Goal: Transaction & Acquisition: Obtain resource

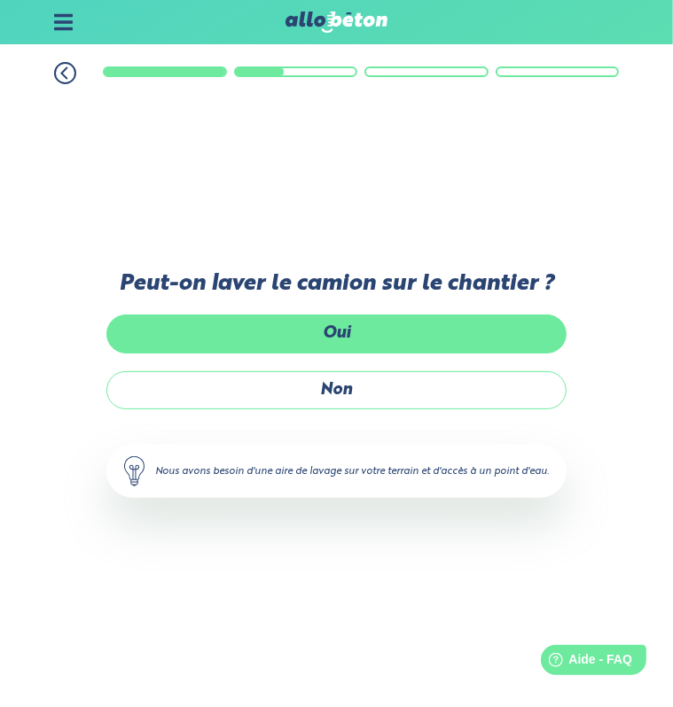
click at [326, 337] on label "Oui" at bounding box center [336, 334] width 460 height 38
click at [0, 0] on input "Oui" at bounding box center [0, 0] width 0 height 0
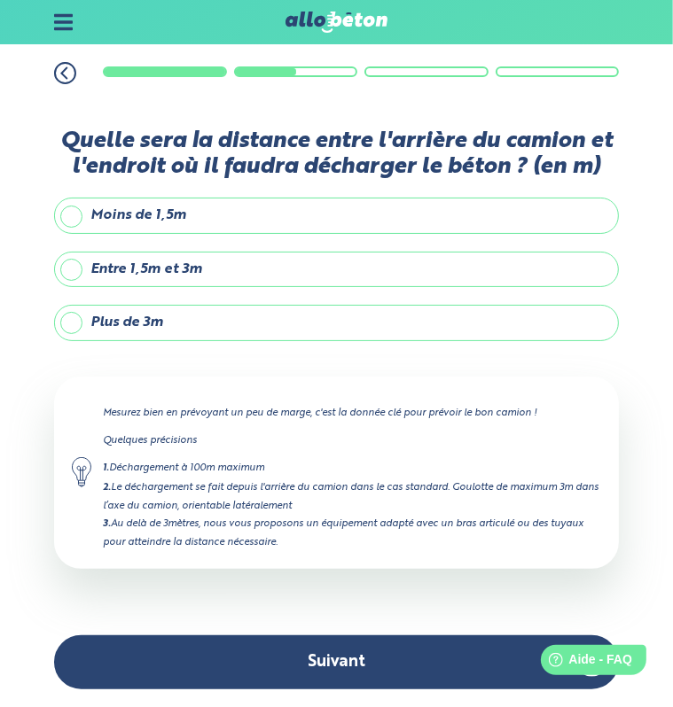
click at [238, 206] on label "Moins de 1,5m" at bounding box center [337, 215] width 566 height 35
click at [0, 0] on input "Moins de 1,5m" at bounding box center [0, 0] width 0 height 0
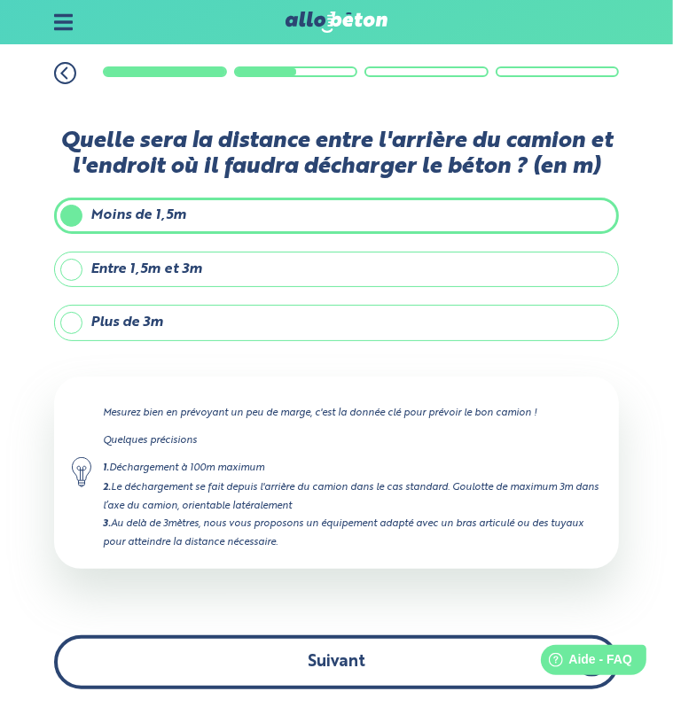
click at [305, 664] on button "Suivant" at bounding box center [337, 663] width 566 height 54
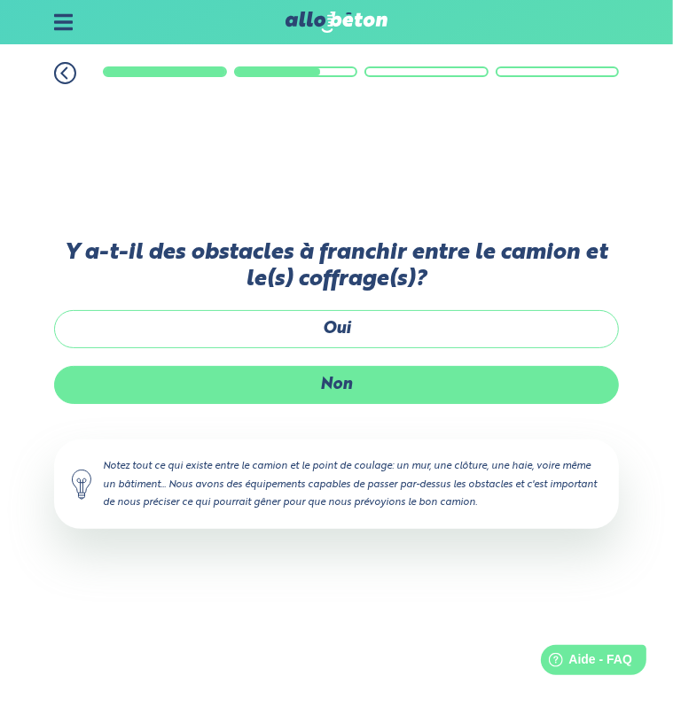
click at [398, 385] on label "Non" at bounding box center [337, 385] width 566 height 38
click at [0, 0] on input "Non" at bounding box center [0, 0] width 0 height 0
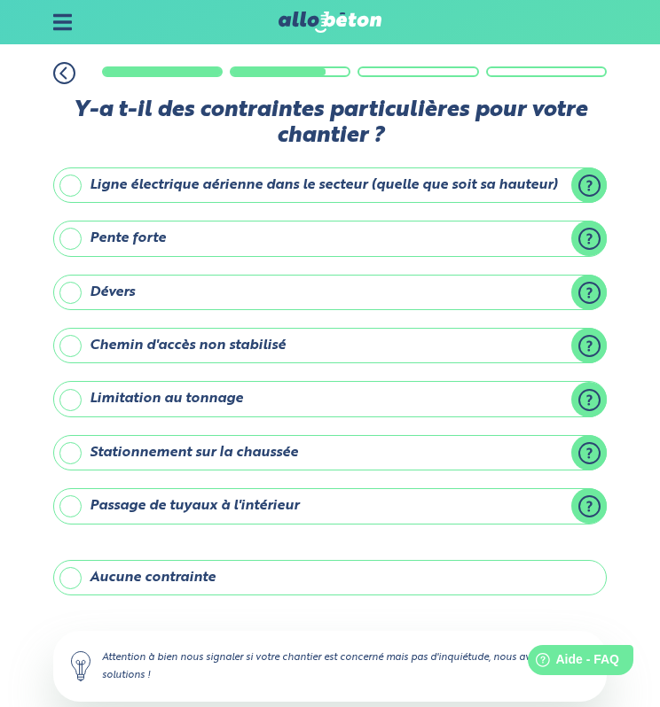
click at [302, 569] on label "Aucune contrainte" at bounding box center [330, 577] width 554 height 35
click at [0, 0] on input "Aucune contrainte" at bounding box center [0, 0] width 0 height 0
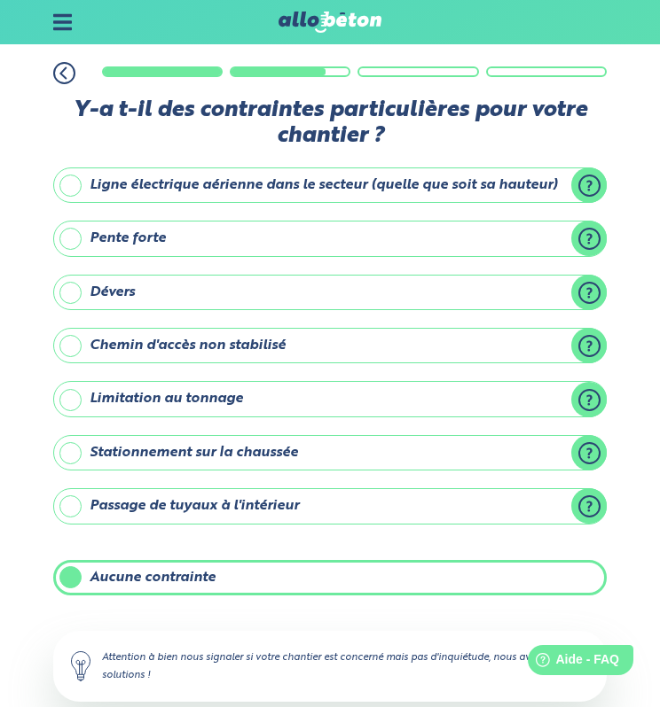
scroll to position [99, 0]
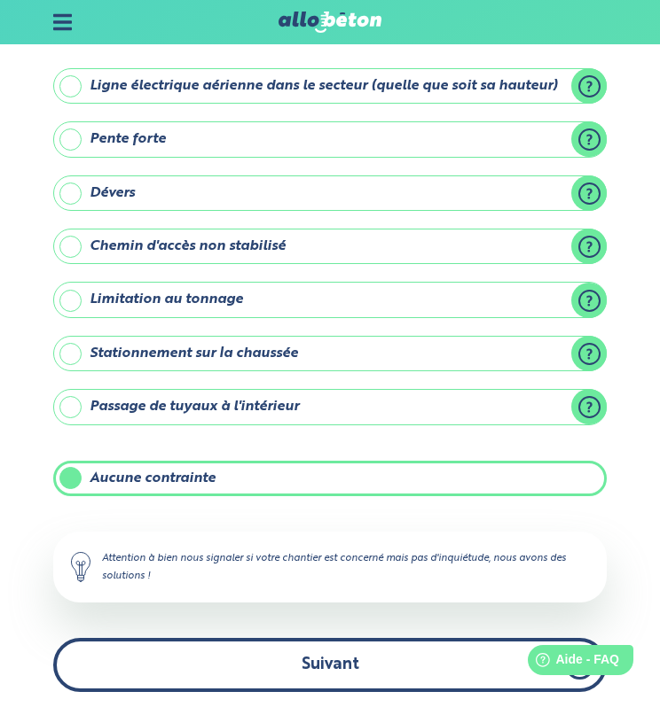
click at [301, 671] on button "Suivant" at bounding box center [330, 665] width 554 height 54
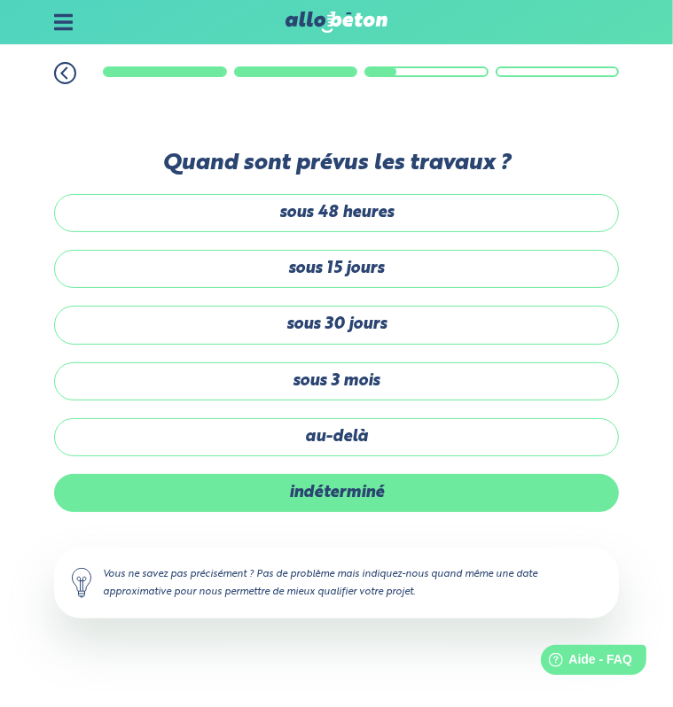
click at [337, 497] on label "indéterminé" at bounding box center [337, 493] width 566 height 38
click at [0, 0] on input "indéterminé" at bounding box center [0, 0] width 0 height 0
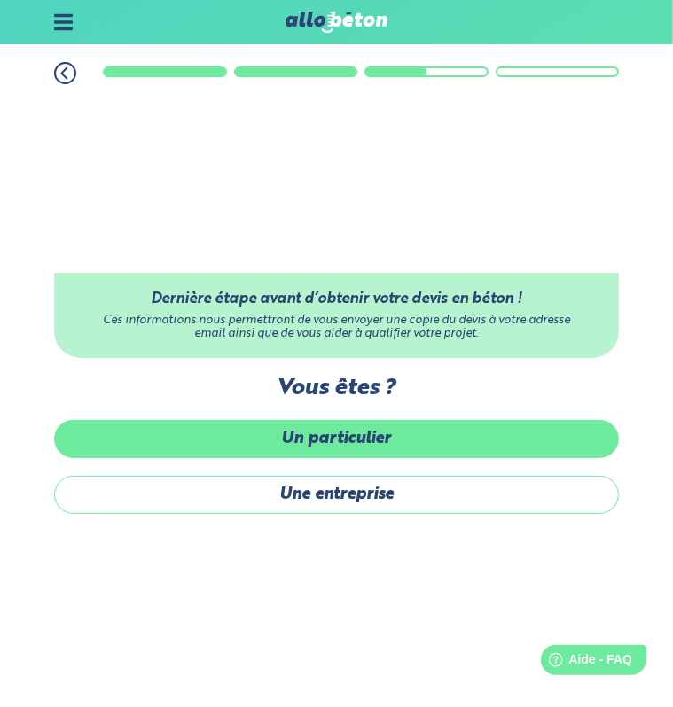
click at [333, 437] on label "Un particulier" at bounding box center [337, 439] width 566 height 38
click at [0, 0] on input "Un particulier" at bounding box center [0, 0] width 0 height 0
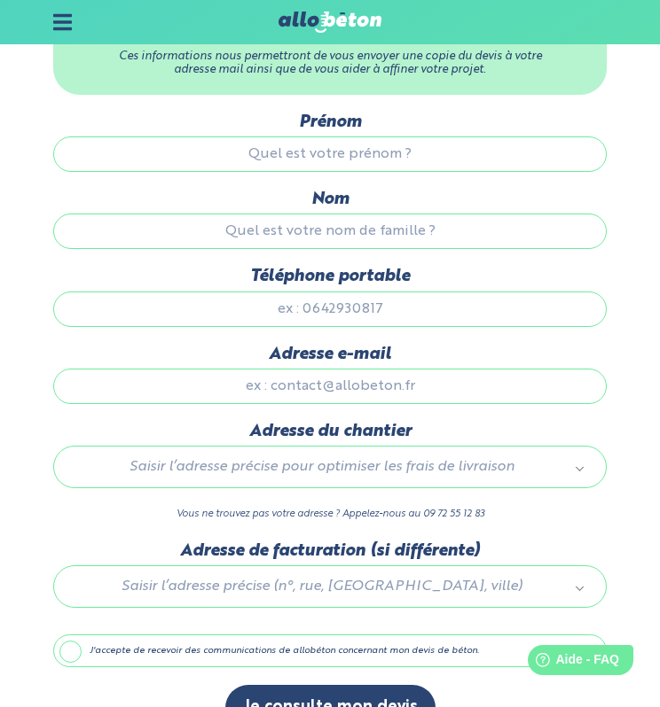
scroll to position [128, 0]
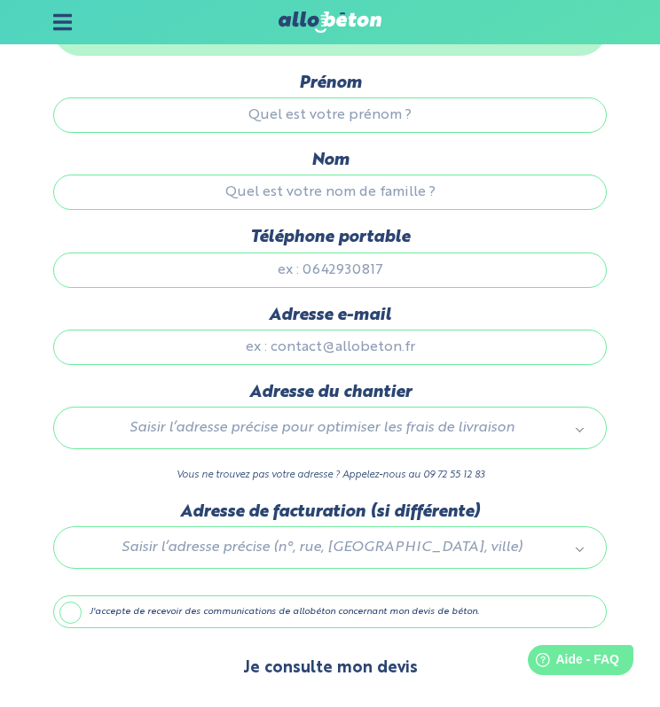
click at [328, 652] on button "Je consulte mon devis" at bounding box center [330, 668] width 210 height 45
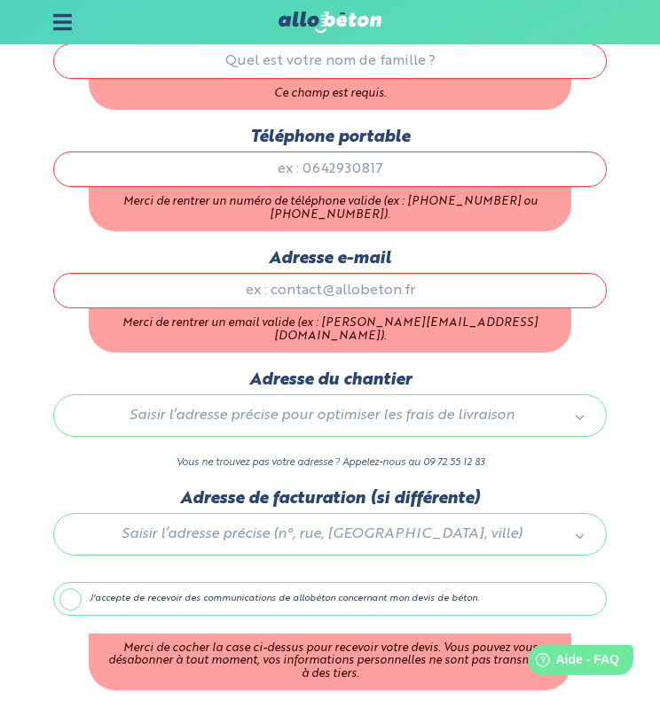
scroll to position [325, 0]
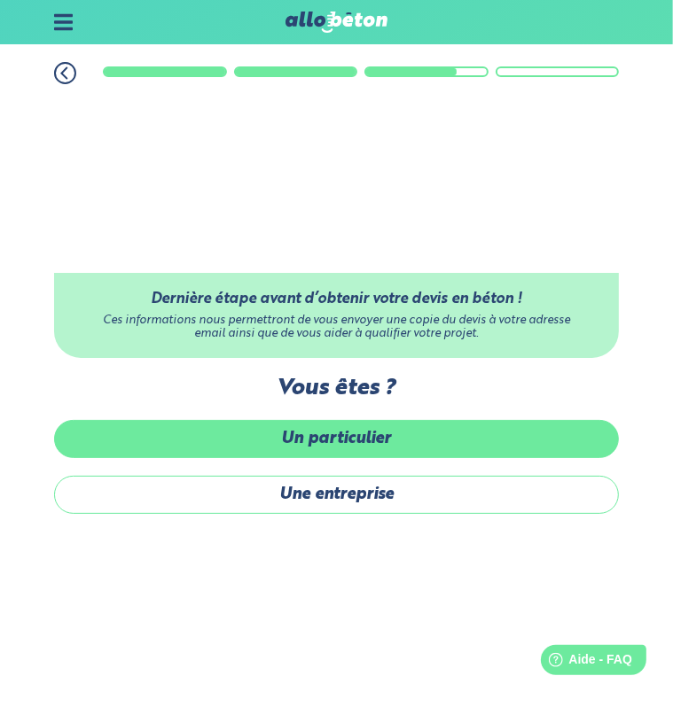
click at [363, 430] on label "Un particulier" at bounding box center [337, 439] width 566 height 38
click at [0, 0] on input "Un particulier" at bounding box center [0, 0] width 0 height 0
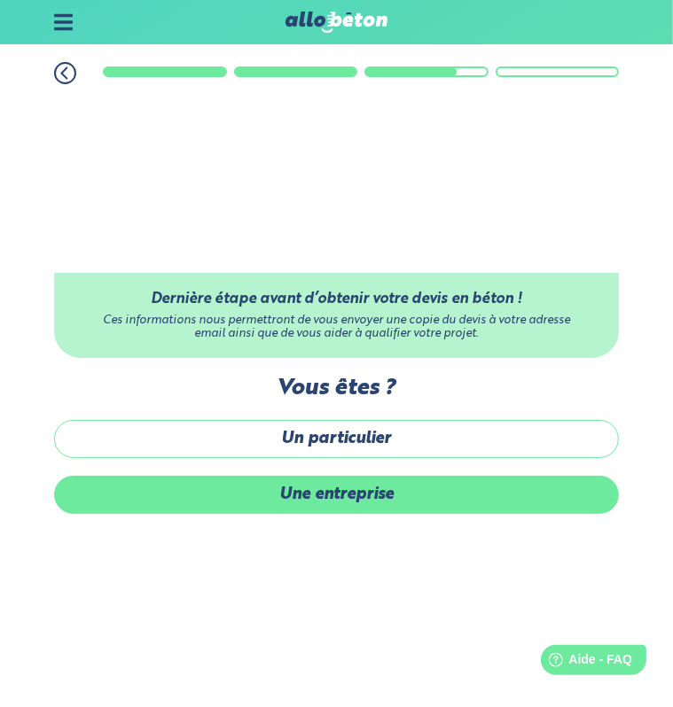
click at [332, 497] on label "Une entreprise" at bounding box center [337, 495] width 566 height 38
click at [0, 0] on input "Une entreprise" at bounding box center [0, 0] width 0 height 0
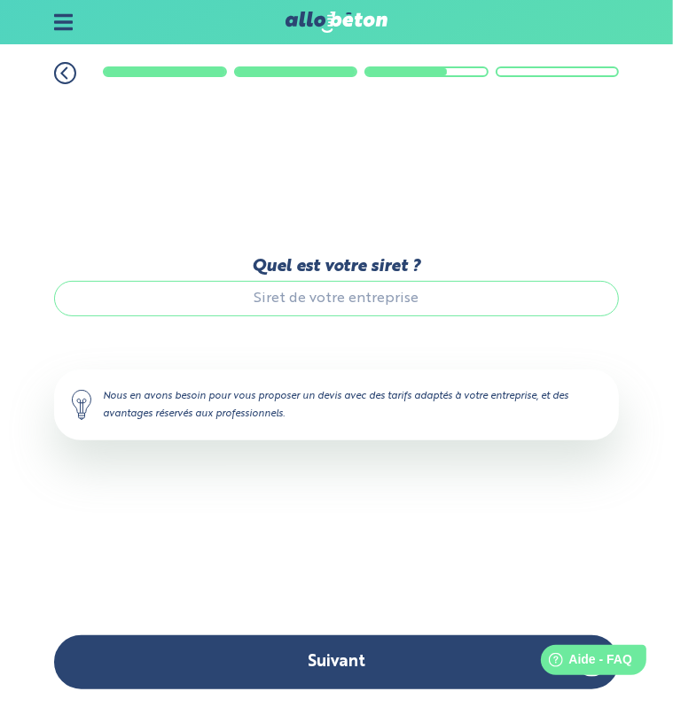
click at [308, 288] on input "Quel est votre siret ?" at bounding box center [337, 298] width 566 height 35
paste input "94035876500011"
type input "94035876500011"
drag, startPoint x: 398, startPoint y: 297, endPoint x: 179, endPoint y: 301, distance: 219.0
click at [179, 301] on input "94035876500011" at bounding box center [337, 298] width 566 height 35
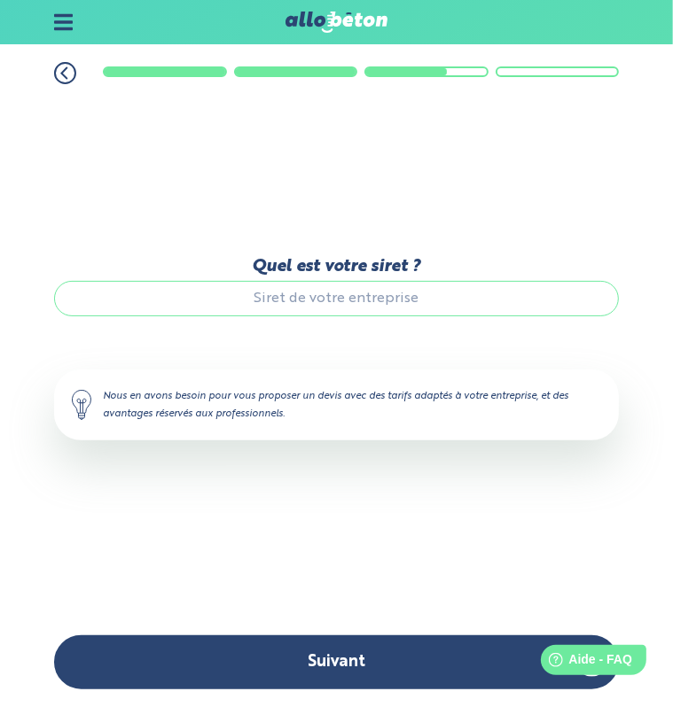
paste input "44096093800015"
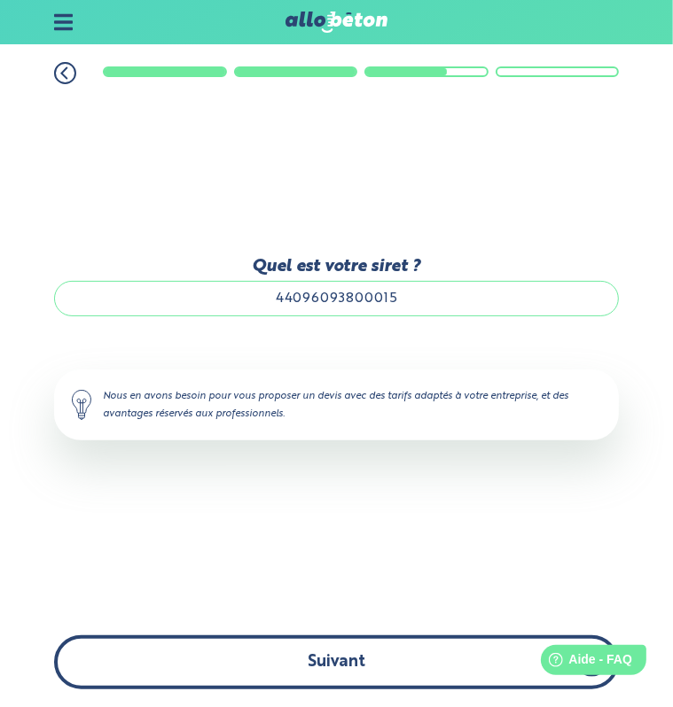
type input "44096093800015"
click at [378, 671] on button "Suivant" at bounding box center [337, 663] width 566 height 54
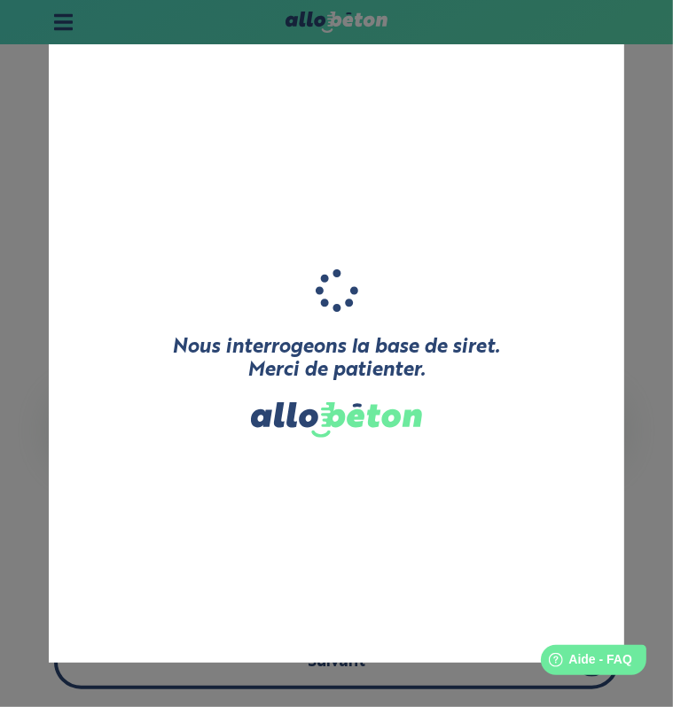
type input "CHAUMEAU"
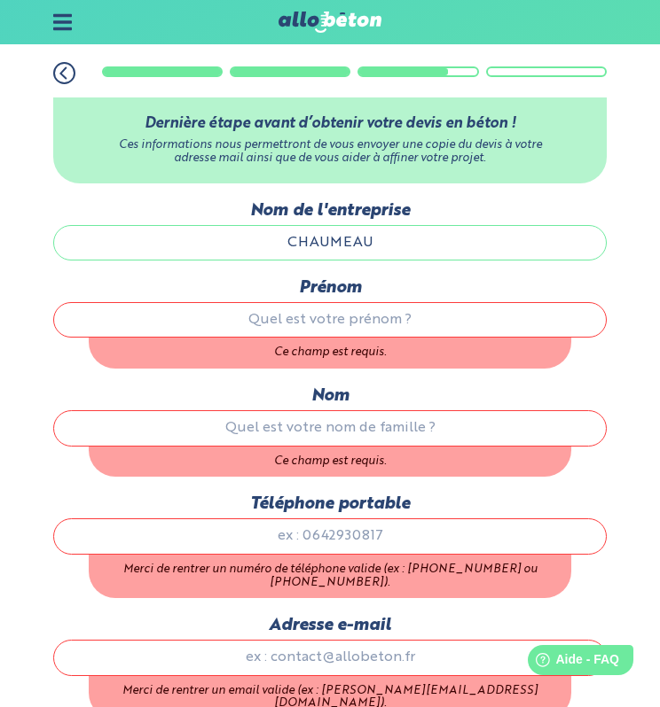
click at [345, 324] on input "Prénom" at bounding box center [330, 319] width 554 height 35
type input "Pierre"
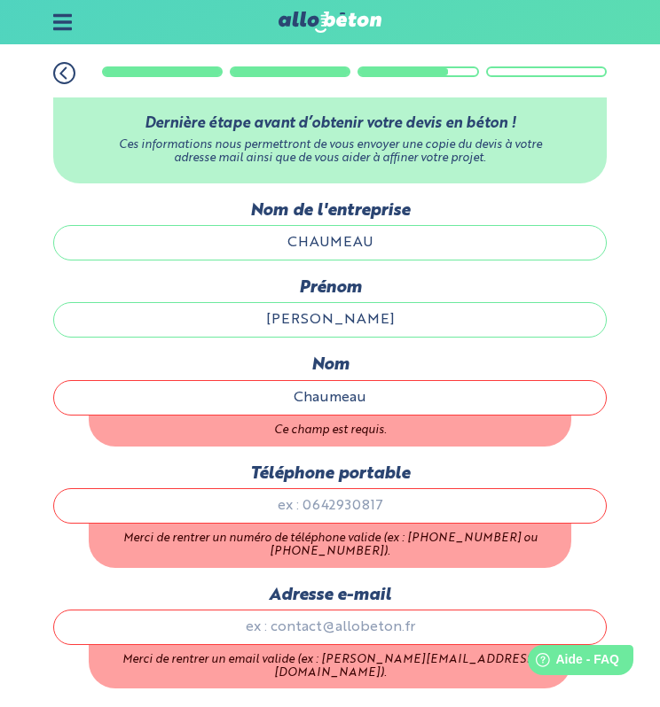
type input "Chaumeau"
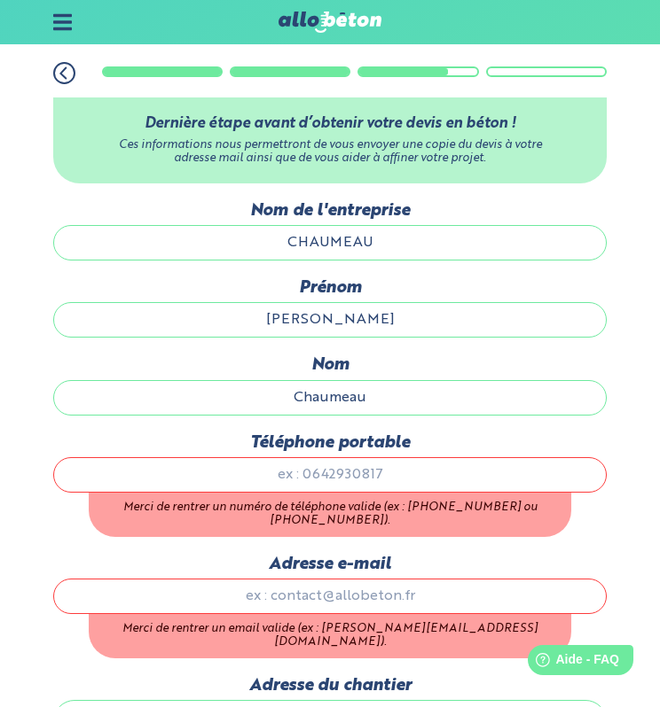
scroll to position [1, 0]
click at [334, 467] on input "Téléphone portable" at bounding box center [330, 474] width 554 height 35
type input "0749876382"
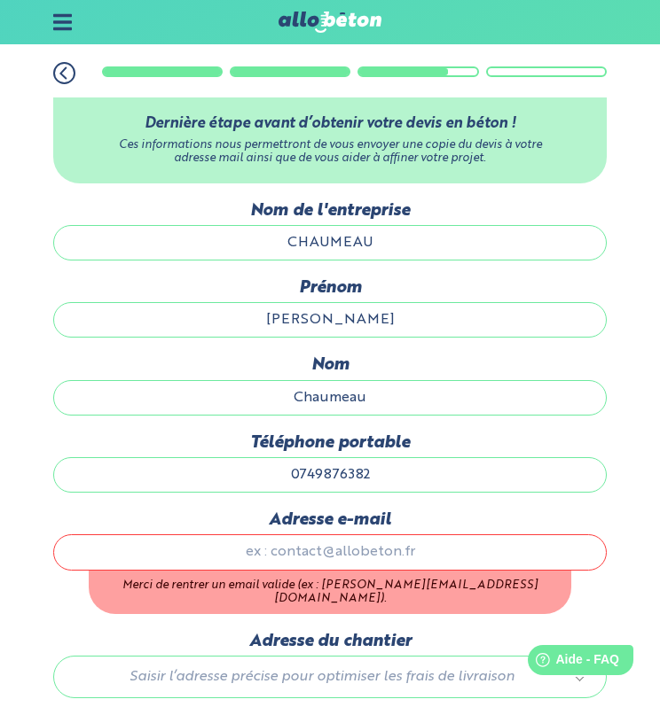
click at [628, 508] on div "1. Votre projet 2. Votre chantier 3. Vos coordonnées 4. Votre commande Dernière…" at bounding box center [330, 538] width 660 height 989
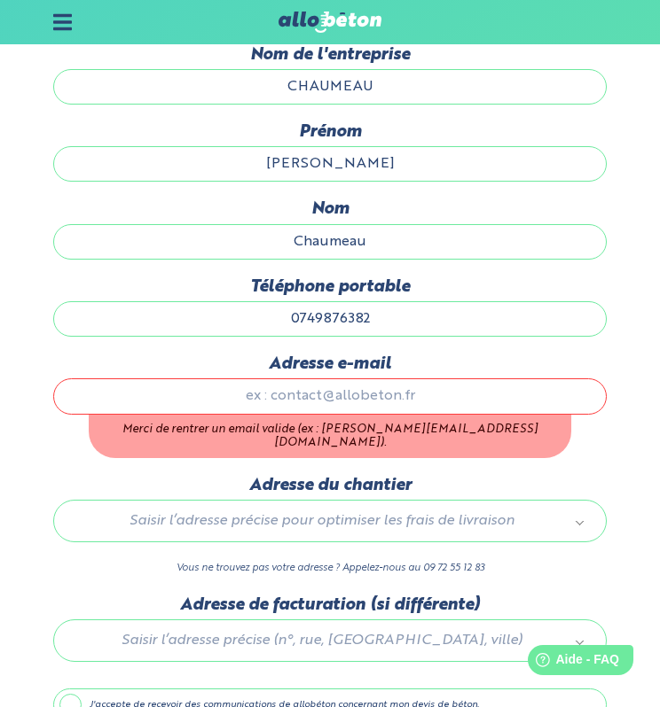
click at [351, 406] on input "Adresse e-mail" at bounding box center [330, 396] width 554 height 35
type input "pierrechaumeau@icloud.com"
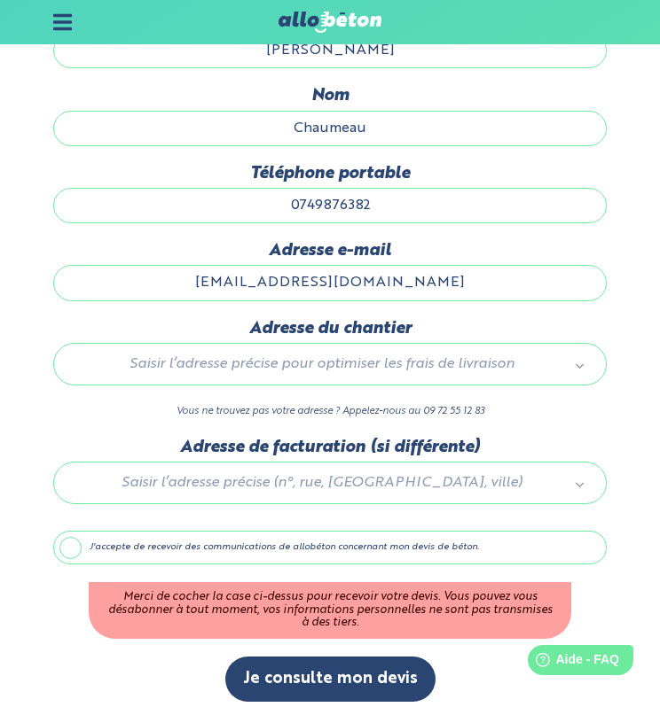
scroll to position [279, 0]
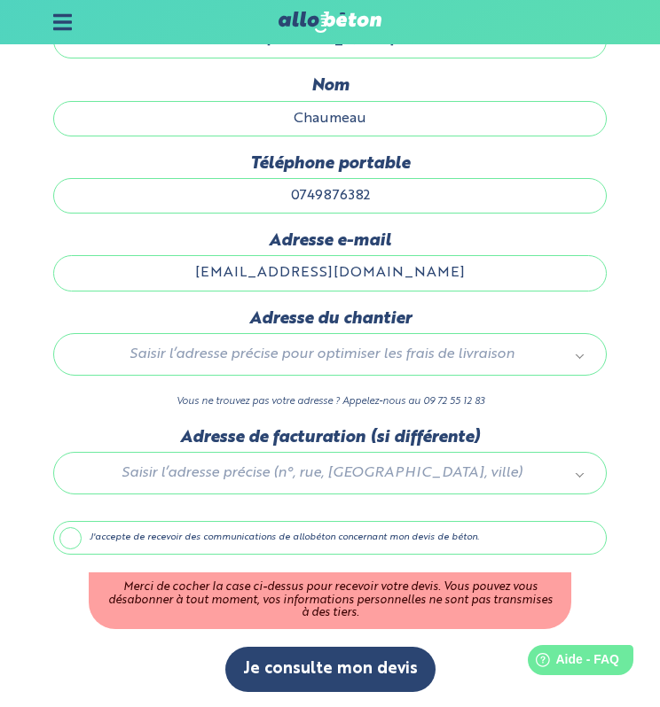
click at [496, 370] on div "Saisir l’adresse précise pour optimiser les frais de livraison" at bounding box center [330, 354] width 554 height 43
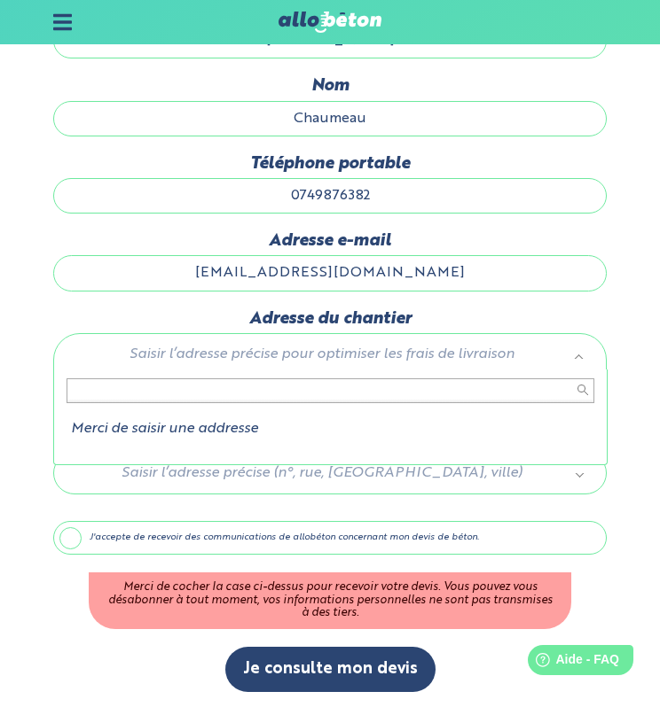
click at [590, 437] on div "Merci de saisir une addresse" at bounding box center [330, 418] width 554 height 96
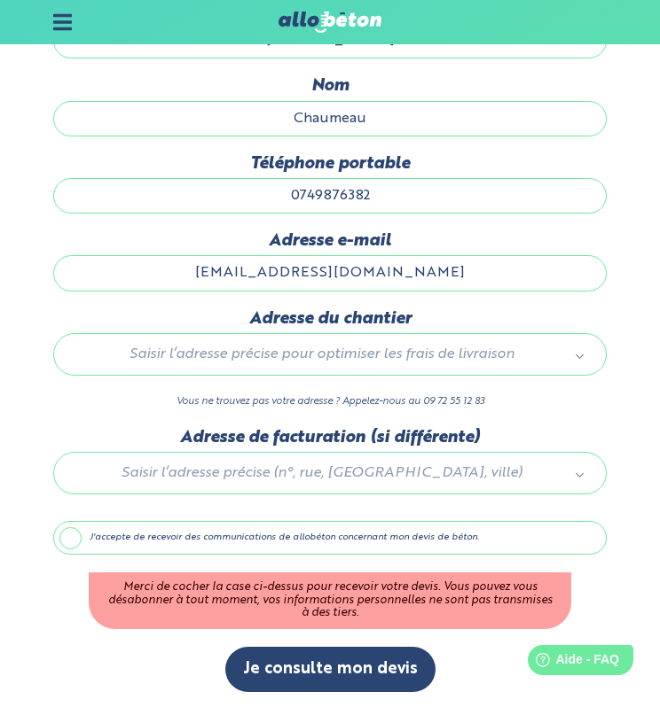
click at [168, 538] on label "J'accepte de recevoir des communications de allobéton concernant mon devis de b…" at bounding box center [330, 538] width 554 height 34
click at [0, 0] on input "J'accepte de recevoir des communications de allobéton concernant mon devis de b…" at bounding box center [0, 0] width 0 height 0
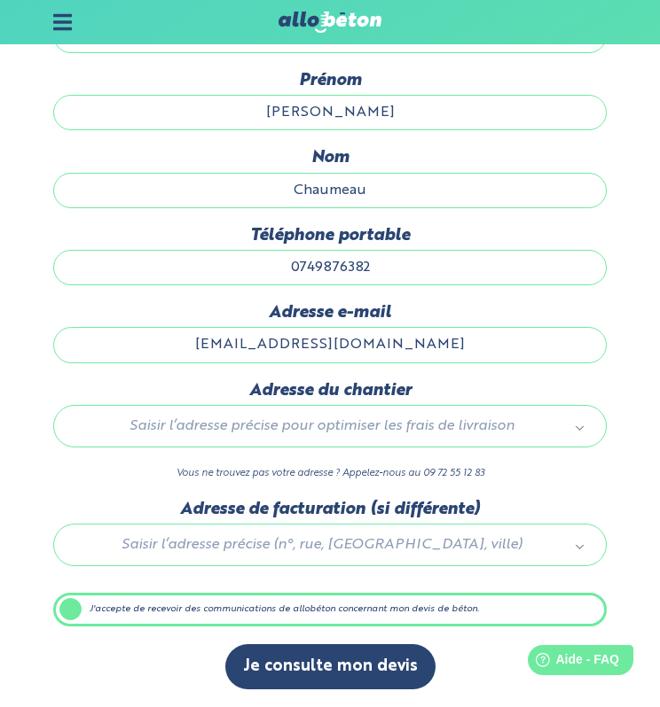
scroll to position [204, 0]
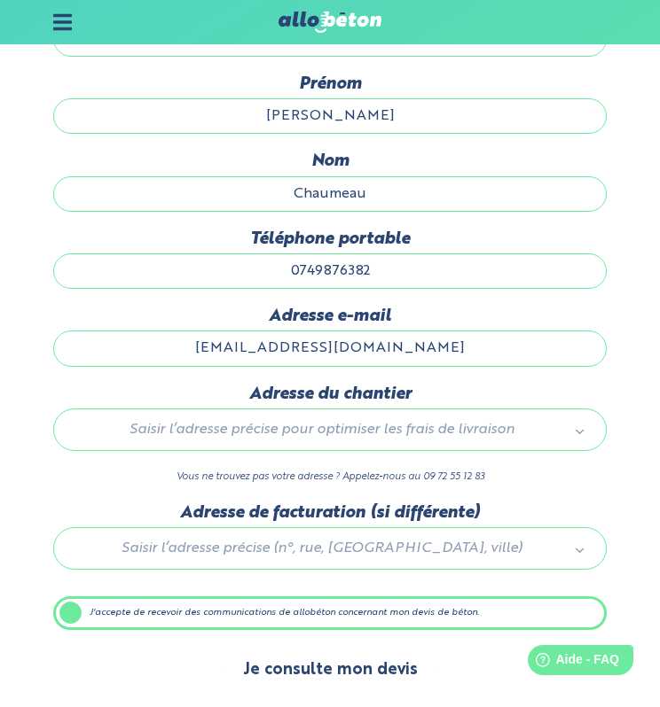
click at [321, 661] on button "Je consulte mon devis" at bounding box center [330, 670] width 210 height 45
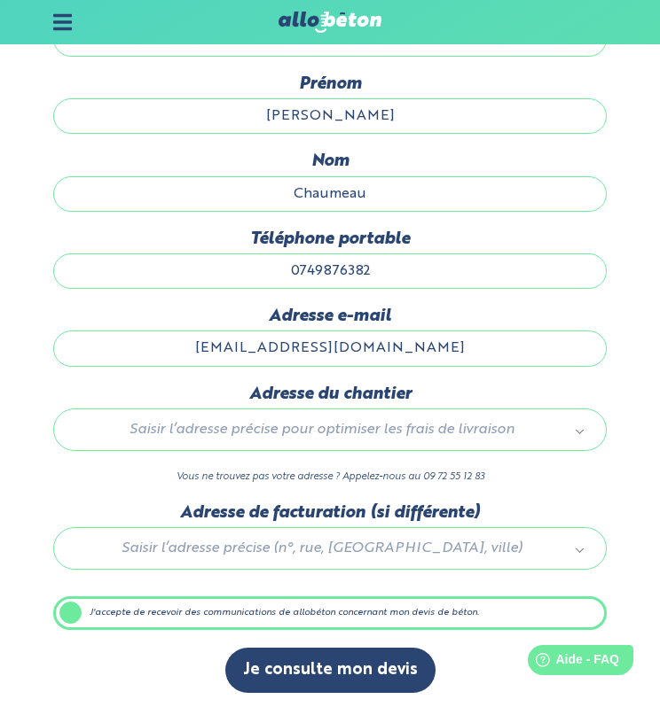
click at [269, 440] on div "Saisir l’adresse précise pour optimiser les frais de livraison" at bounding box center [330, 430] width 554 height 43
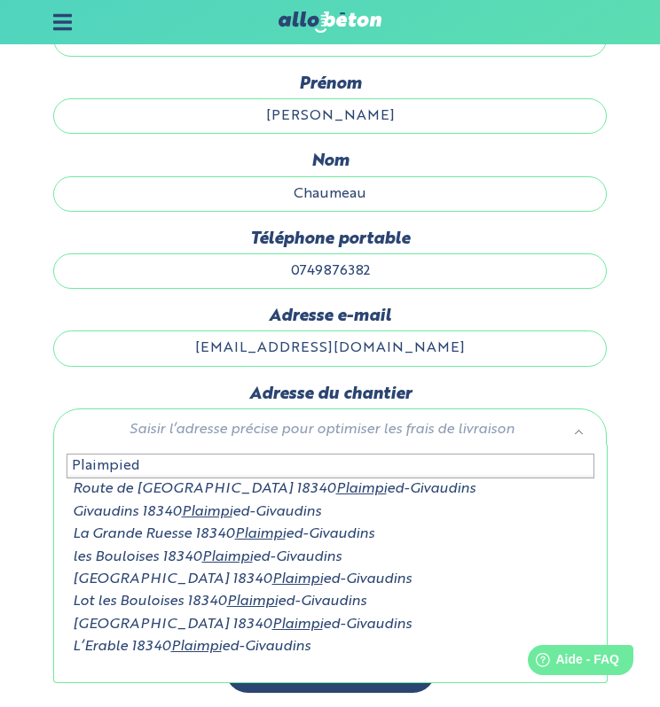
type input "Plaimpied"
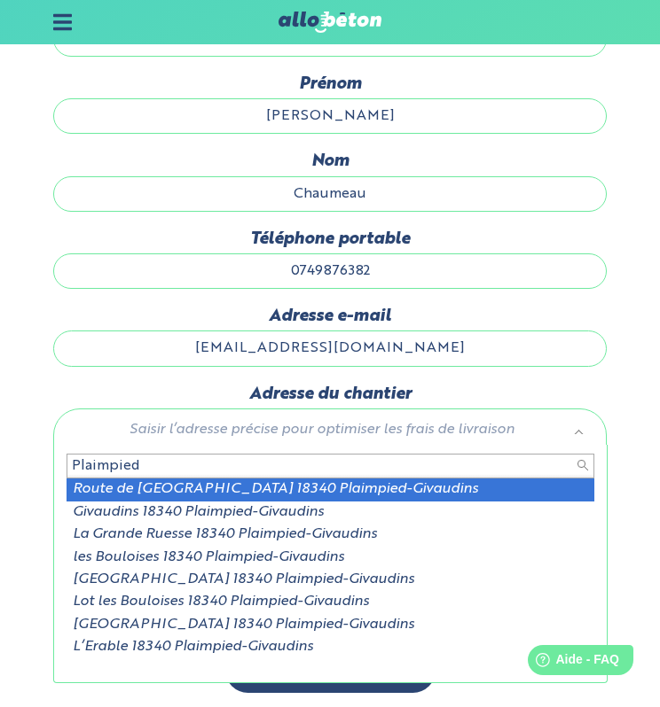
scroll to position [1, 0]
drag, startPoint x: 165, startPoint y: 462, endPoint x: -4, endPoint y: 475, distance: 169.8
click at [0, 475] on html "09 72 55 12 83 Conseils et Appel Gratuits nos produits le béton prêt à l'emploi…" at bounding box center [330, 253] width 660 height 915
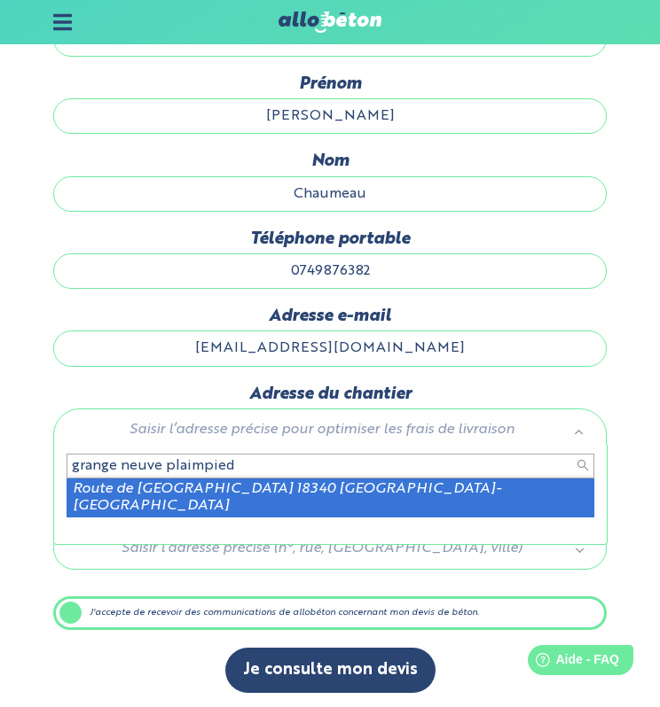
type input "grange neuve plaimpied"
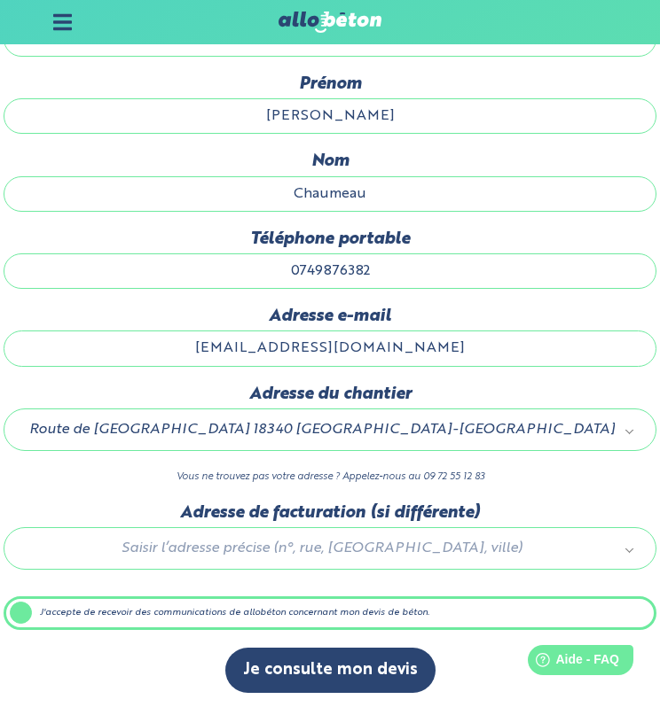
drag, startPoint x: 406, startPoint y: 543, endPoint x: 571, endPoint y: 546, distance: 164.9
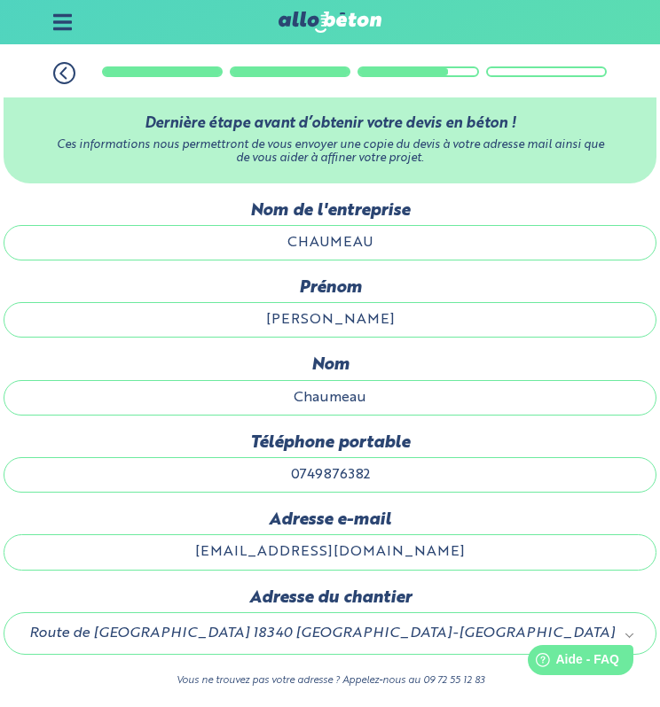
scroll to position [204, 0]
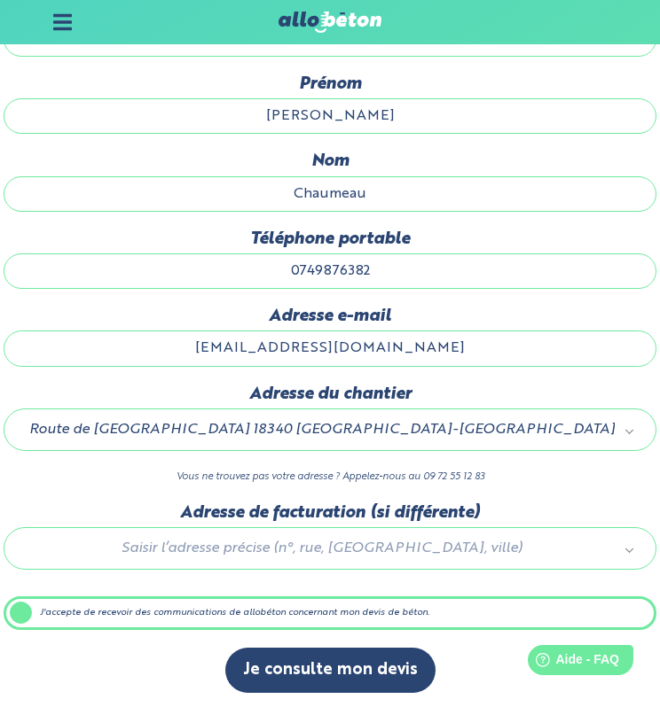
click at [72, 606] on label "J'accepte de recevoir des communications de allobéton concernant mon devis de b…" at bounding box center [330, 614] width 652 height 34
click at [0, 0] on input "J'accepte de recevoir des communications de allobéton concernant mon devis de b…" at bounding box center [0, 0] width 0 height 0
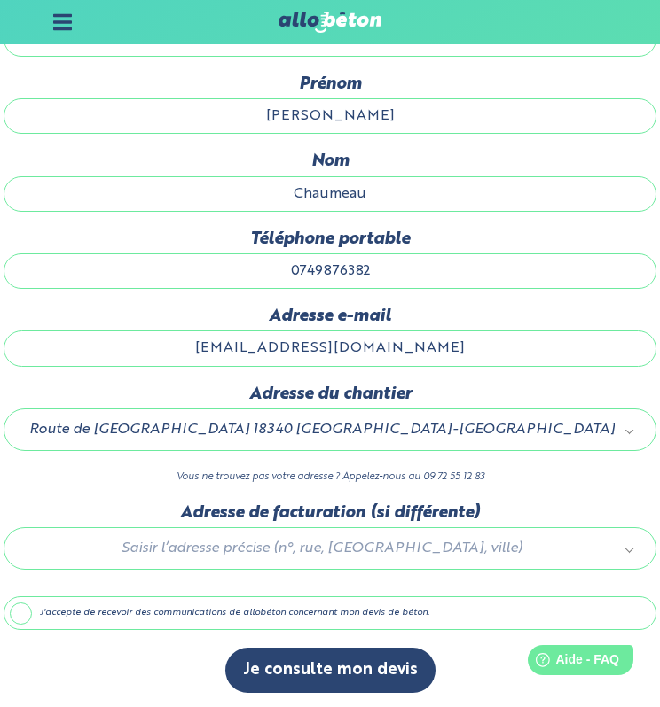
click at [314, 532] on div "Saisir l’adresse précise (n°, rue, CP, ville)" at bounding box center [330, 548] width 652 height 43
drag, startPoint x: 581, startPoint y: 543, endPoint x: 308, endPoint y: 547, distance: 272.2
drag, startPoint x: 308, startPoint y: 547, endPoint x: 337, endPoint y: 542, distance: 28.9
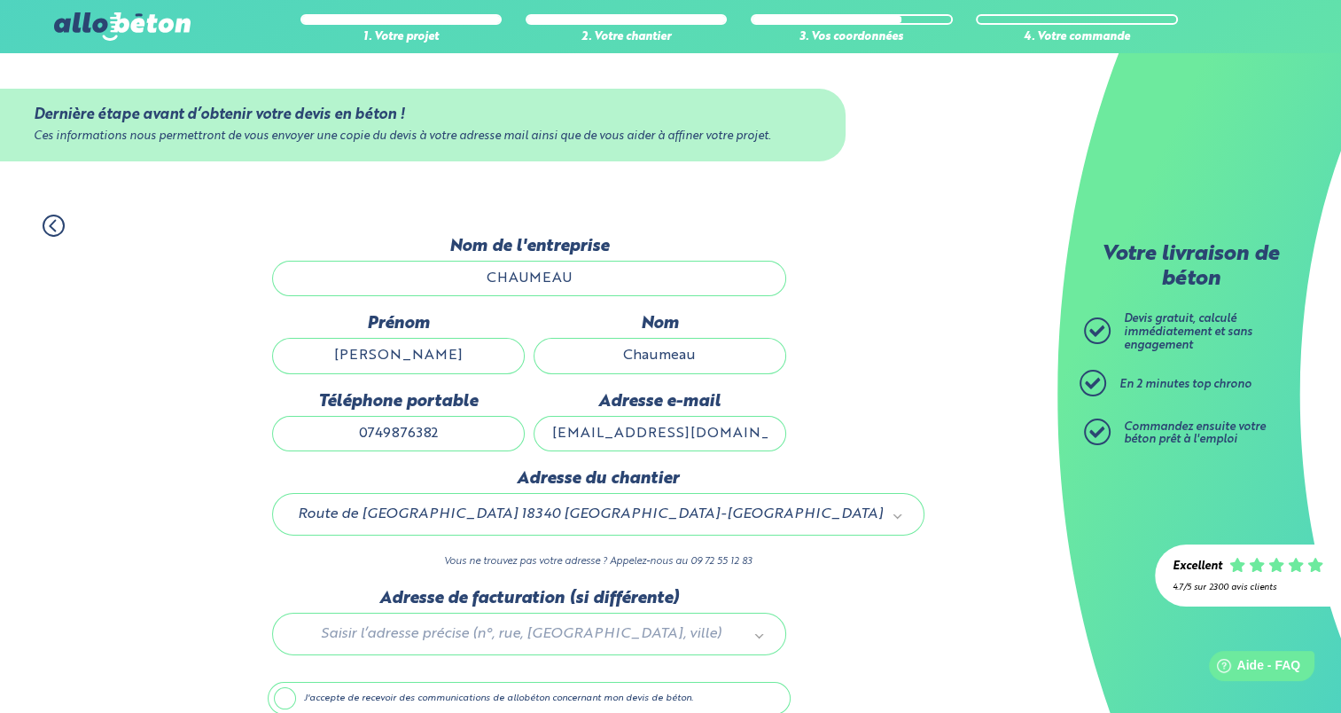
scroll to position [81, 0]
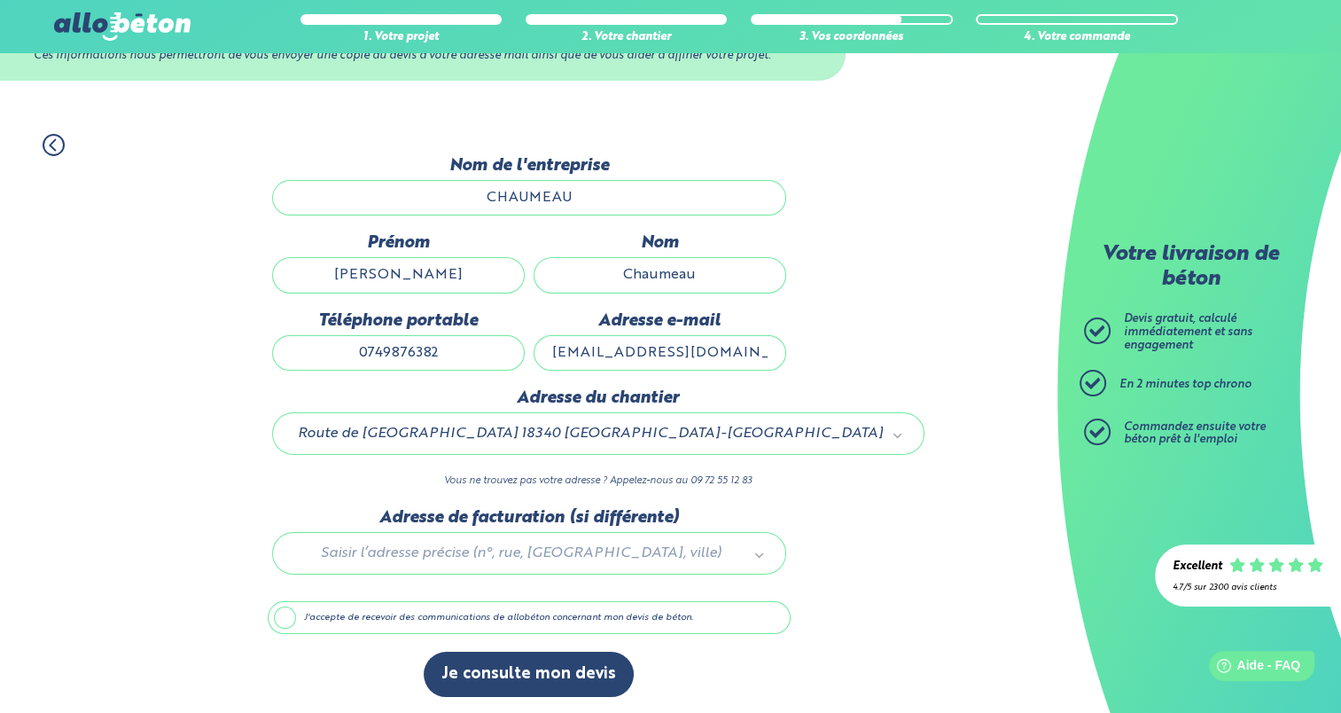
click at [585, 645] on div "Dernière étape avant d’obtenir votre devis en béton ! Ces informations nous per…" at bounding box center [529, 435] width 523 height 559
click at [505, 456] on div "Merci de saisir une addresse" at bounding box center [528, 497] width 514 height 96
click at [429, 560] on div at bounding box center [529, 550] width 523 height 84
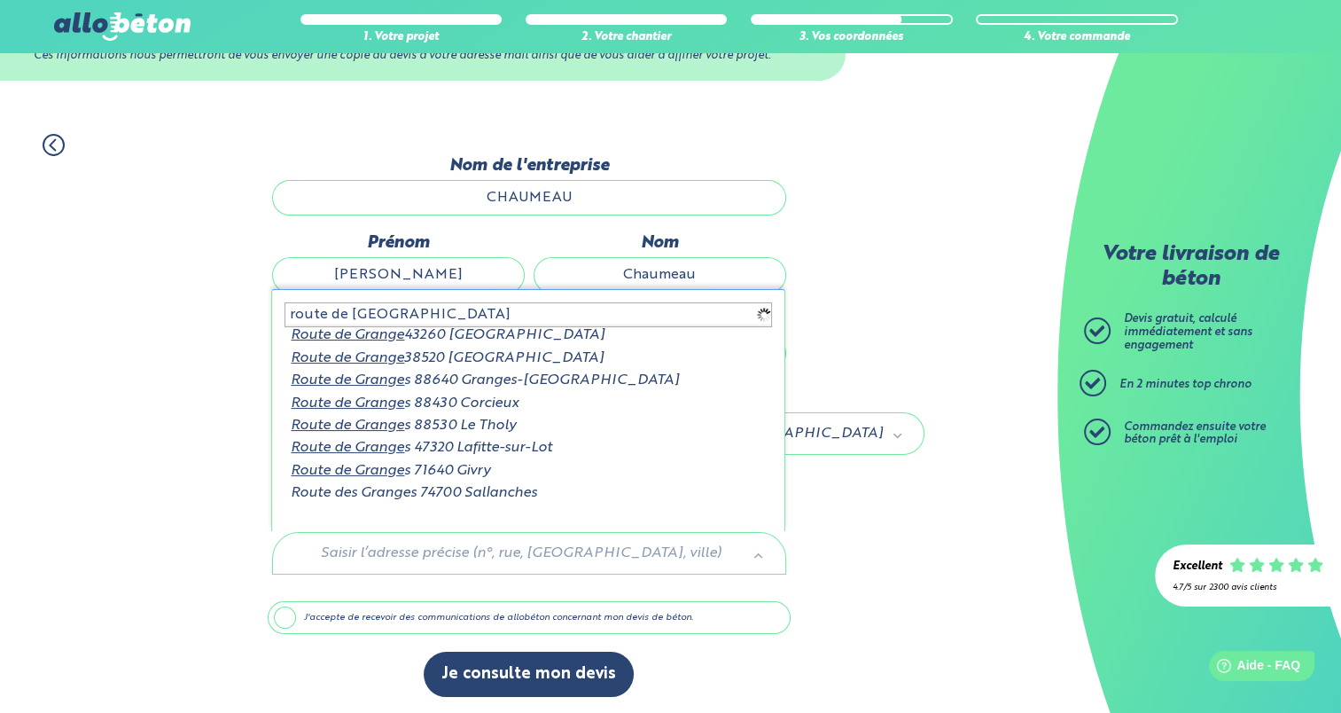
scroll to position [0, 0]
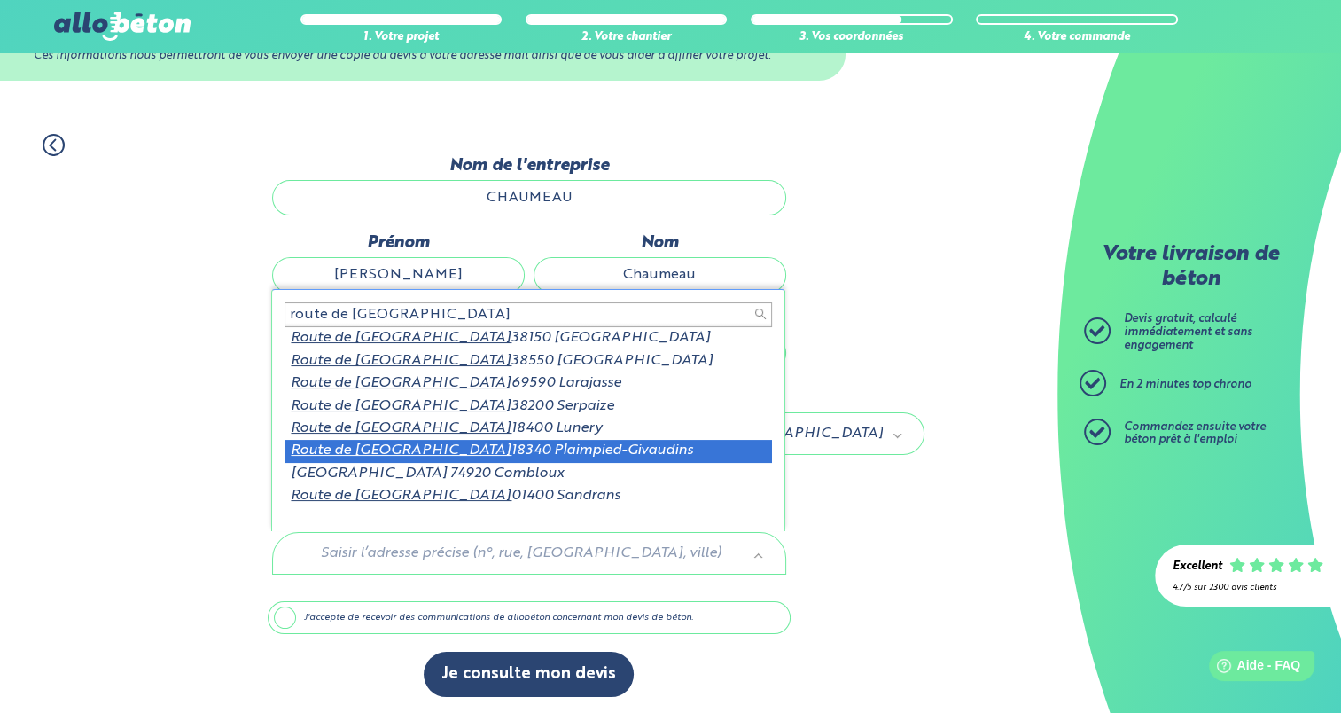
type input "route de grange neuve"
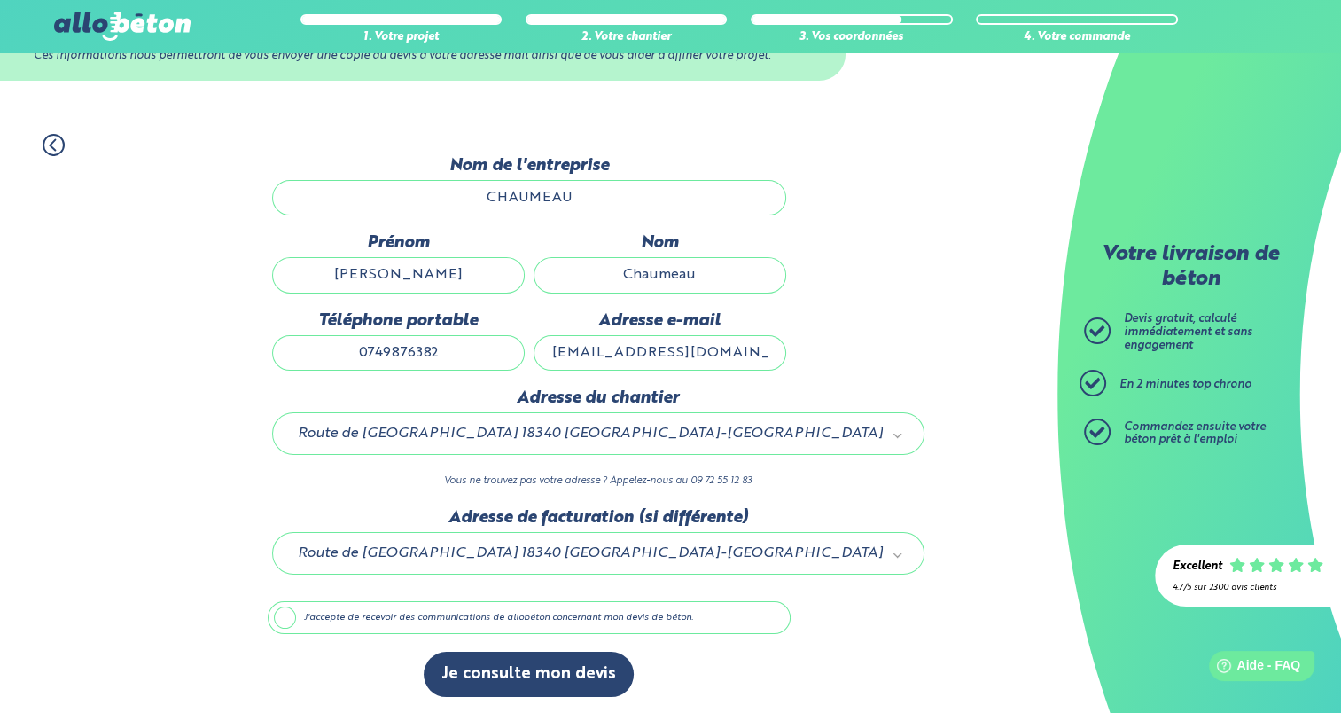
click at [401, 622] on label "J'accepte de recevoir des communications de allobéton concernant mon devis de b…" at bounding box center [529, 618] width 523 height 34
click at [0, 0] on input "J'accepte de recevoir des communications de allobéton concernant mon devis de b…" at bounding box center [0, 0] width 0 height 0
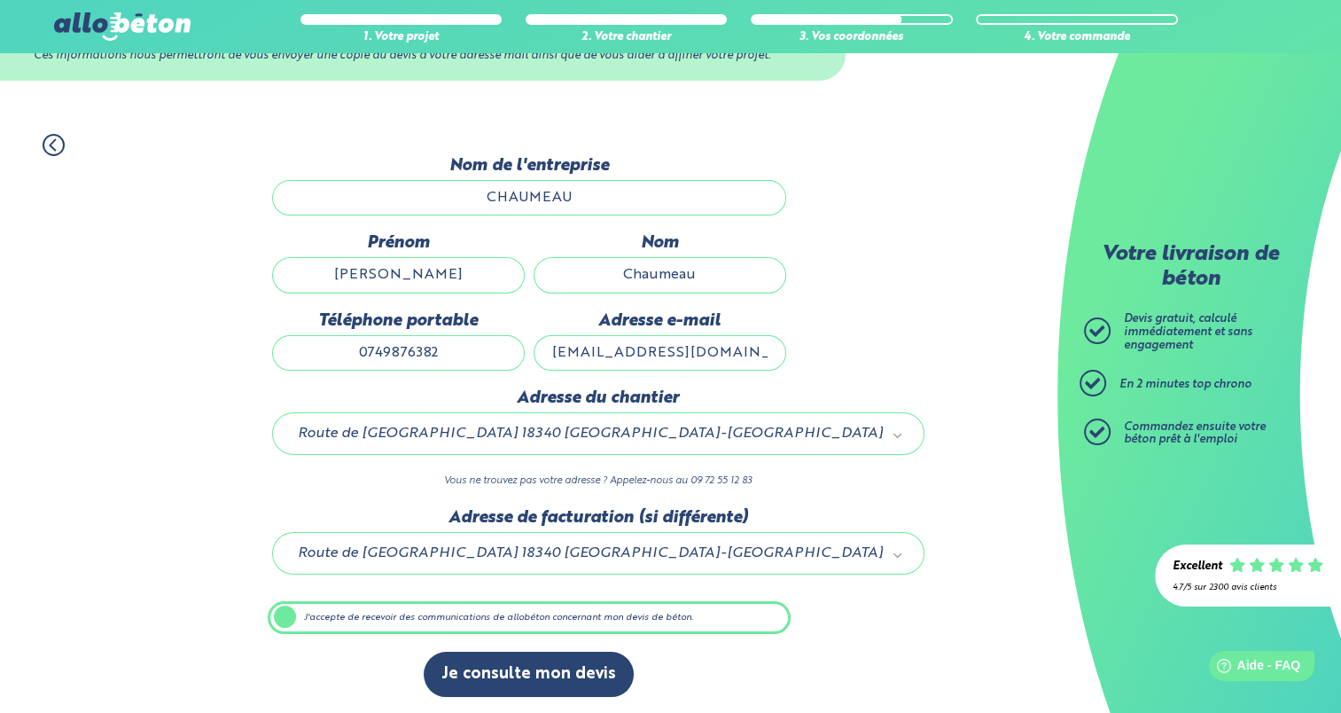
scroll to position [80, 0]
click at [600, 222] on div "Nom de l'entreprise CHAUMEAU" at bounding box center [529, 195] width 523 height 77
click at [566, 176] on label "Nom de l'entreprise" at bounding box center [529, 167] width 514 height 20
click at [566, 181] on input "CHAUMEAU" at bounding box center [529, 198] width 514 height 35
click at [569, 188] on input "CHAUMEAU" at bounding box center [529, 198] width 514 height 35
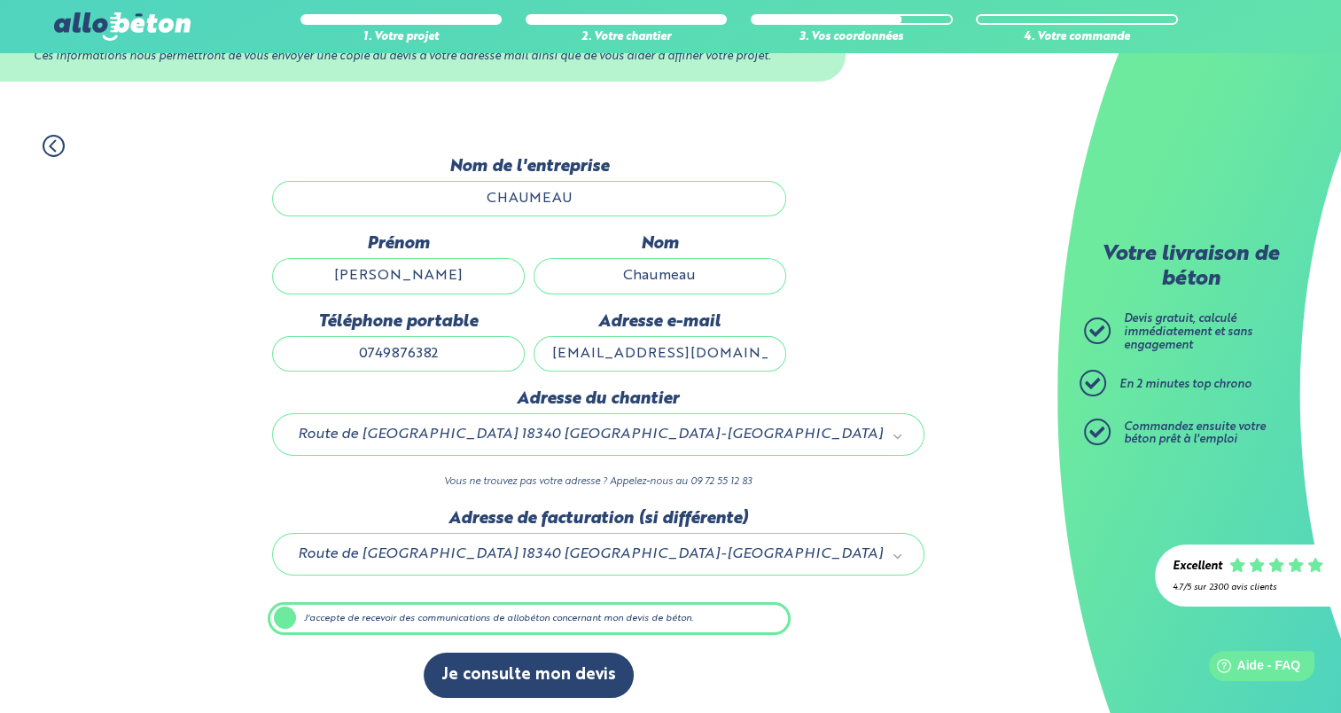
click at [557, 205] on input "CHAUMEAU" at bounding box center [529, 198] width 514 height 35
click at [588, 202] on input "CHAUMEAU" at bounding box center [529, 198] width 514 height 35
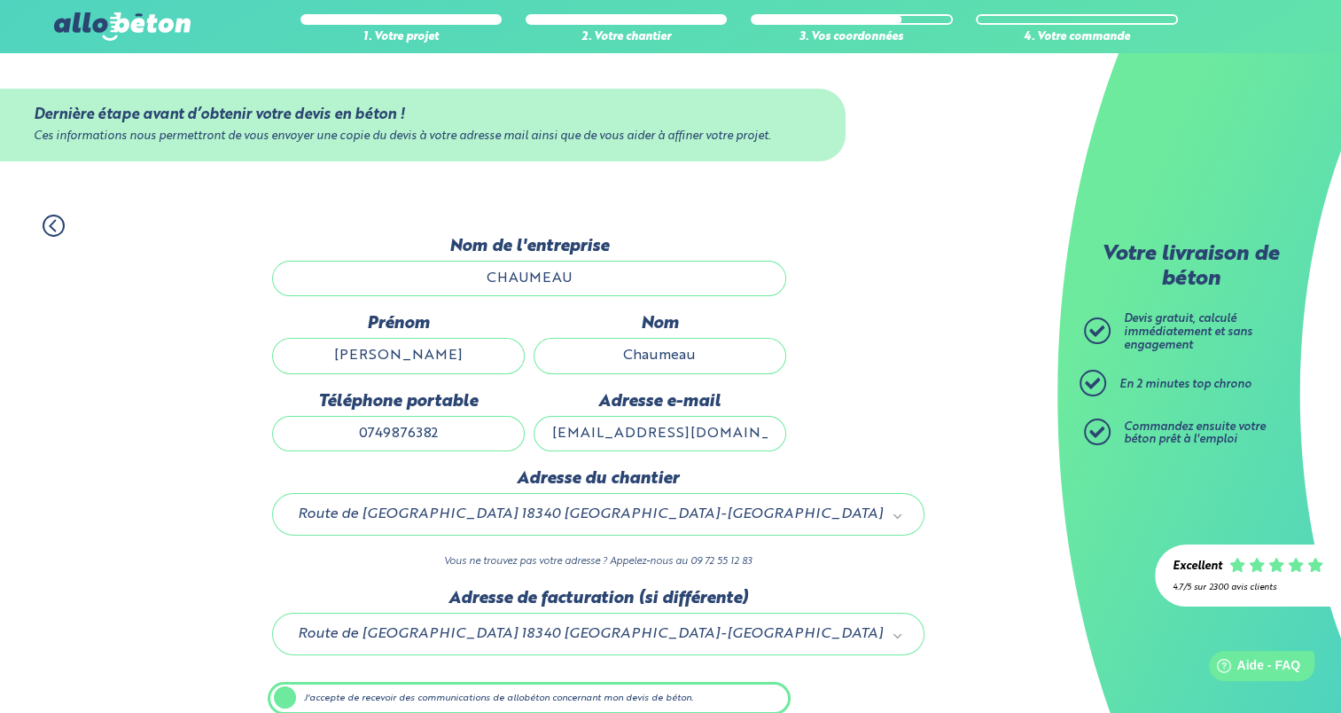
click at [65, 232] on div "1. Votre projet 2. Votre chantier 3. Vos coordonnées 4. Votre commande" at bounding box center [529, 217] width 1058 height 40
click at [47, 221] on icon at bounding box center [54, 226] width 22 height 22
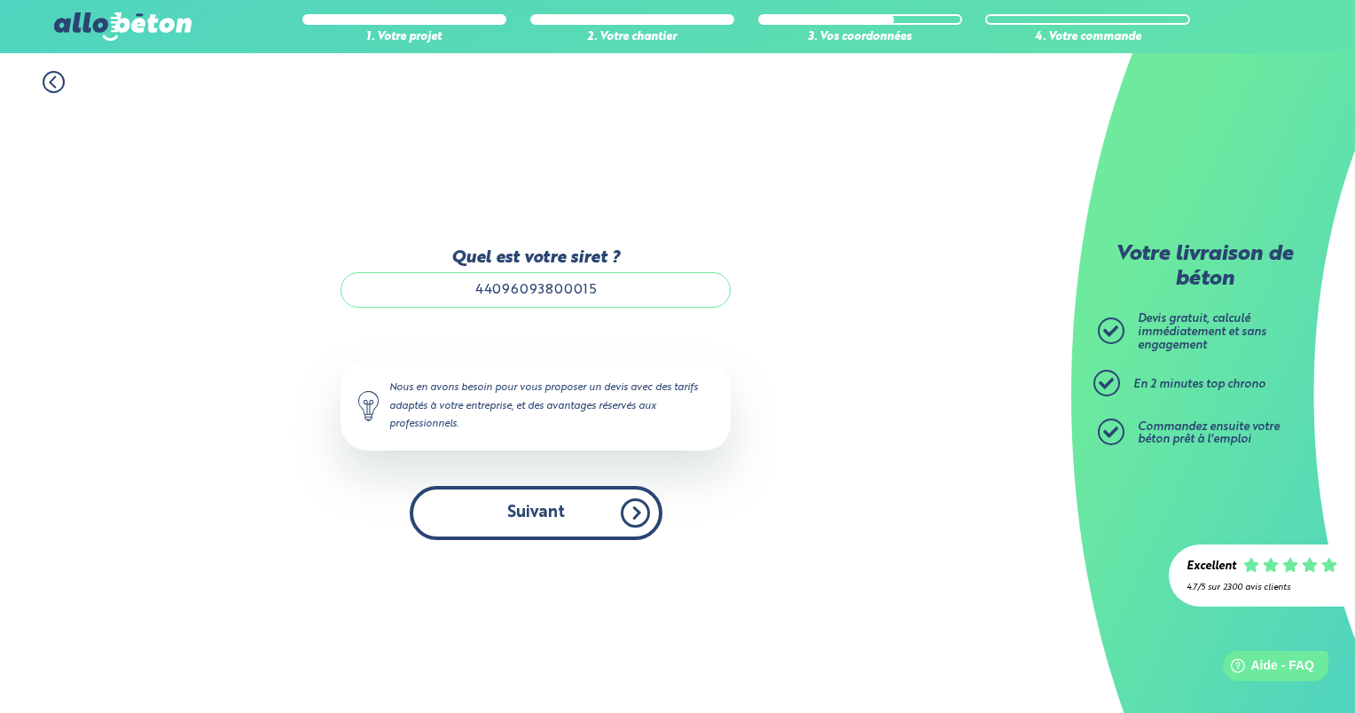
click at [601, 502] on button "Suivant" at bounding box center [536, 513] width 253 height 54
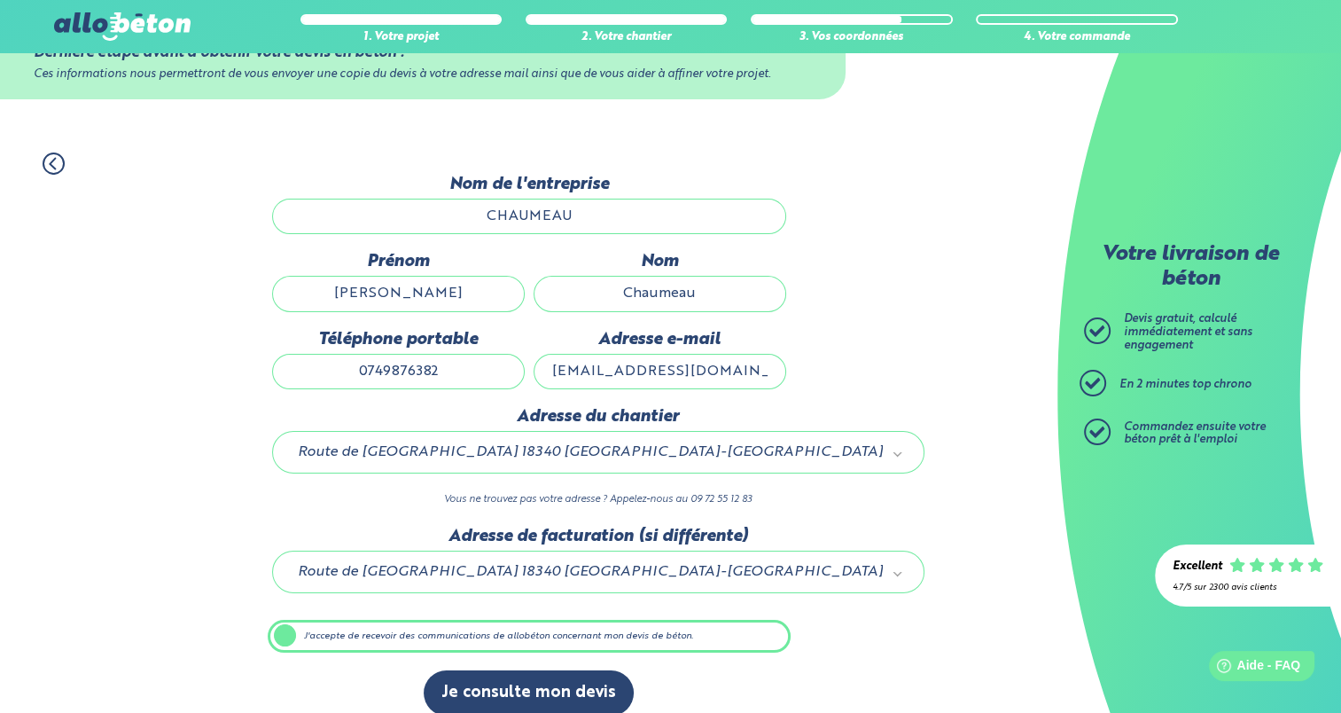
scroll to position [80, 0]
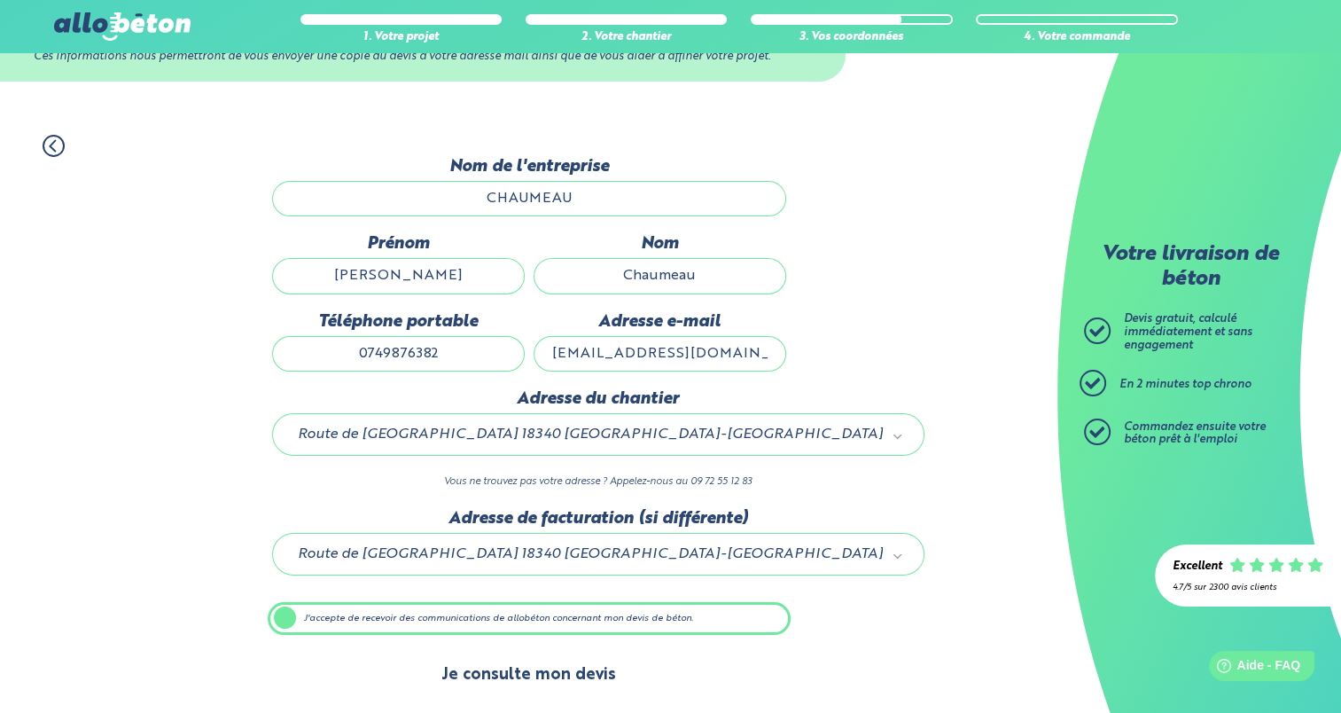
click at [536, 666] on button "Je consulte mon devis" at bounding box center [529, 674] width 210 height 45
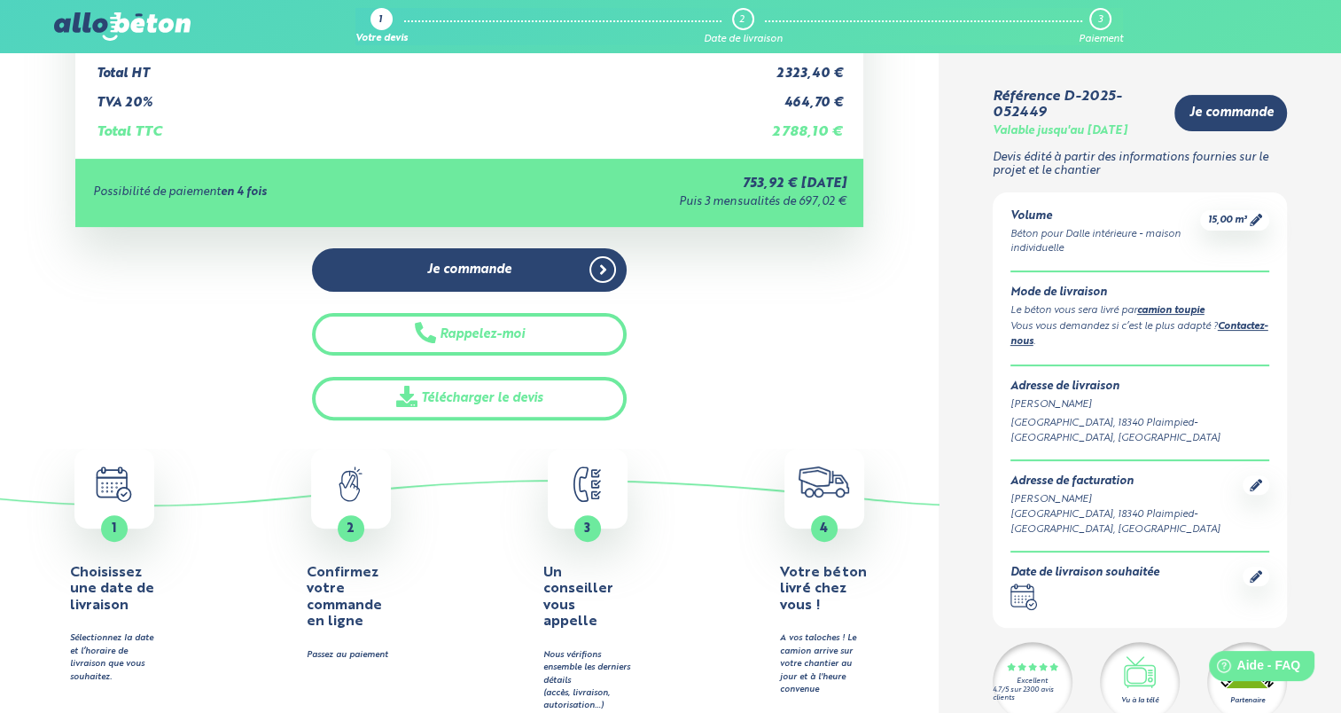
scroll to position [427, 0]
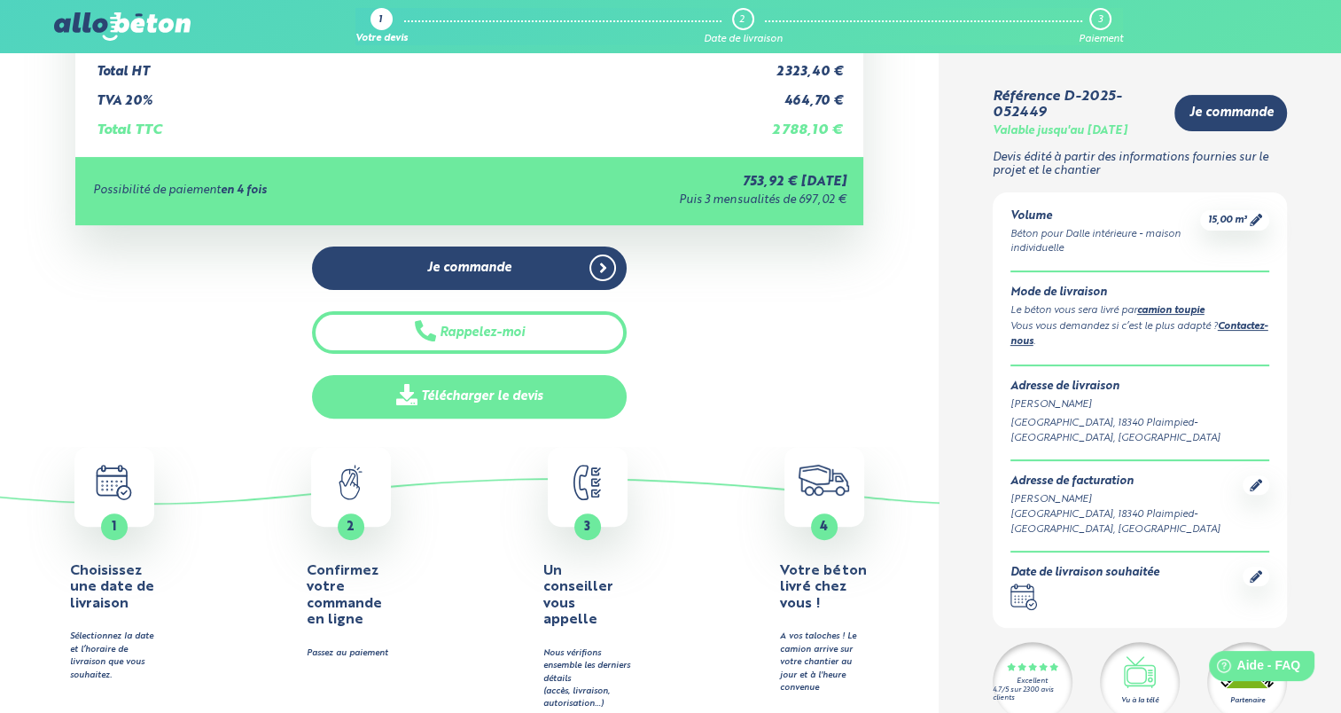
click at [396, 403] on span at bounding box center [408, 397] width 25 height 26
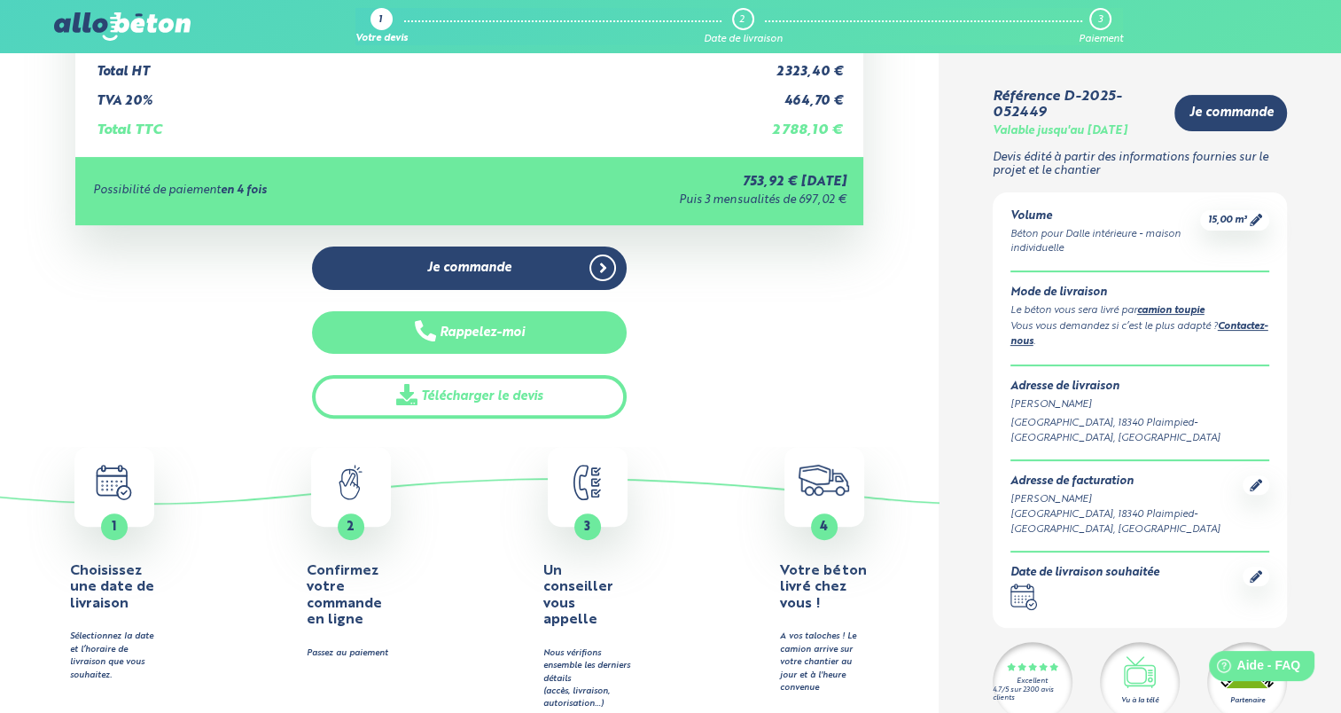
scroll to position [0, 0]
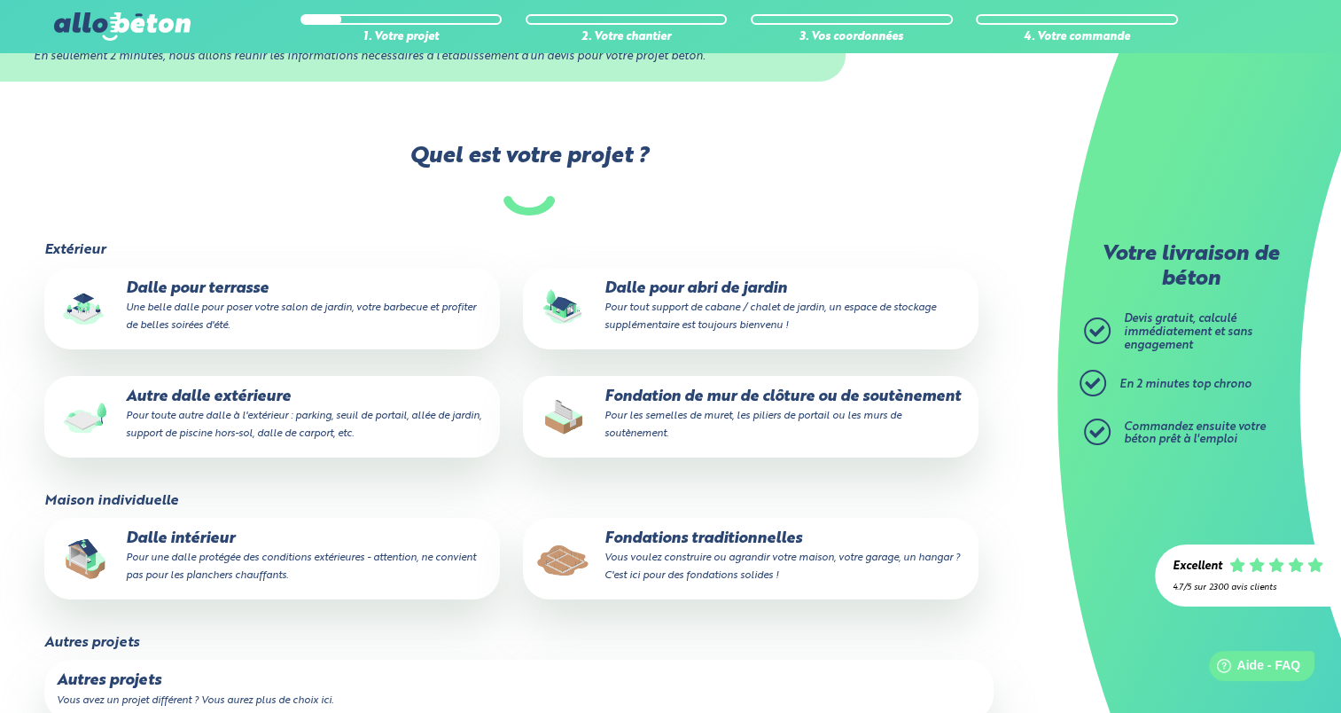
click at [308, 549] on p "Dalle intérieur Pour une dalle protégée des conditions extérieures - attention,…" at bounding box center [272, 557] width 431 height 54
click at [0, 0] on input "Dalle intérieur Pour une dalle protégée des conditions extérieures - attention,…" at bounding box center [0, 0] width 0 height 0
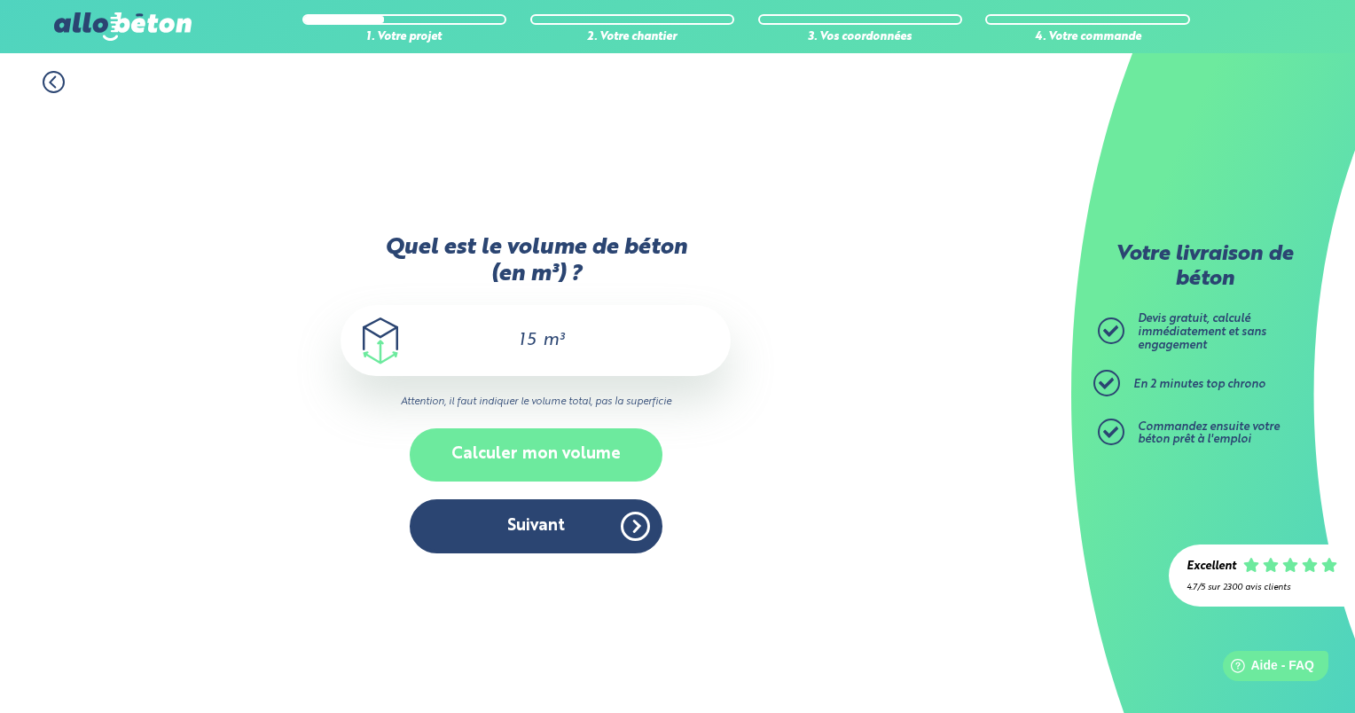
click at [551, 468] on button "Calculer mon volume" at bounding box center [536, 454] width 253 height 52
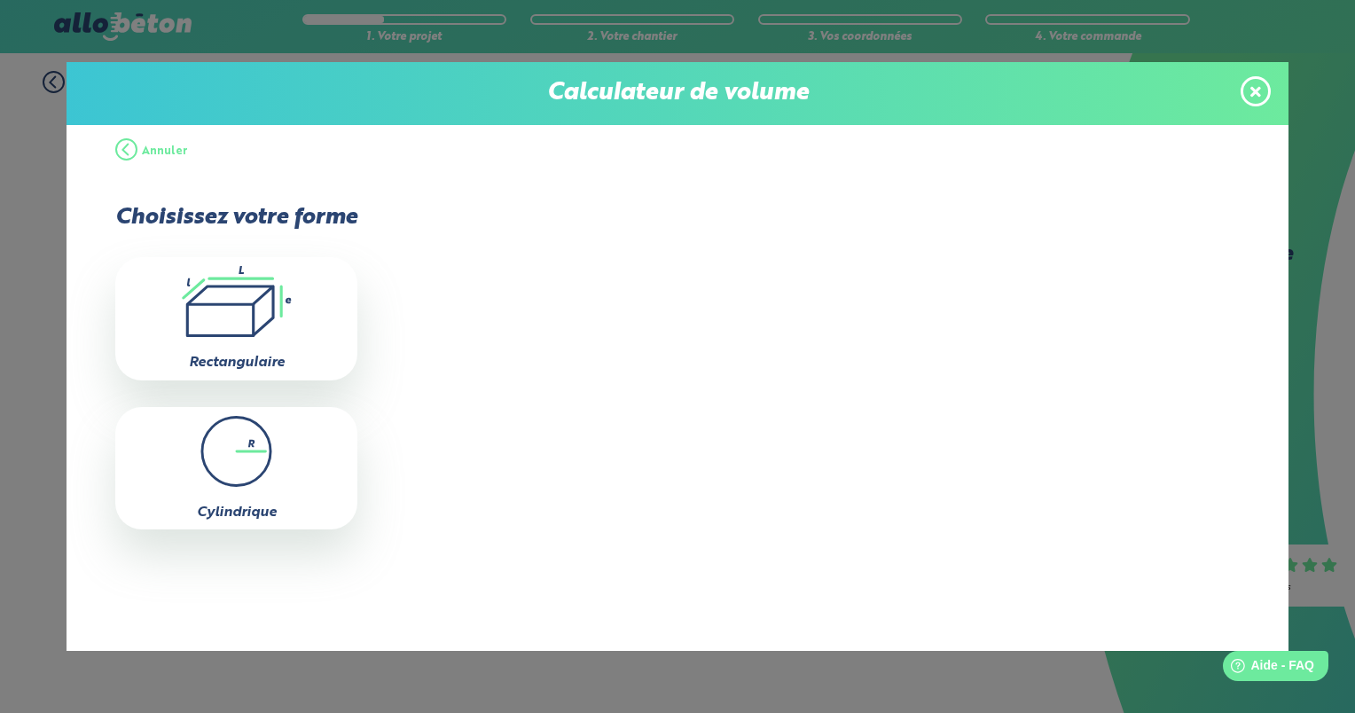
click at [277, 344] on div ".icon-calc-rectanglea{fill:none;stroke-linecap:round;stroke-width:3px;stroke:#6…" at bounding box center [236, 318] width 242 height 122
type input "0"
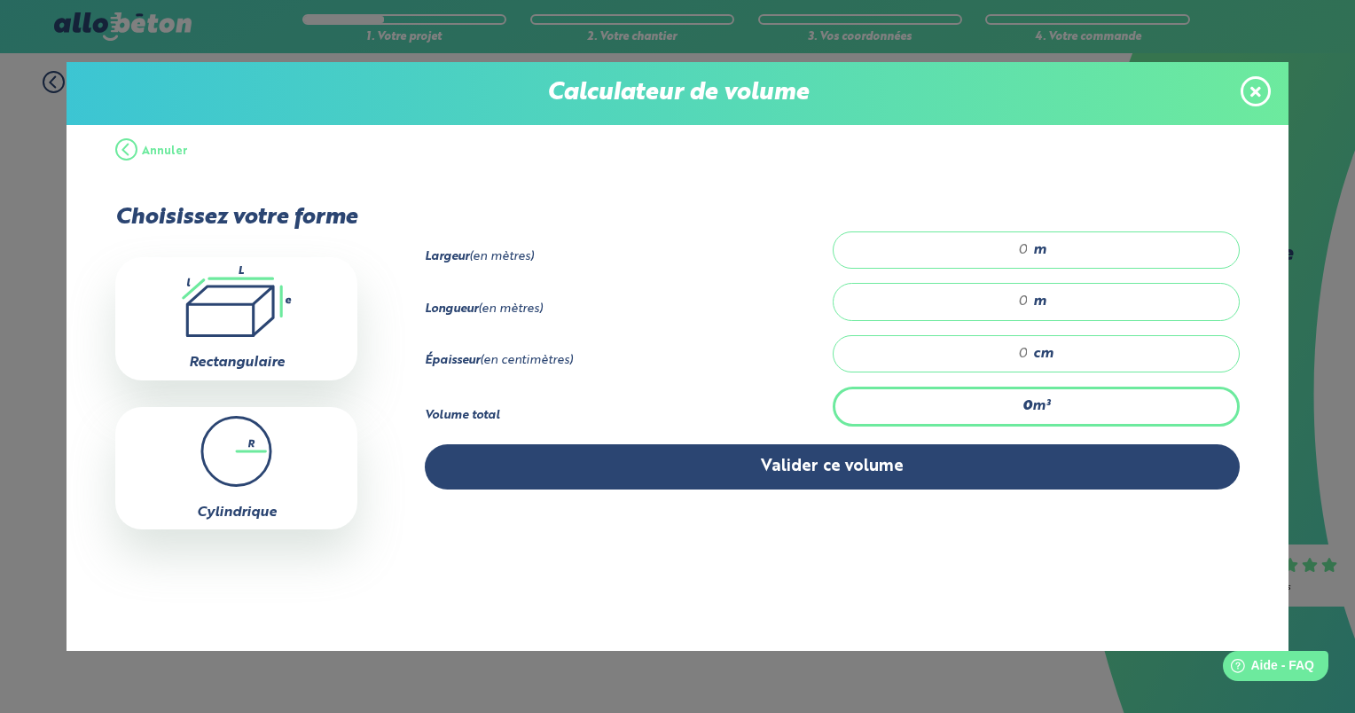
click at [975, 257] on div "m" at bounding box center [1035, 249] width 407 height 37
type input "7"
click at [238, 407] on div "Cylindrique" at bounding box center [236, 468] width 242 height 122
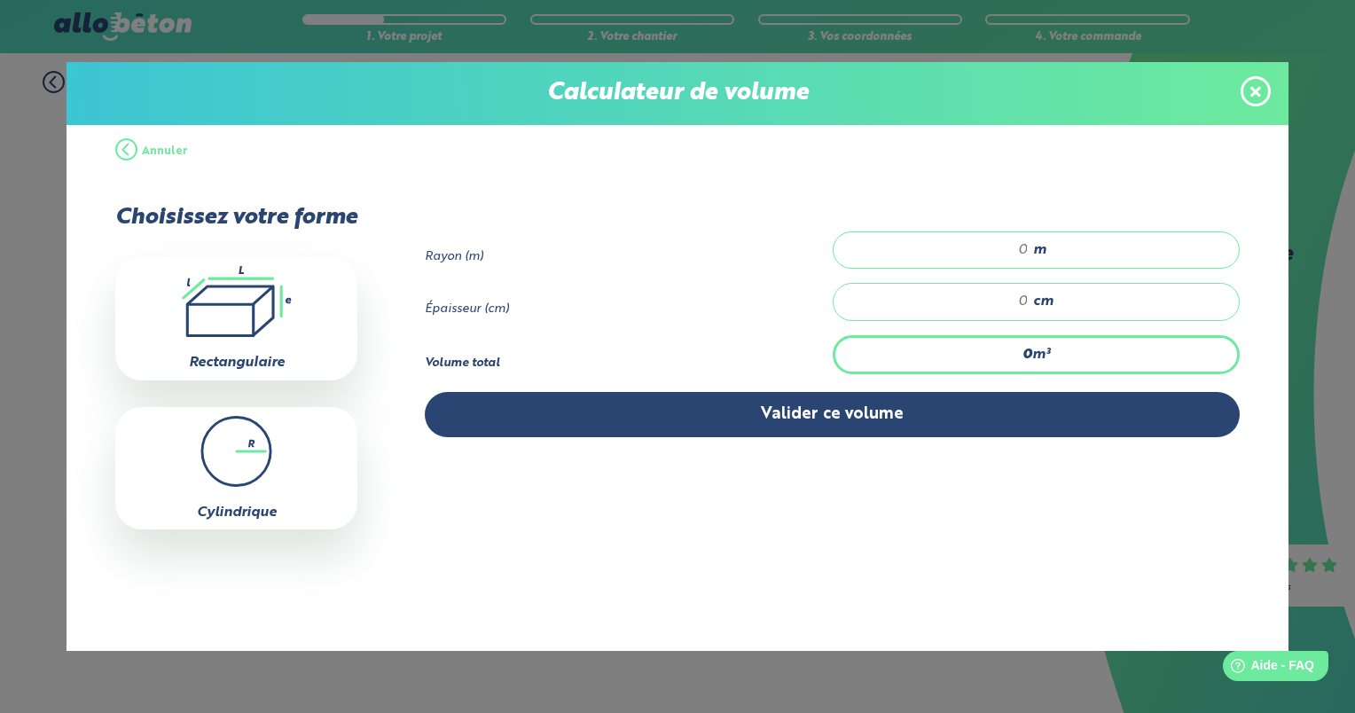
click at [87, 348] on div "Annuler Choisissez votre forme .icon-calc-rectanglea{fill:none;stroke-linecap:r…" at bounding box center [677, 388] width 1222 height 526
click at [277, 305] on icon ".icon-calc-rectanglea{fill:none;stroke-linecap:round;stroke-width:3px;stroke:#6…" at bounding box center [236, 301] width 224 height 71
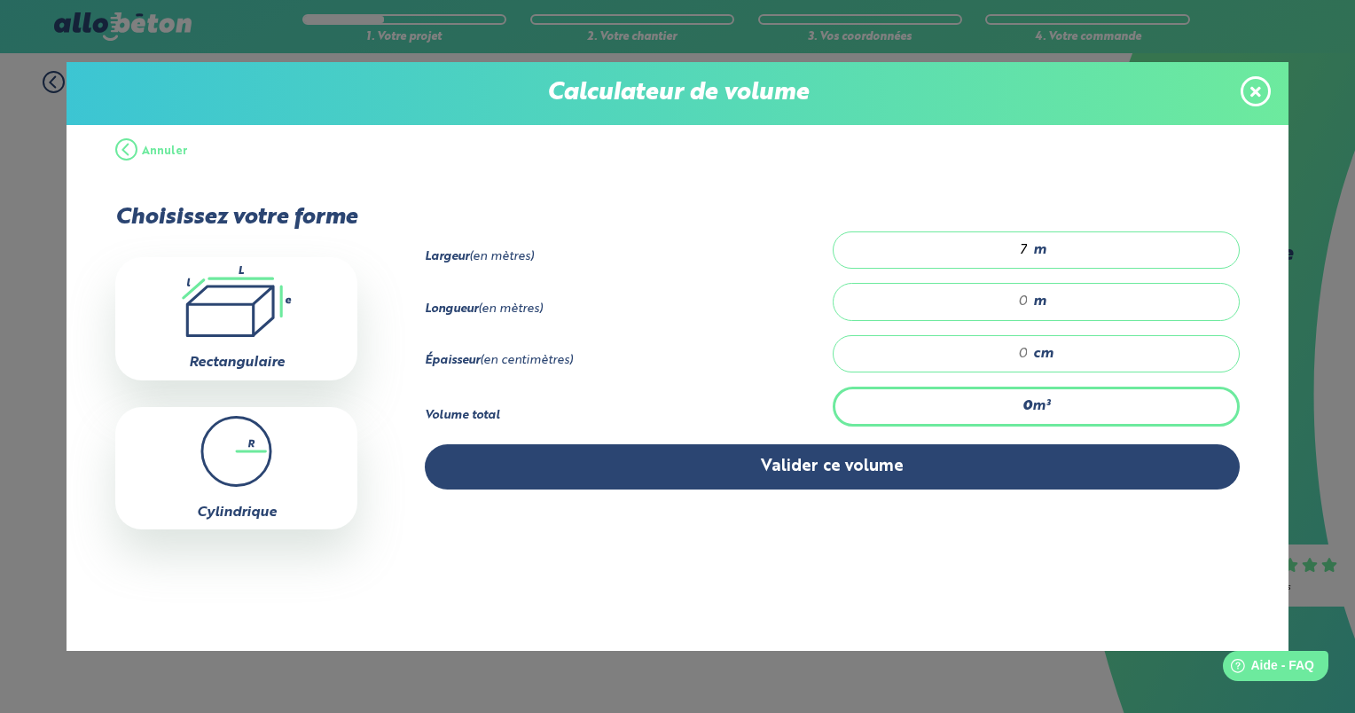
click at [1022, 248] on input "7" at bounding box center [939, 250] width 177 height 18
click at [1259, 96] on icon at bounding box center [1255, 91] width 11 height 11
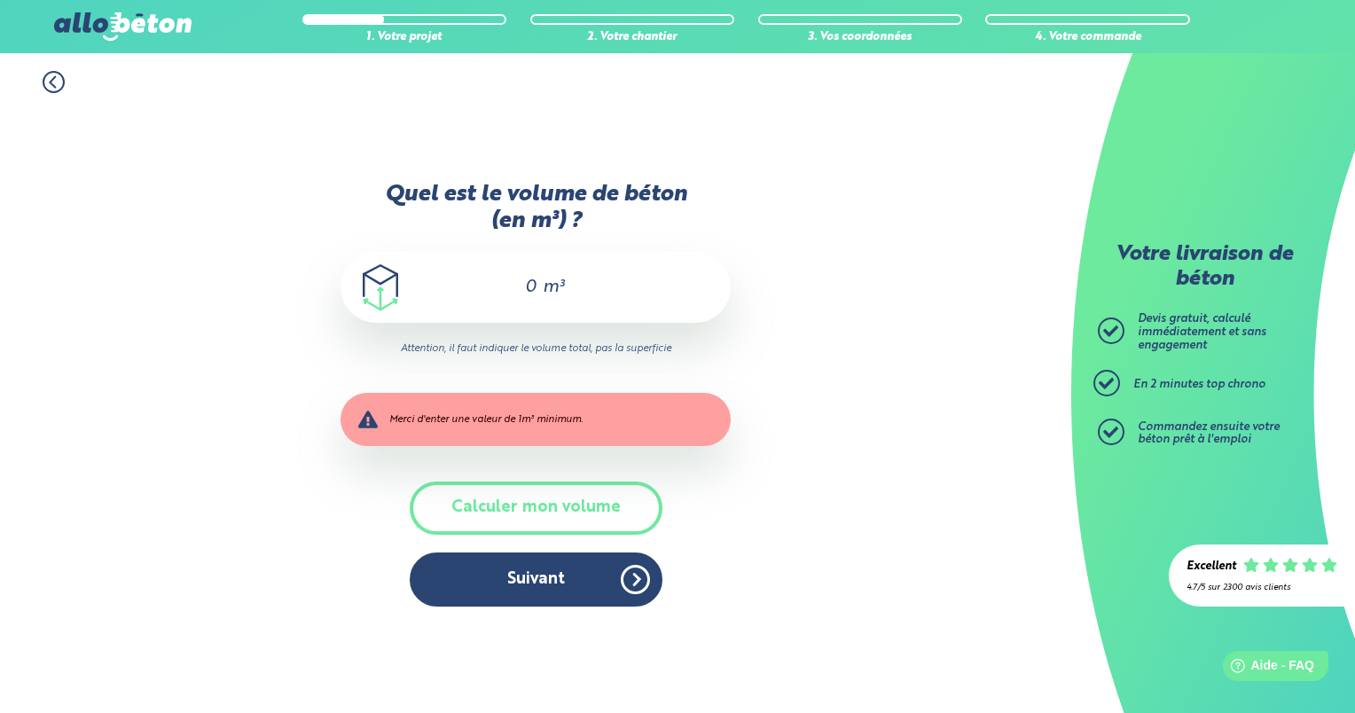
click at [717, 323] on div "Quel est le volume de béton (en m³) ? 0 m³ Attention, il faut indiquer le volum…" at bounding box center [535, 403] width 390 height 442
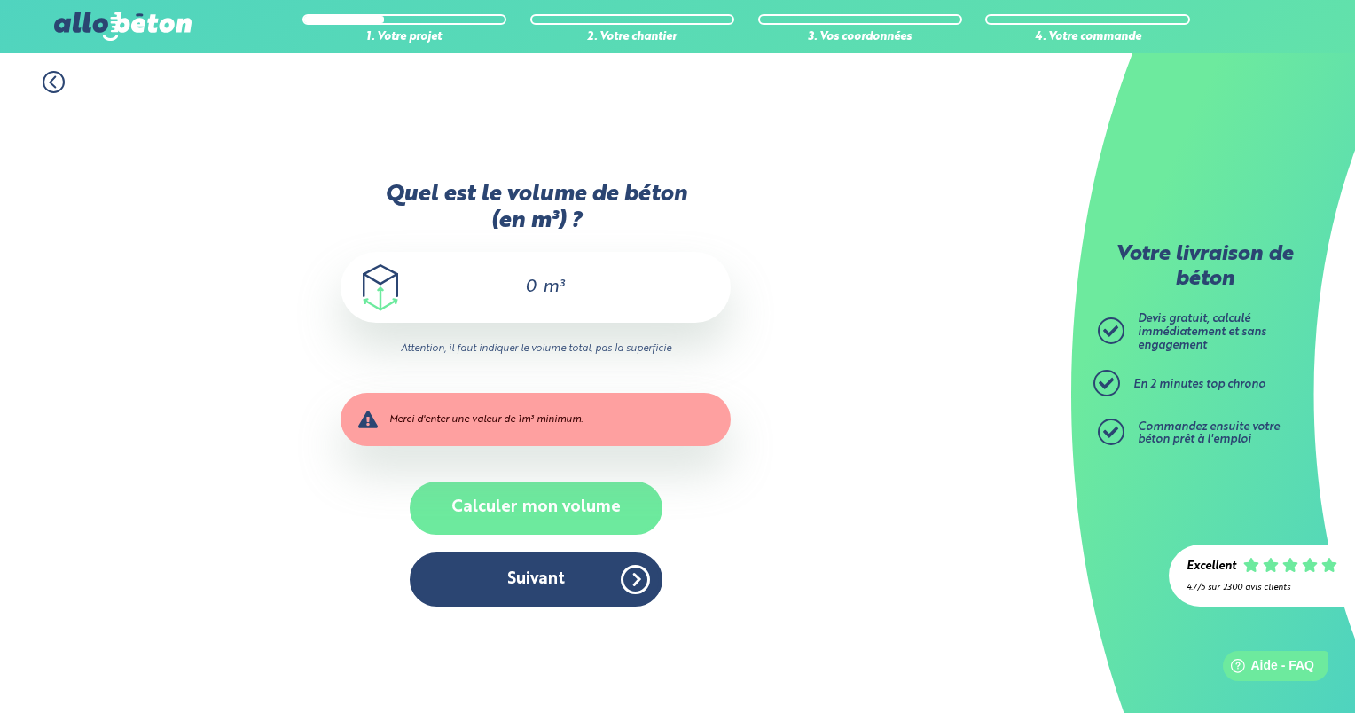
click at [523, 518] on button "Calculer mon volume" at bounding box center [536, 507] width 253 height 52
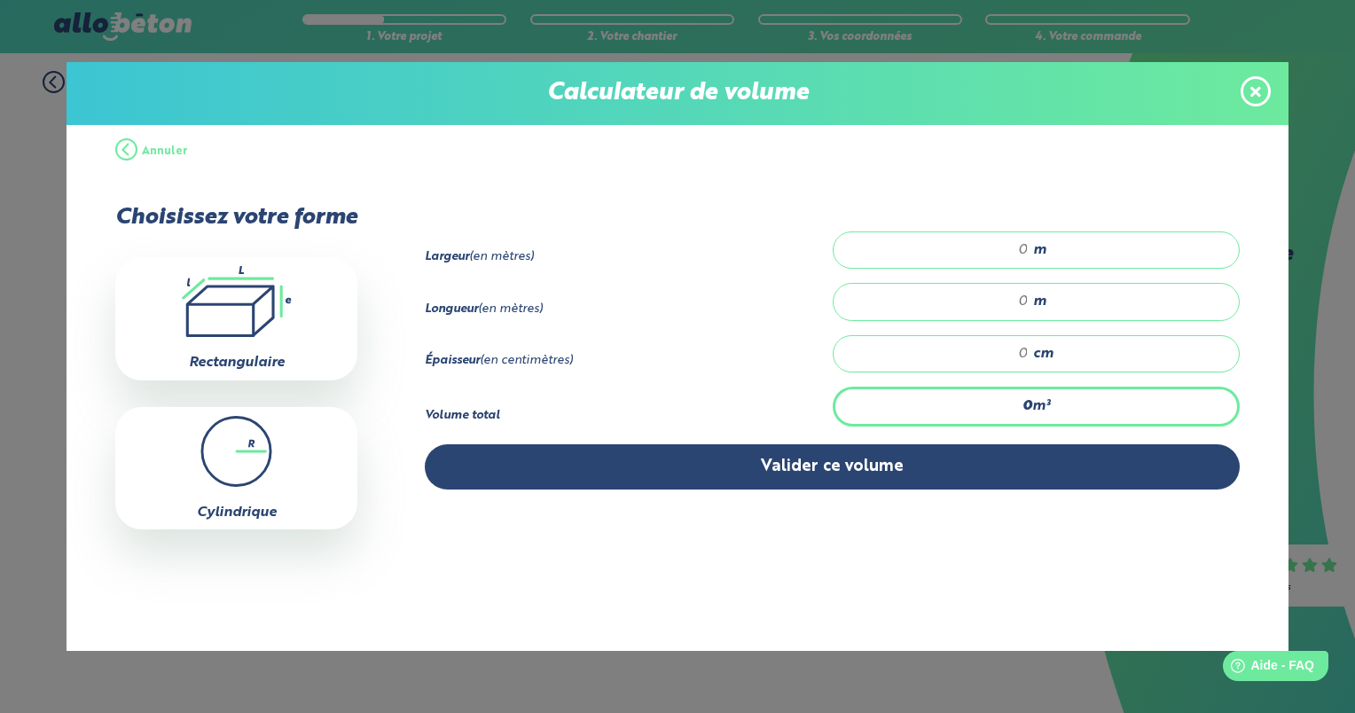
click at [987, 253] on input "number" at bounding box center [939, 250] width 177 height 18
type input "6"
click at [1007, 293] on input "number" at bounding box center [939, 302] width 177 height 18
type input "21"
click at [995, 355] on input "number" at bounding box center [939, 354] width 177 height 18
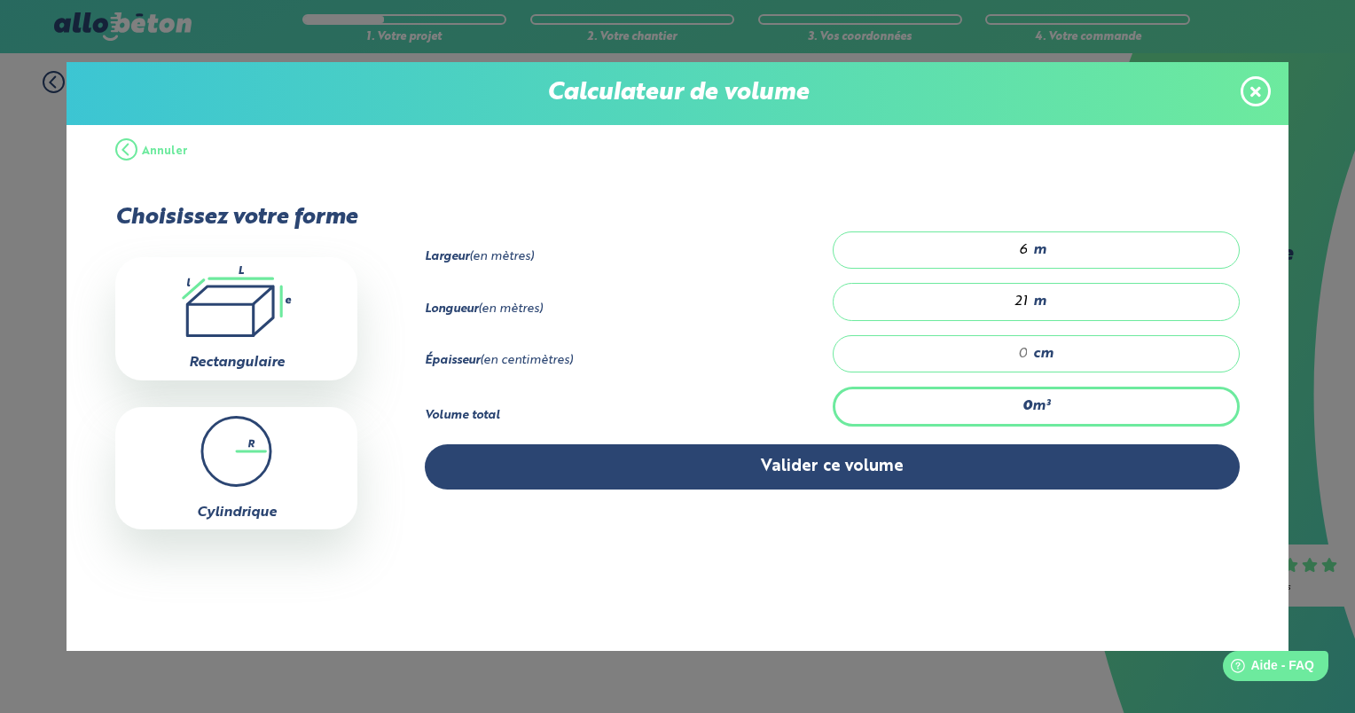
type input "1.26"
type input "1"
type input "12.6"
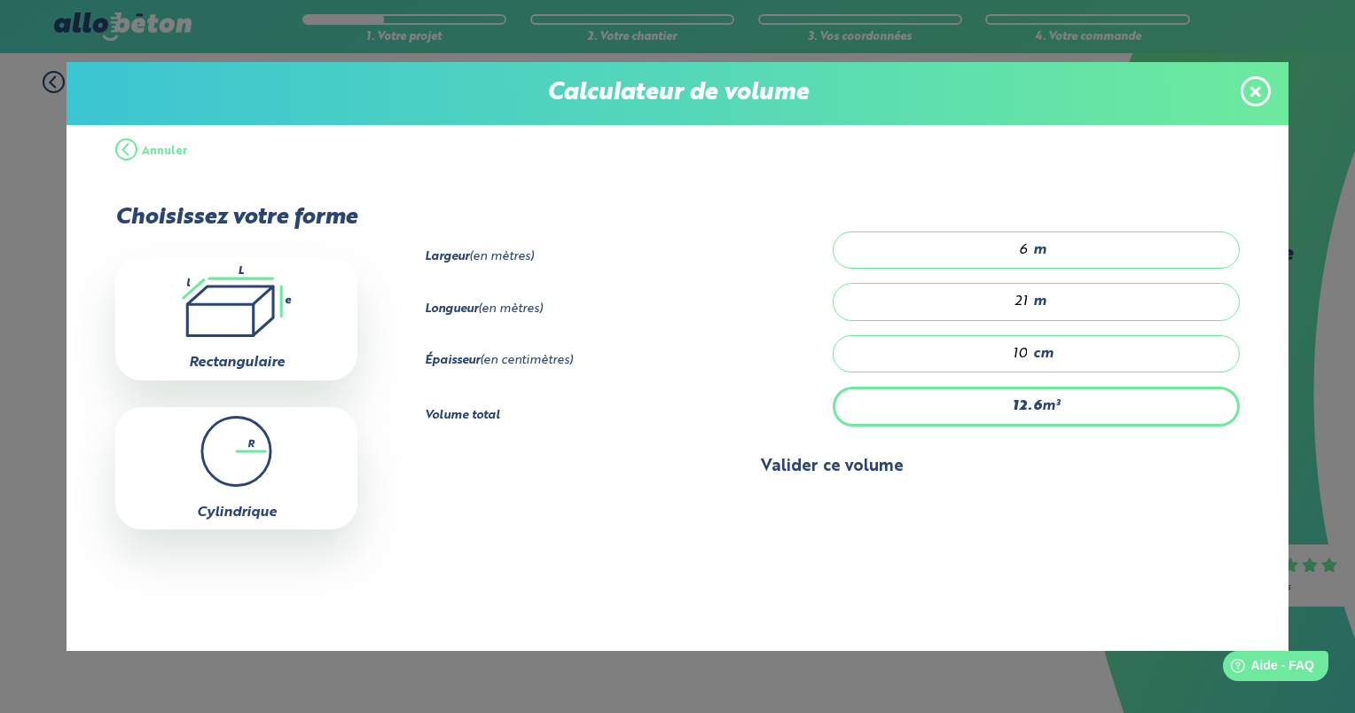
type input "10"
click at [957, 458] on button "Valider ce volume" at bounding box center [832, 466] width 815 height 45
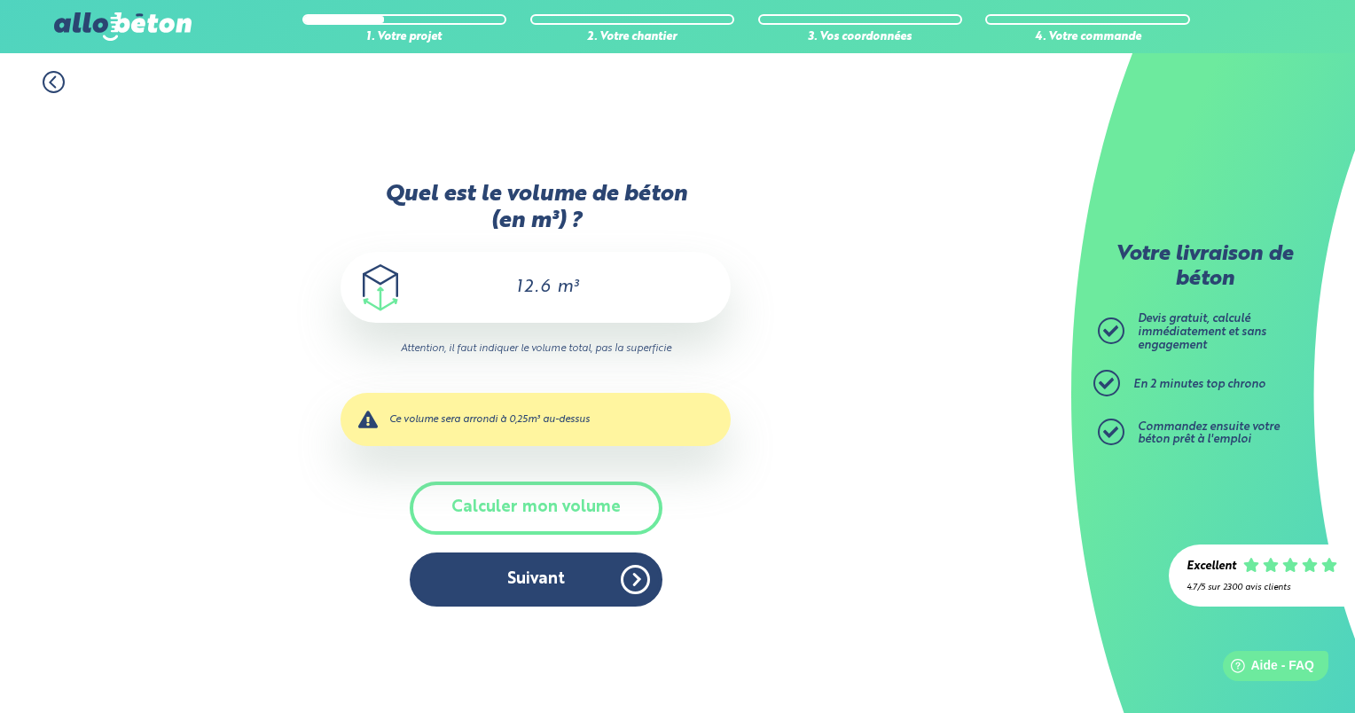
click at [543, 280] on input "12.6" at bounding box center [522, 287] width 59 height 21
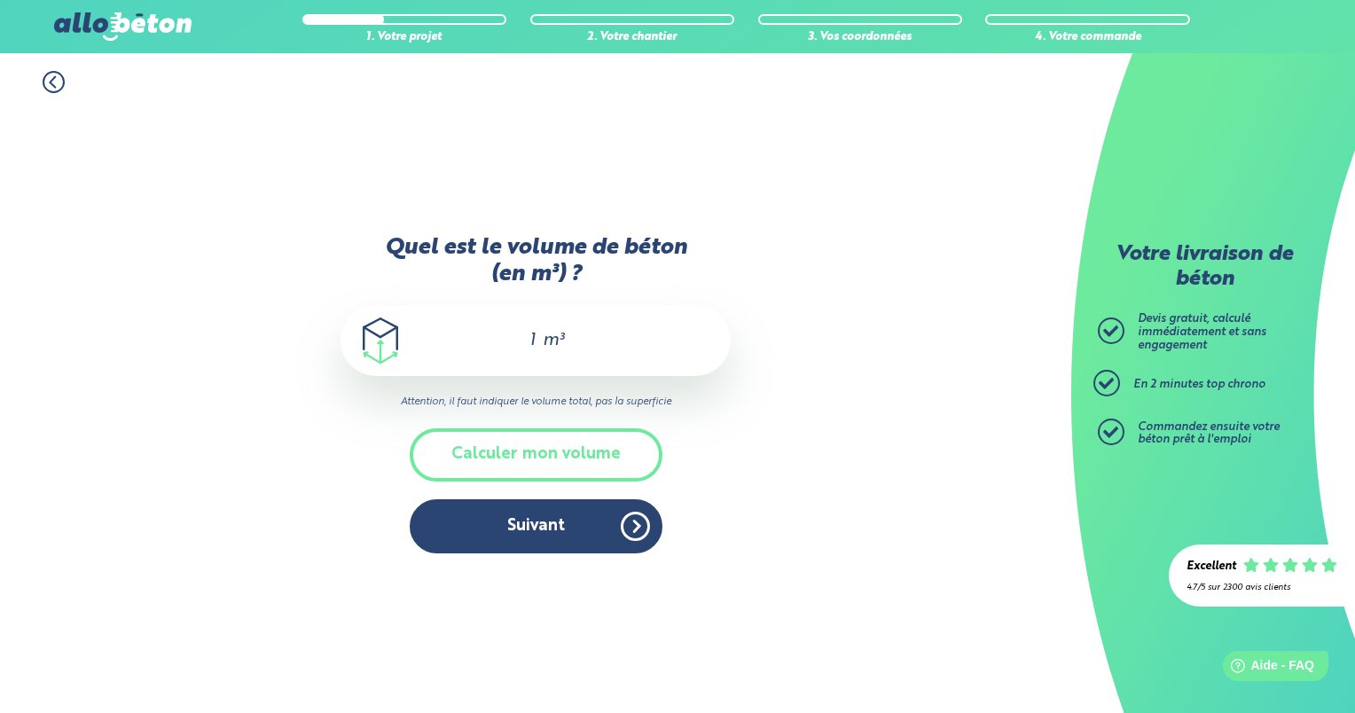
type input "13"
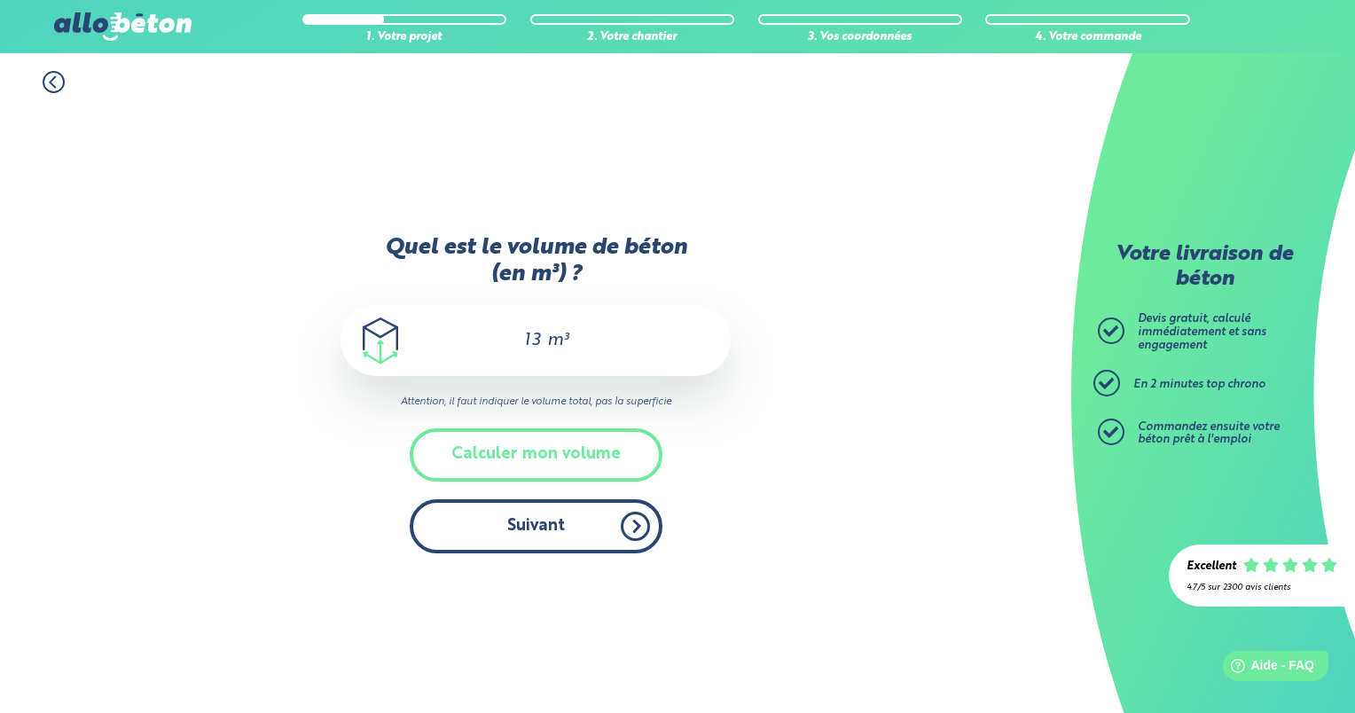
click at [545, 530] on button "Suivant" at bounding box center [536, 526] width 253 height 54
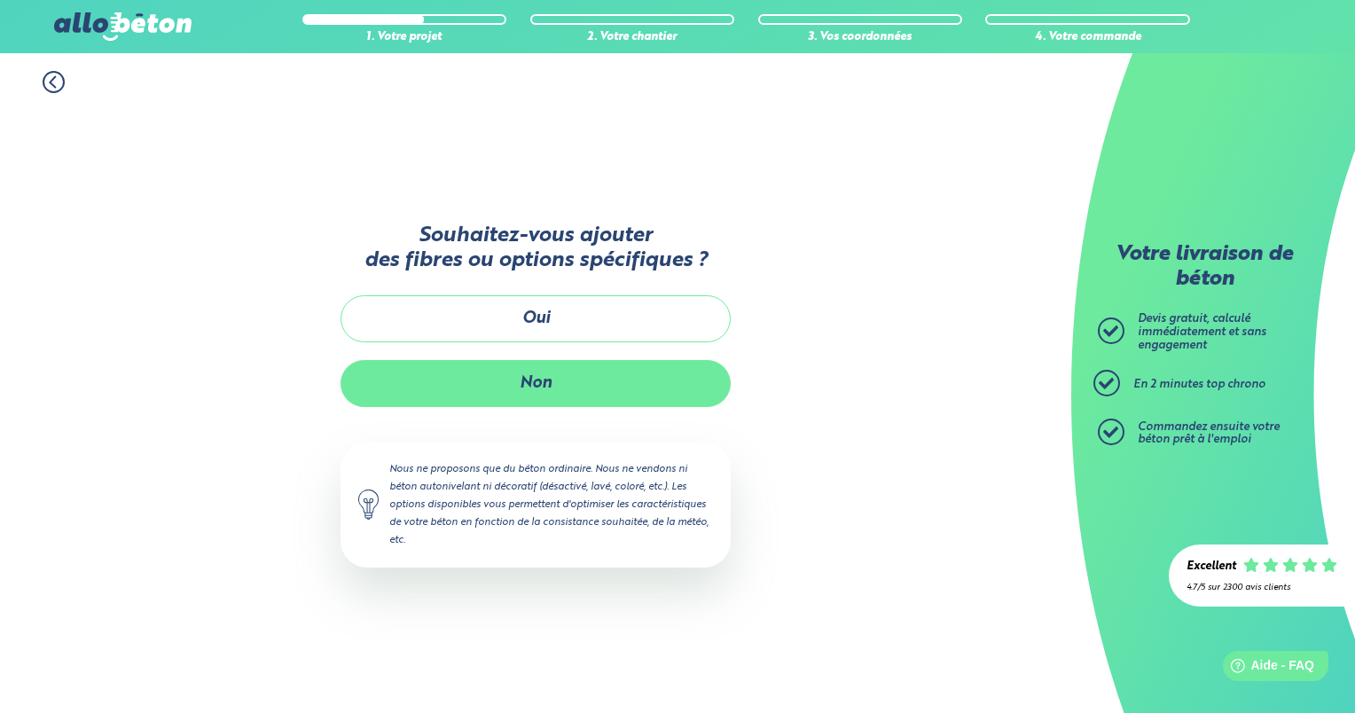
click at [583, 376] on button "Non" at bounding box center [535, 383] width 390 height 47
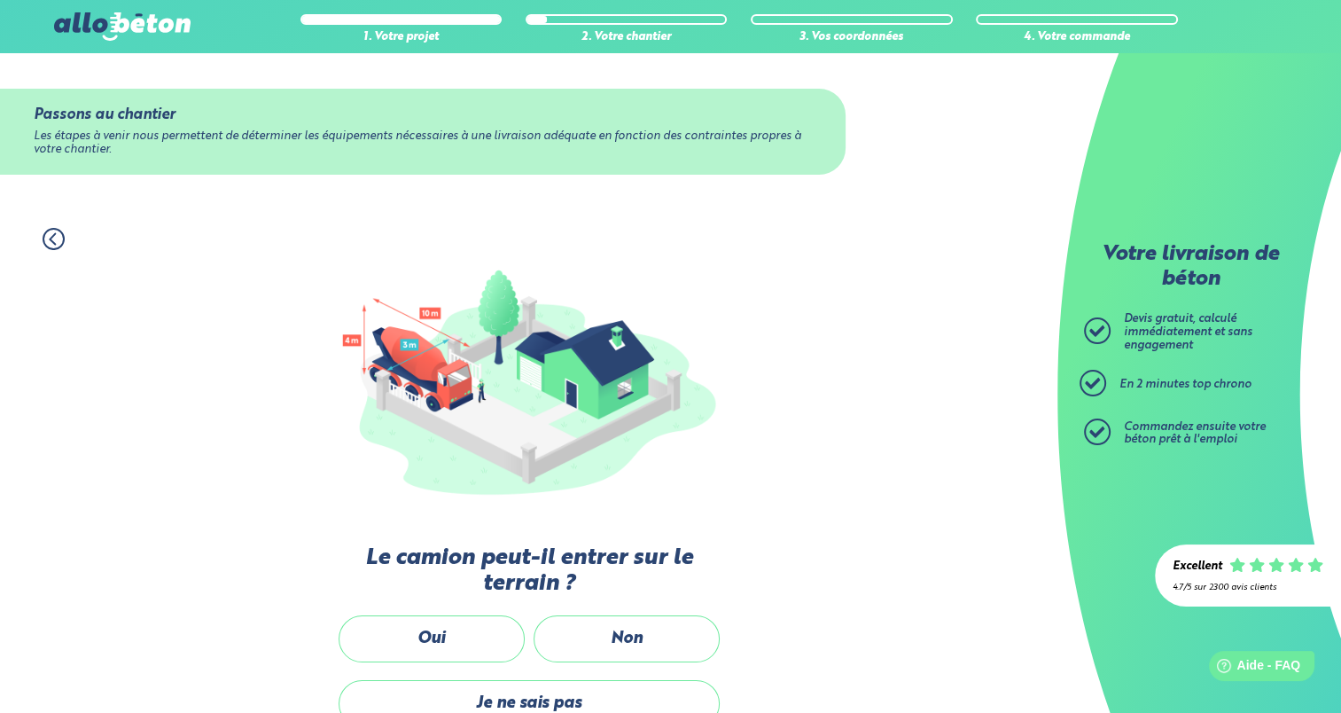
scroll to position [224, 0]
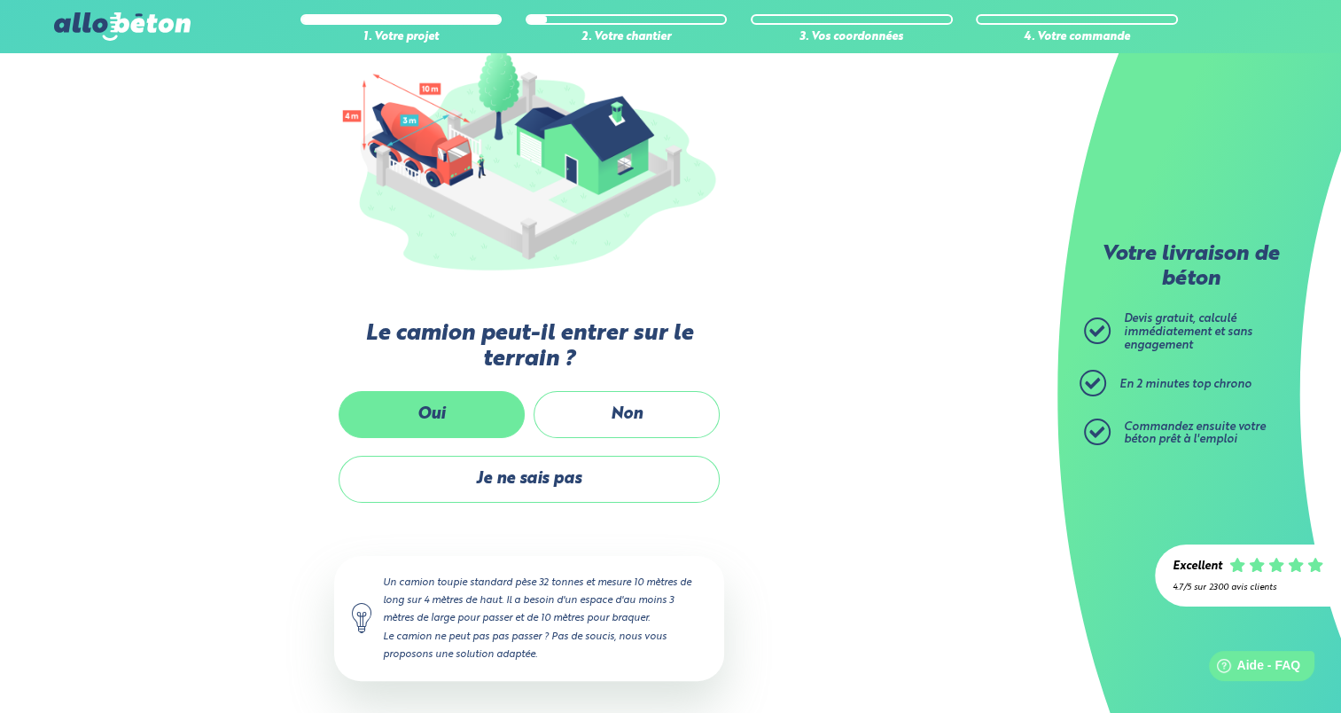
click at [508, 409] on label "Oui" at bounding box center [432, 414] width 186 height 47
click at [0, 0] on input "Oui" at bounding box center [0, 0] width 0 height 0
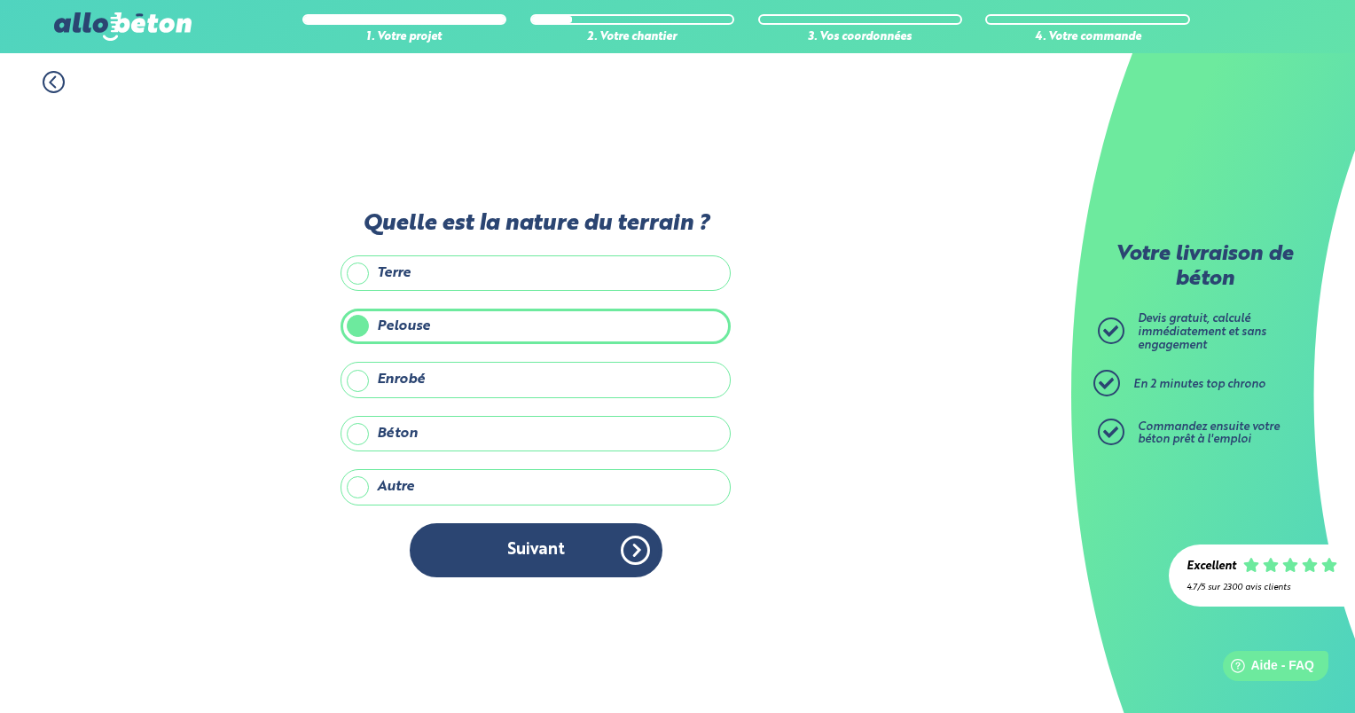
click at [432, 393] on label "Enrobé" at bounding box center [535, 379] width 390 height 35
click at [0, 0] on input "Enrobé" at bounding box center [0, 0] width 0 height 0
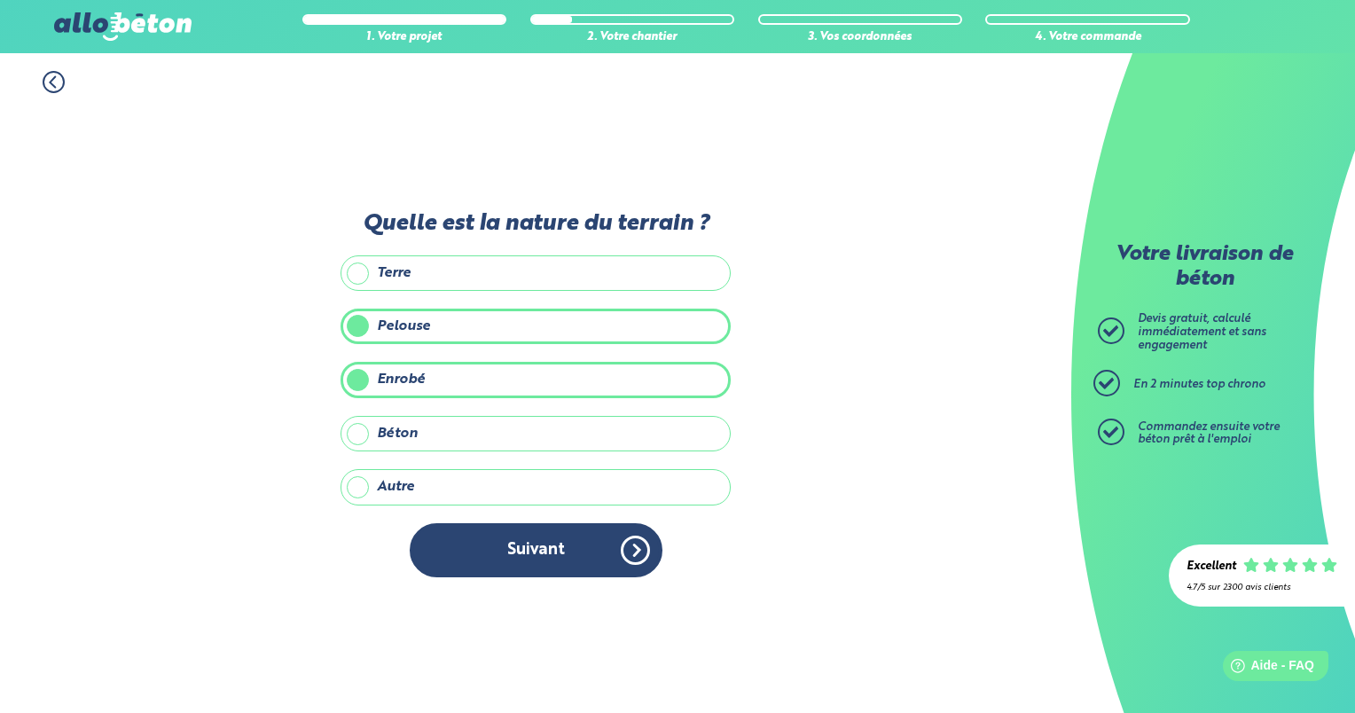
click at [429, 319] on label "Pelouse" at bounding box center [535, 325] width 390 height 35
click at [0, 0] on input "Pelouse" at bounding box center [0, 0] width 0 height 0
click at [397, 387] on label "Enrobé" at bounding box center [535, 379] width 390 height 35
click at [0, 0] on input "Enrobé" at bounding box center [0, 0] width 0 height 0
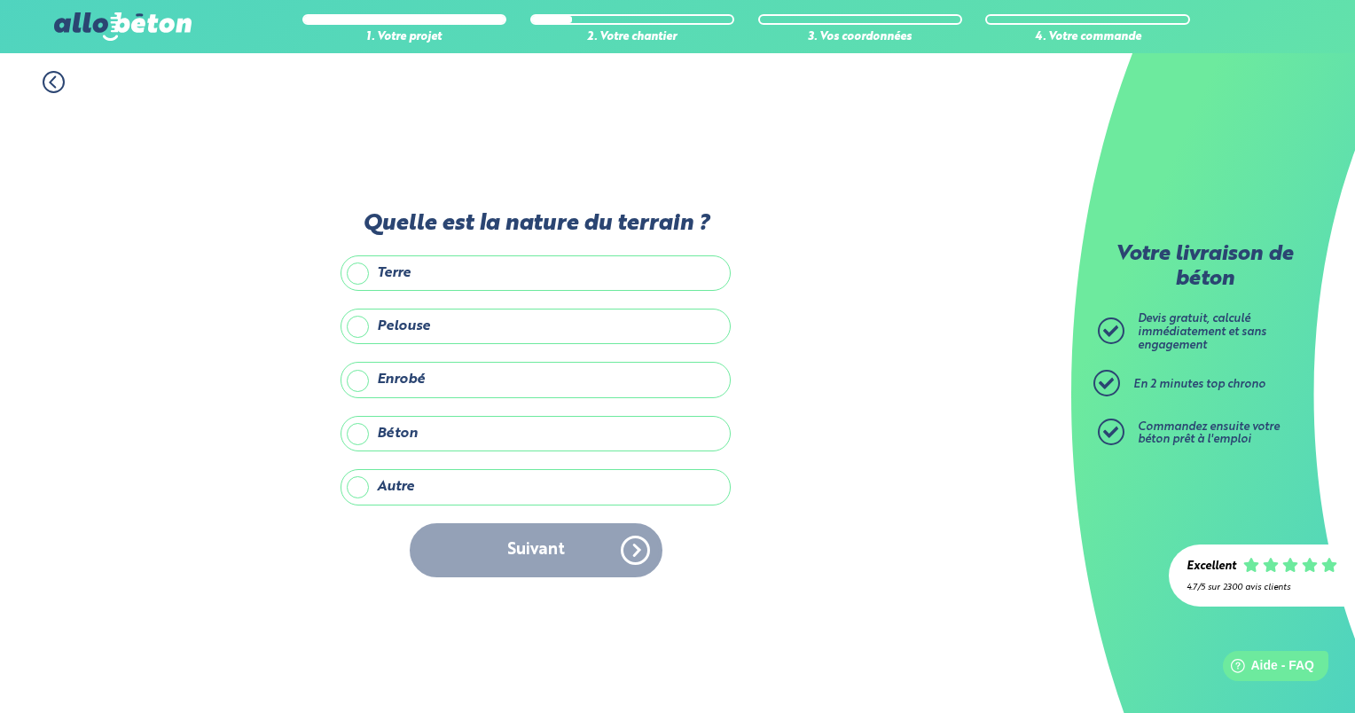
click at [382, 320] on label "Pelouse" at bounding box center [535, 325] width 390 height 35
click at [0, 0] on input "Pelouse" at bounding box center [0, 0] width 0 height 0
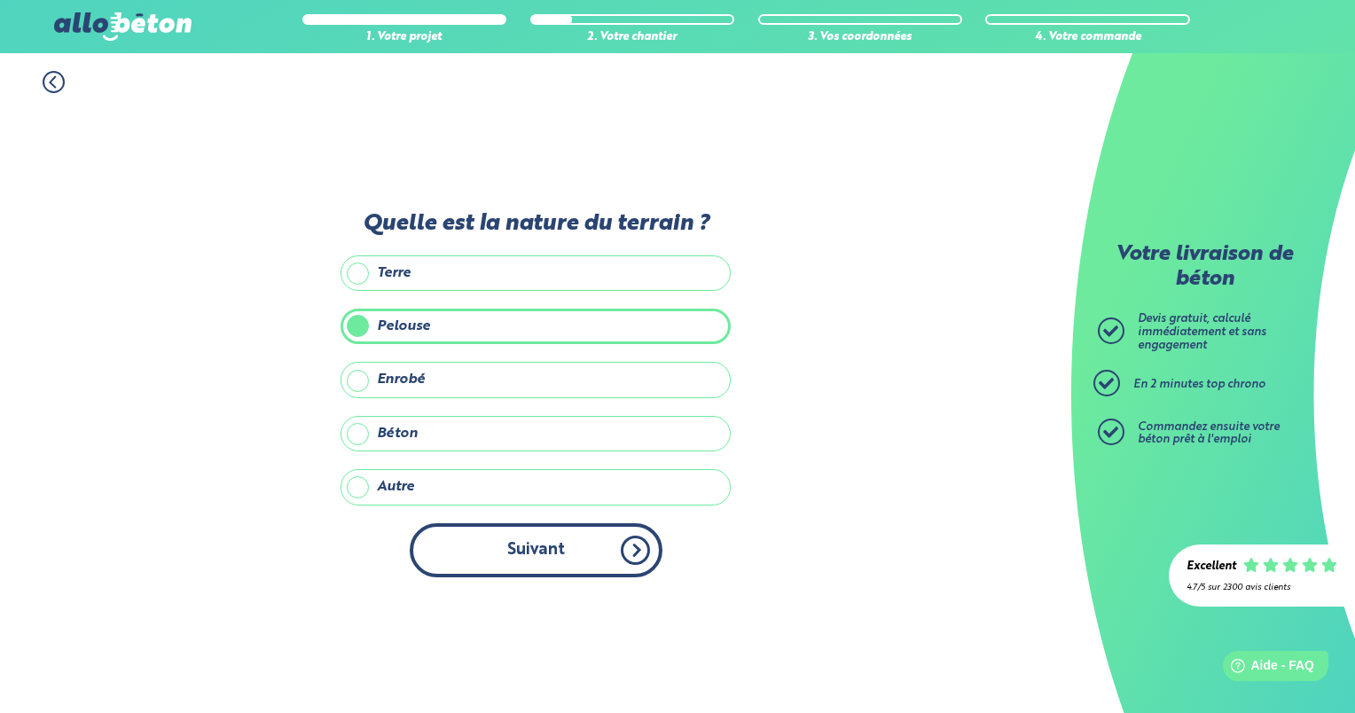
click at [507, 557] on button "Suivant" at bounding box center [536, 550] width 253 height 54
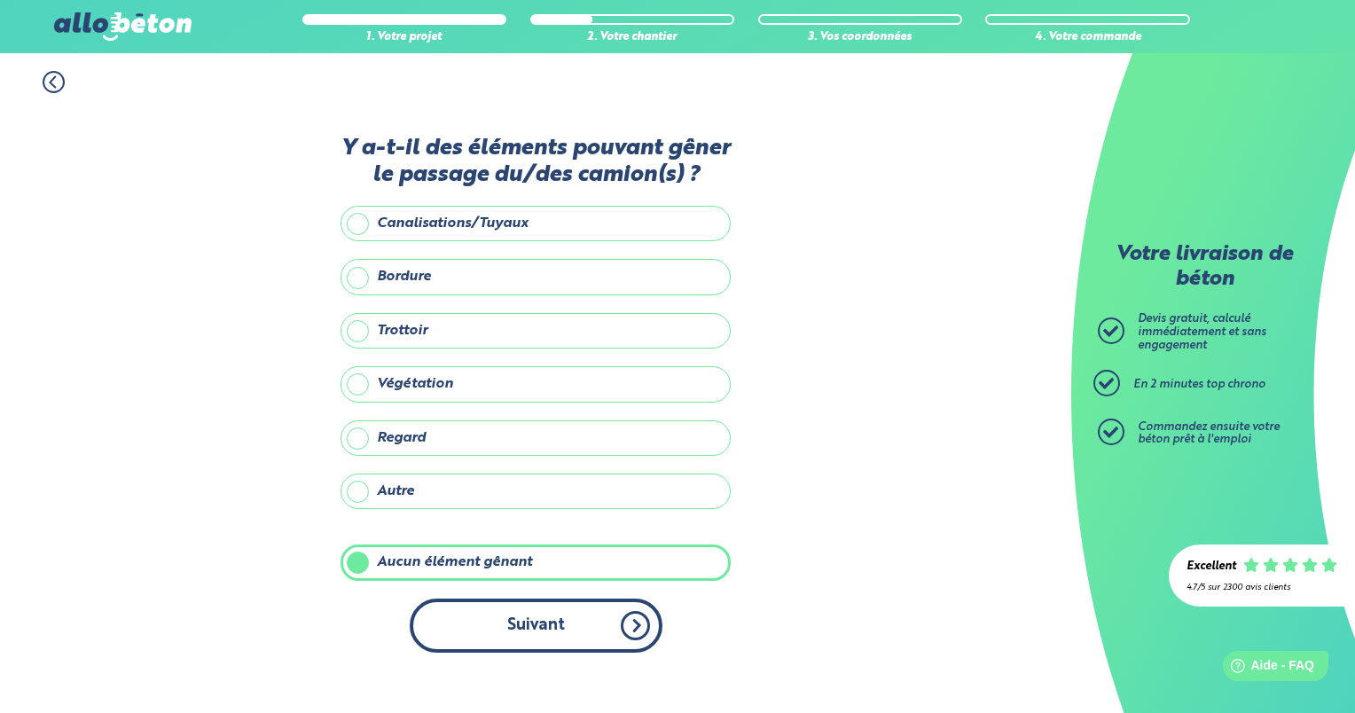
click at [544, 642] on button "Suivant" at bounding box center [536, 625] width 253 height 54
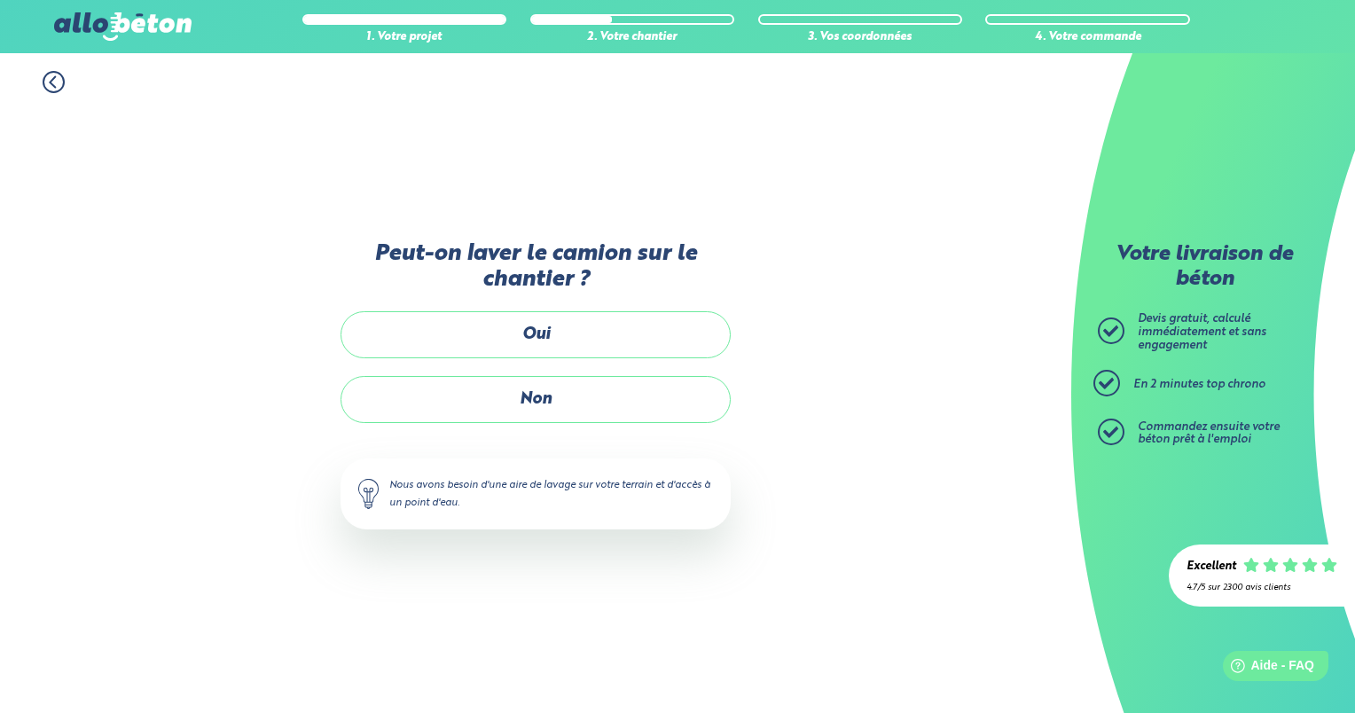
click at [570, 307] on div "Peut-on laver le camion sur le chantier ? Oui Non Nous avons besoin d'une aire …" at bounding box center [535, 403] width 390 height 324
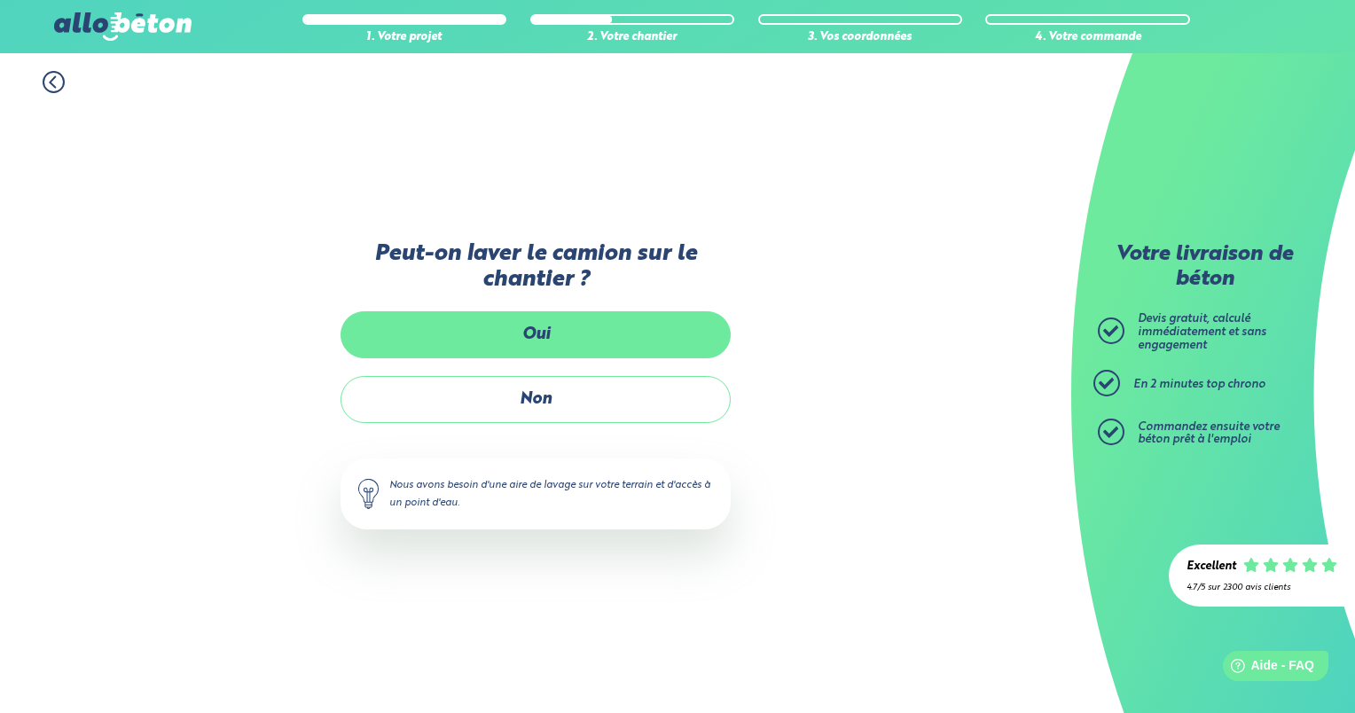
click at [573, 333] on label "Oui" at bounding box center [535, 334] width 390 height 47
click at [0, 0] on input "Oui" at bounding box center [0, 0] width 0 height 0
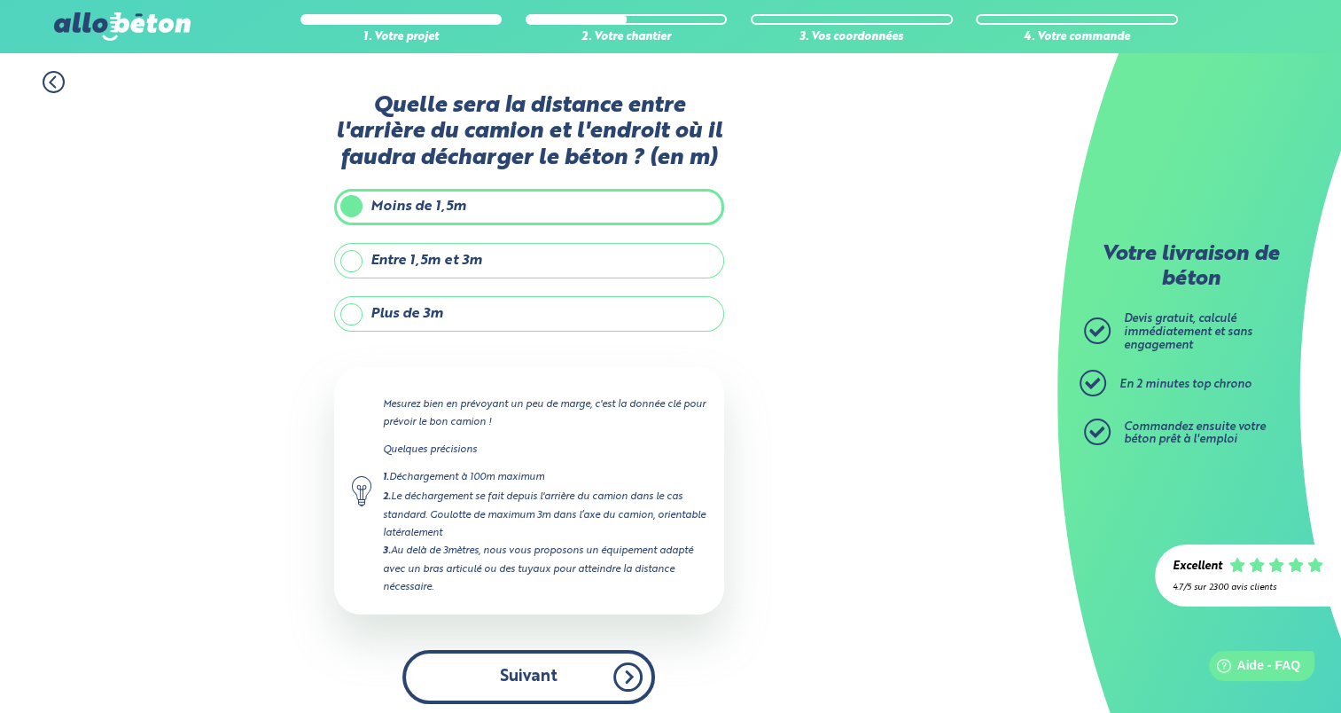
click at [574, 665] on button "Suivant" at bounding box center [528, 677] width 253 height 54
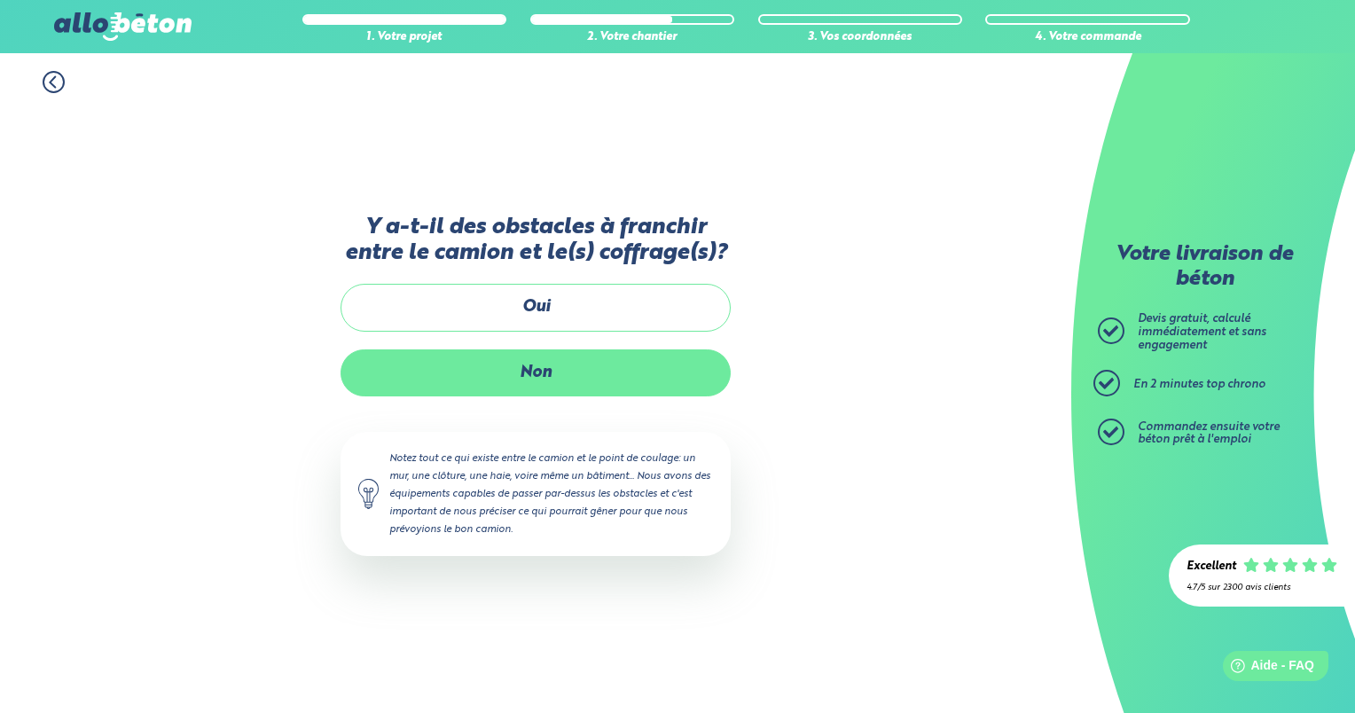
click at [590, 365] on label "Non" at bounding box center [535, 372] width 390 height 47
click at [0, 0] on input "Non" at bounding box center [0, 0] width 0 height 0
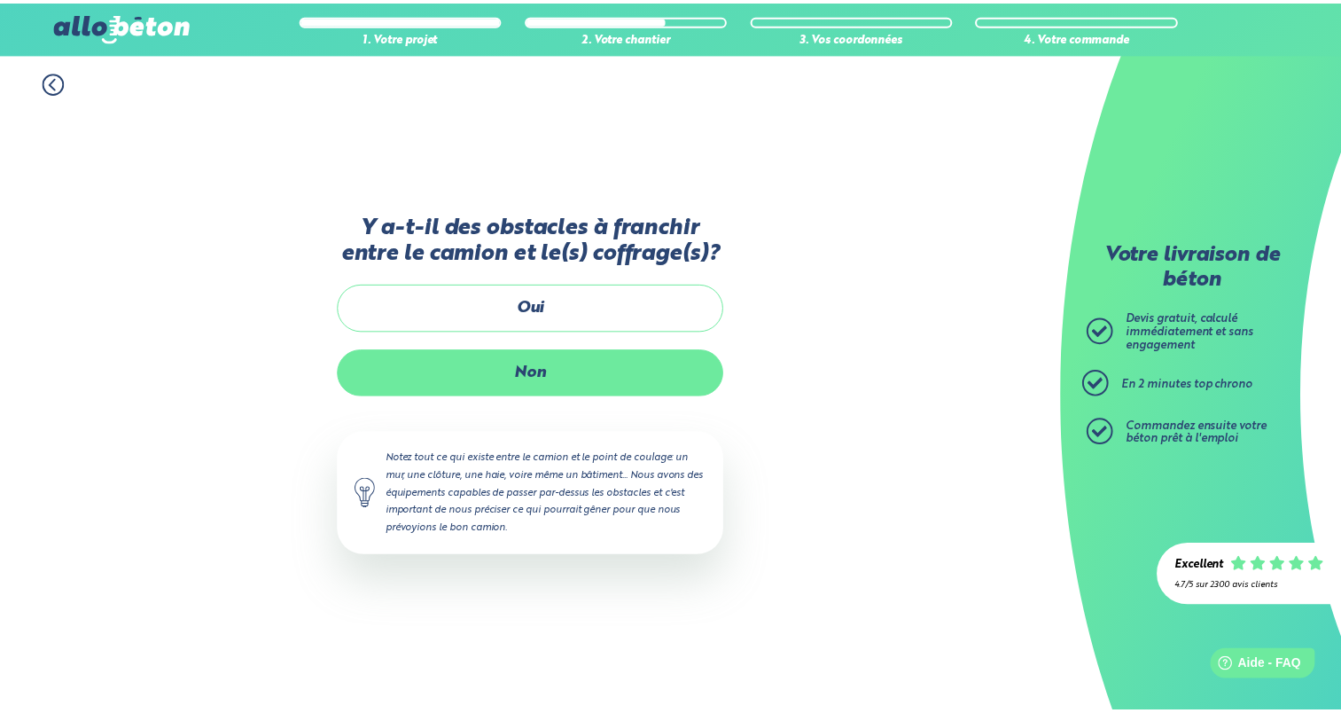
scroll to position [105, 0]
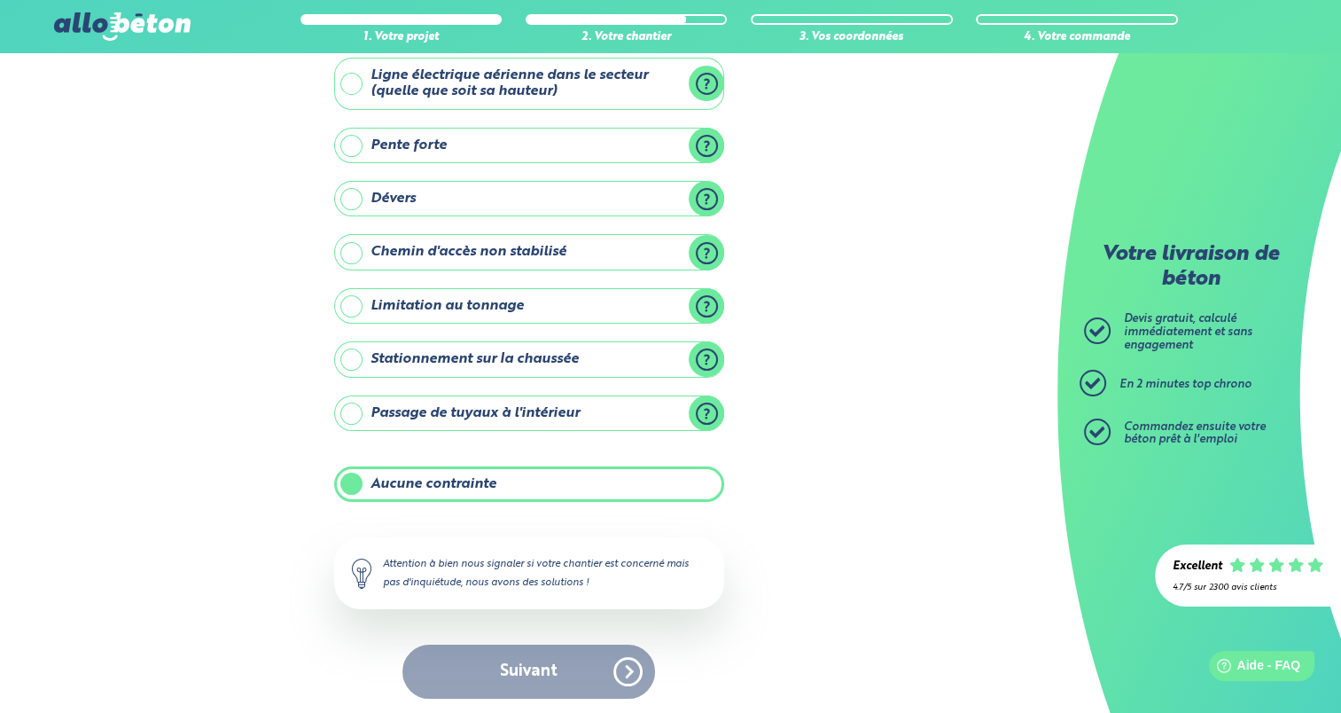
click at [563, 668] on div "Suivant" at bounding box center [529, 671] width 390 height 54
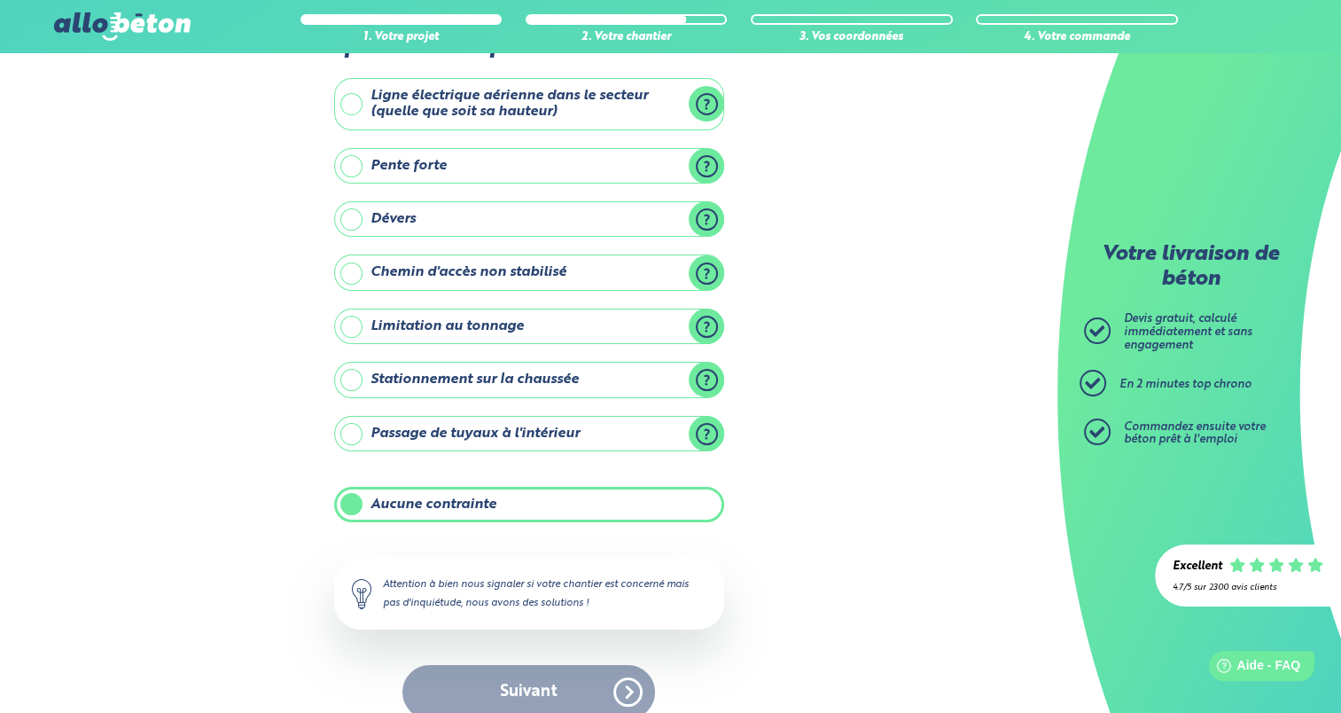
scroll to position [100, 0]
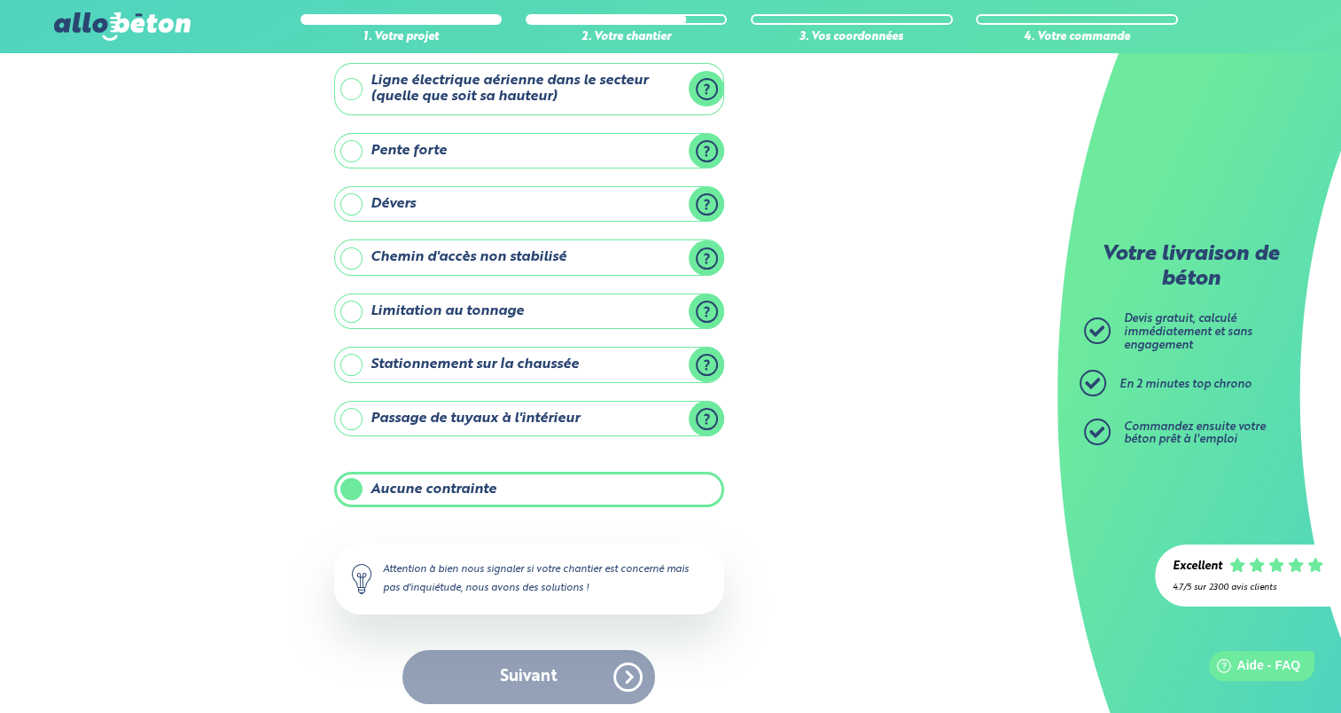
click at [468, 493] on label "Aucune contrainte" at bounding box center [529, 489] width 390 height 35
click at [0, 0] on input "Aucune contrainte" at bounding box center [0, 0] width 0 height 0
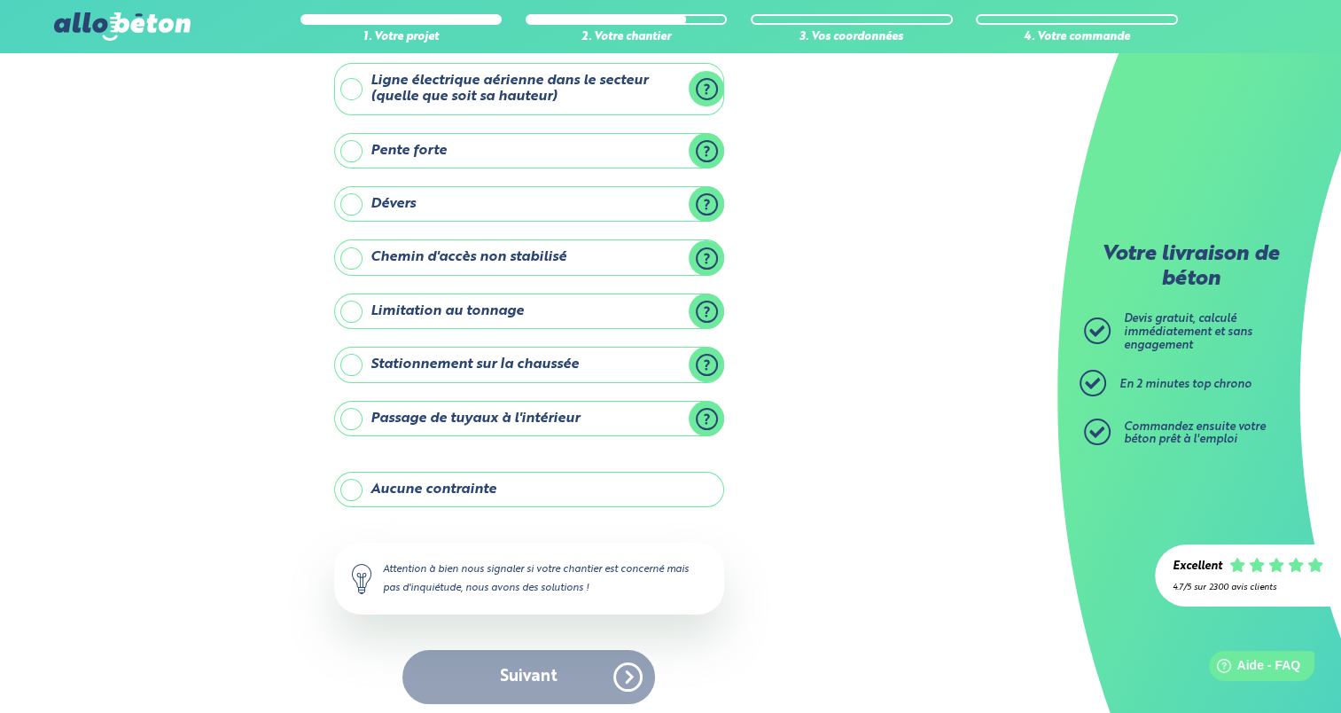
click at [538, 695] on div "Suivant" at bounding box center [529, 677] width 390 height 54
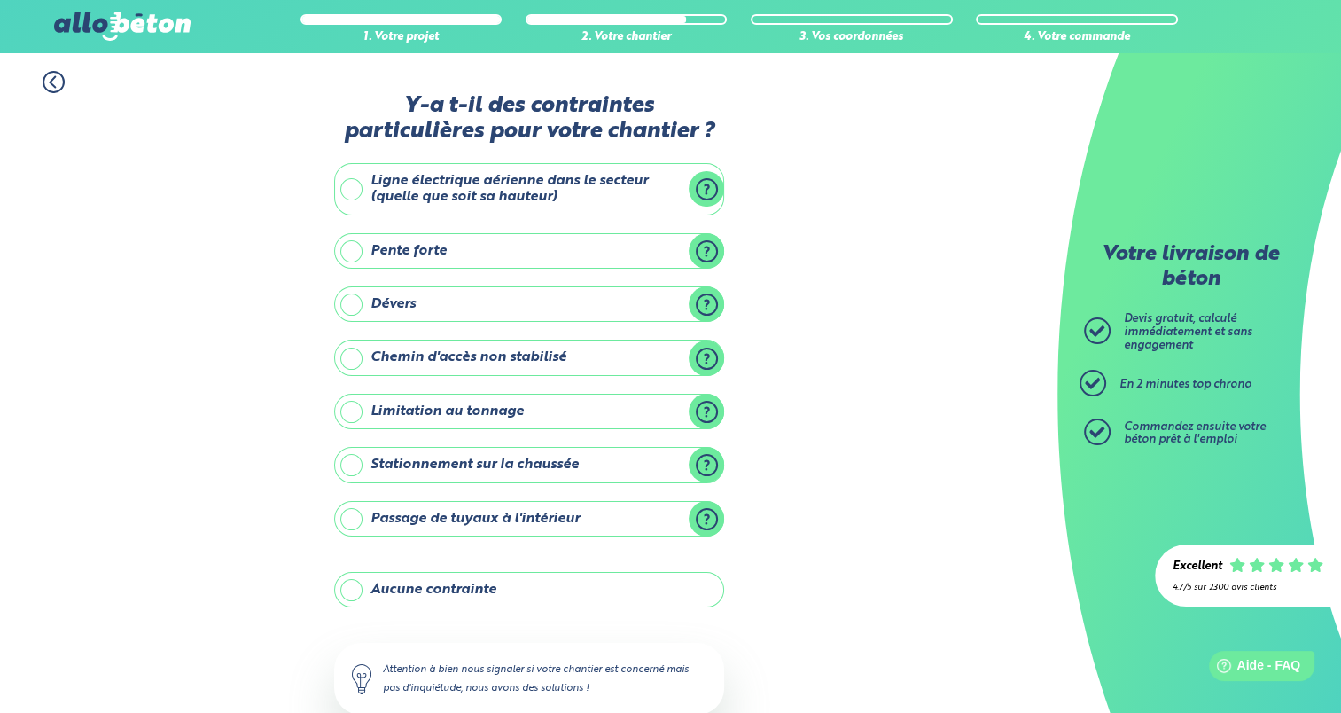
scroll to position [0, 0]
click at [449, 184] on label "Ligne électrique aérienne dans le secteur (quelle que soit sa hauteur)" at bounding box center [529, 189] width 390 height 52
click at [0, 0] on input "Ligne électrique aérienne dans le secteur (quelle que soit sa hauteur)" at bounding box center [0, 0] width 0 height 0
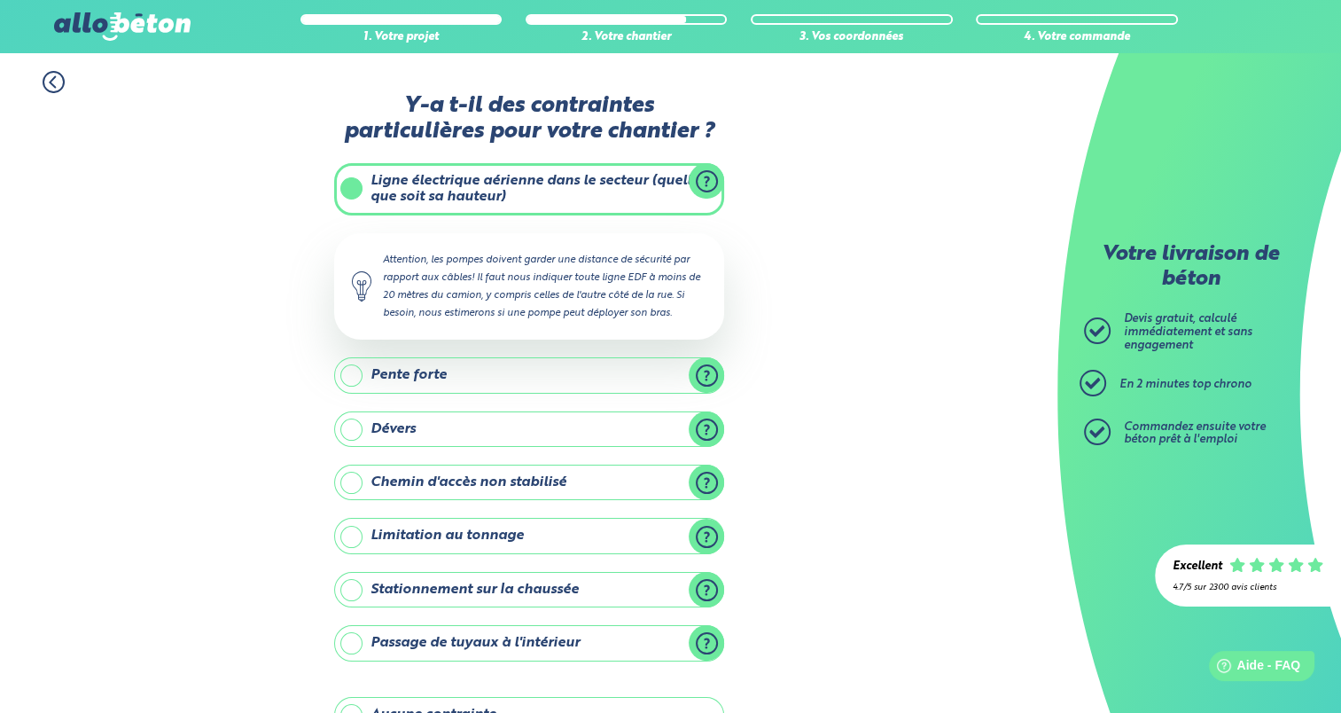
scroll to position [230, 0]
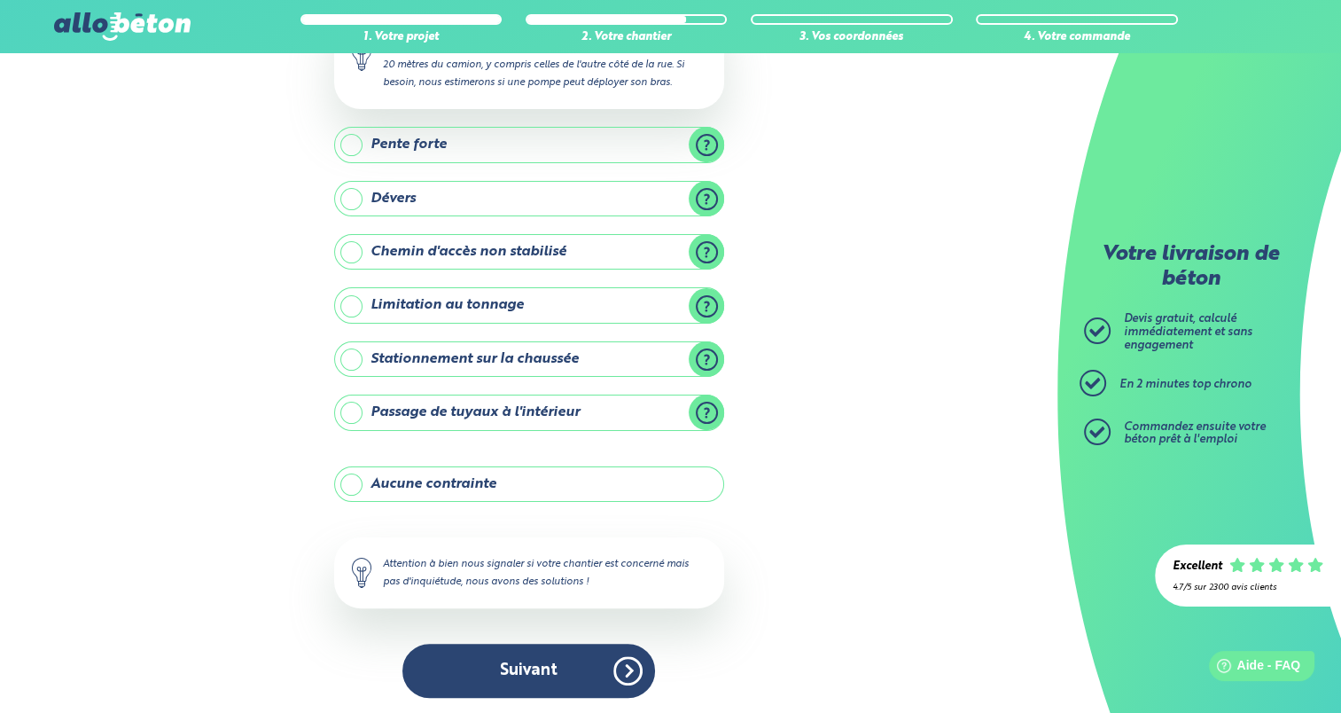
click at [418, 466] on label "Aucune contrainte" at bounding box center [529, 483] width 390 height 35
click at [0, 0] on input "Aucune contrainte" at bounding box center [0, 0] width 0 height 0
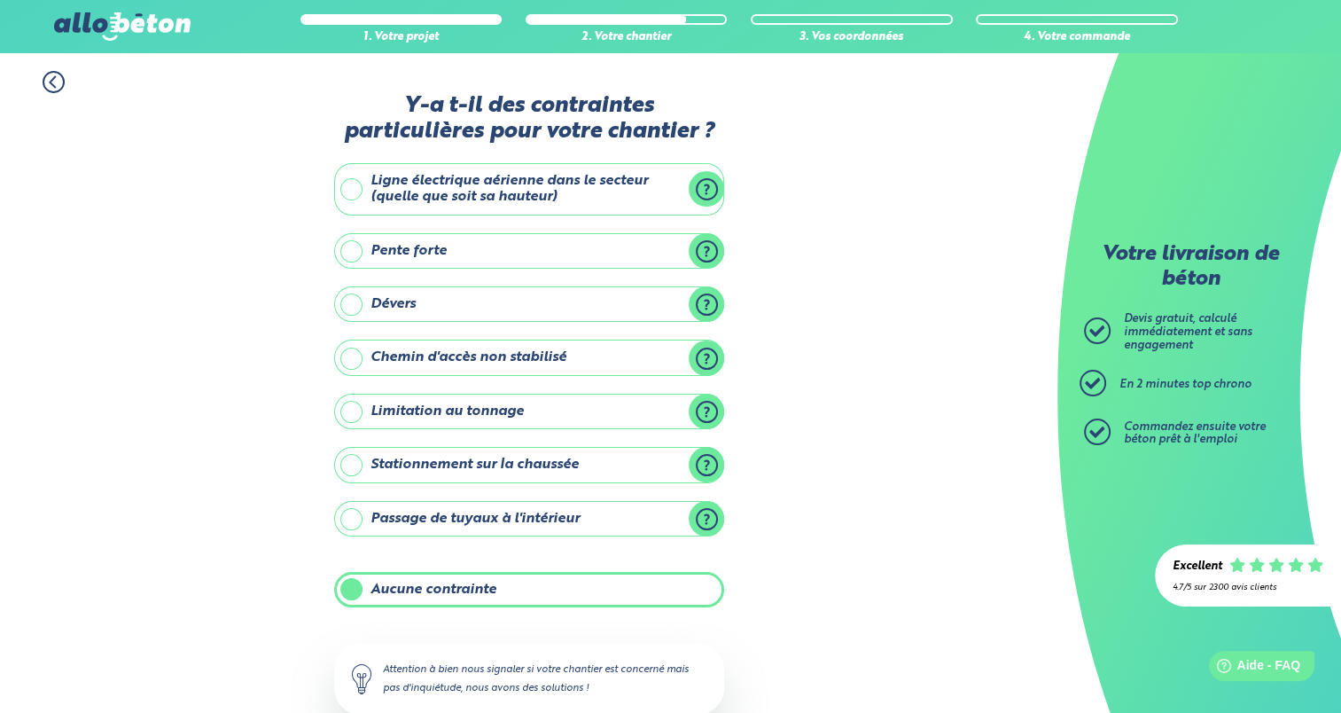
scroll to position [105, 0]
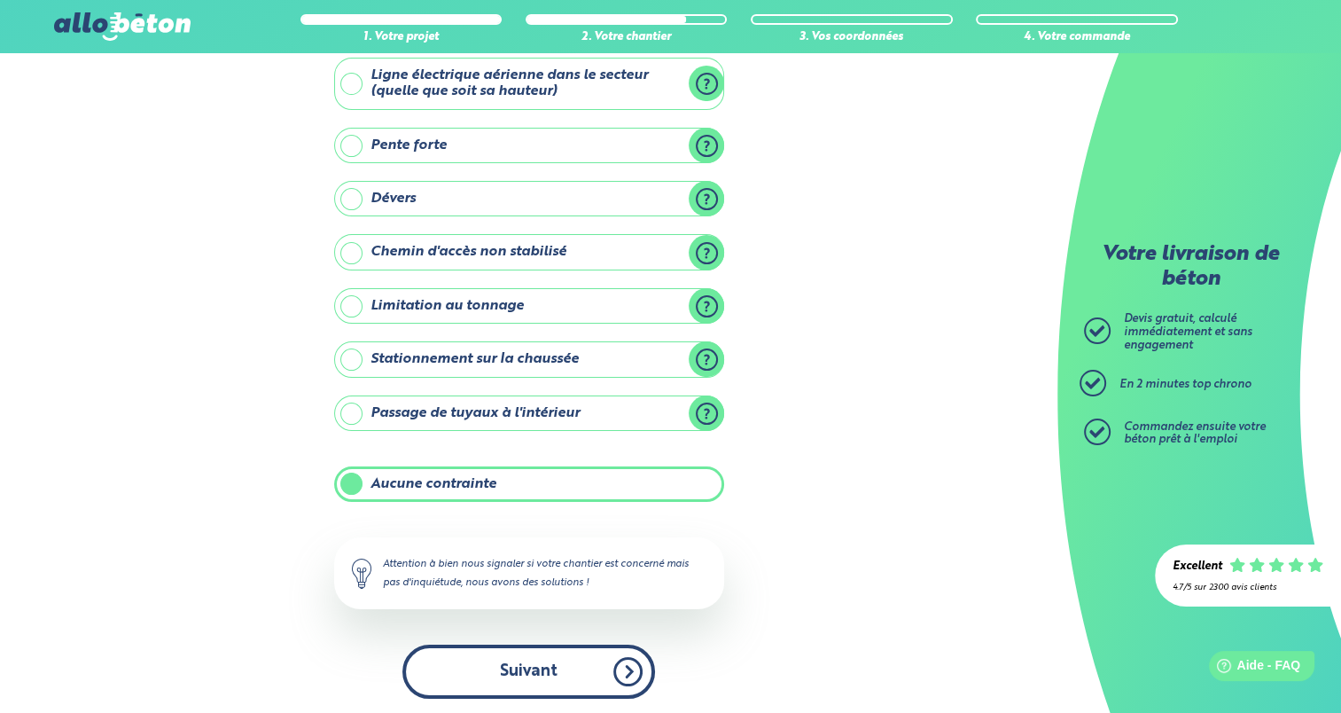
click at [485, 687] on button "Suivant" at bounding box center [528, 671] width 253 height 54
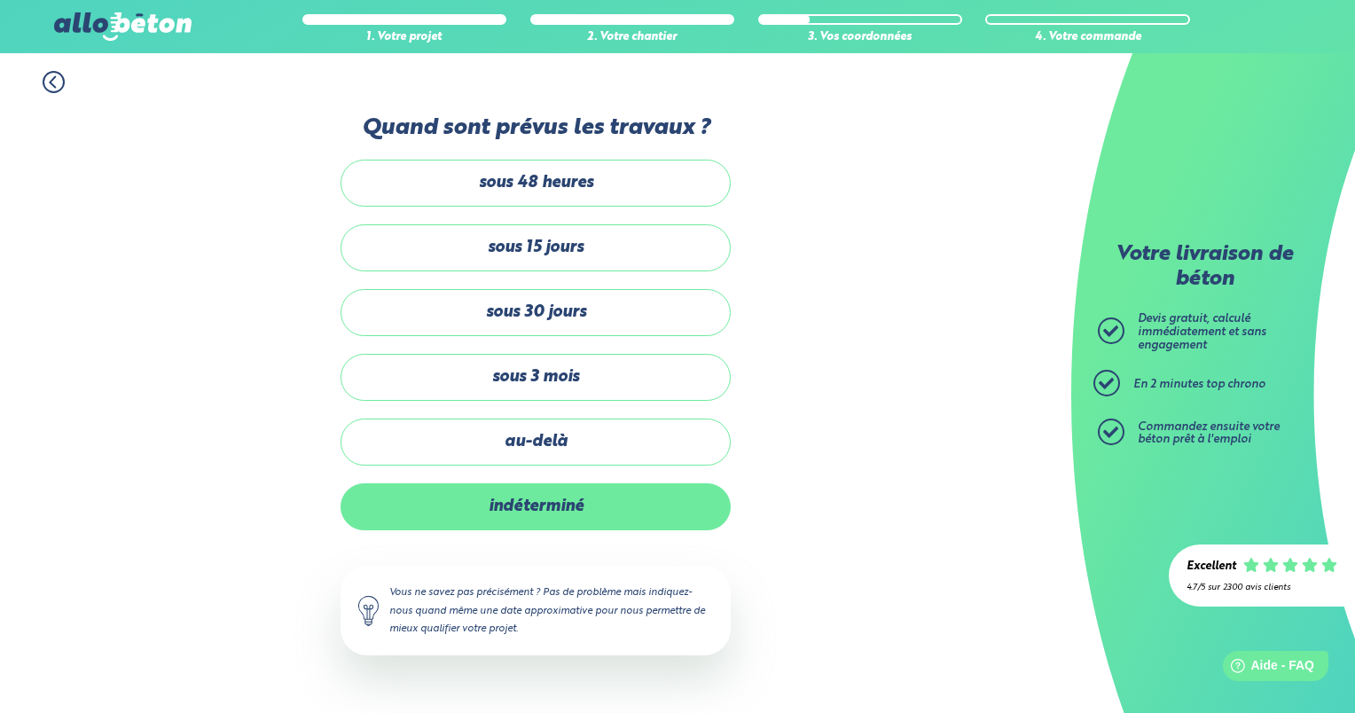
click at [527, 499] on label "indéterminé" at bounding box center [535, 506] width 390 height 47
click at [0, 0] on input "indéterminé" at bounding box center [0, 0] width 0 height 0
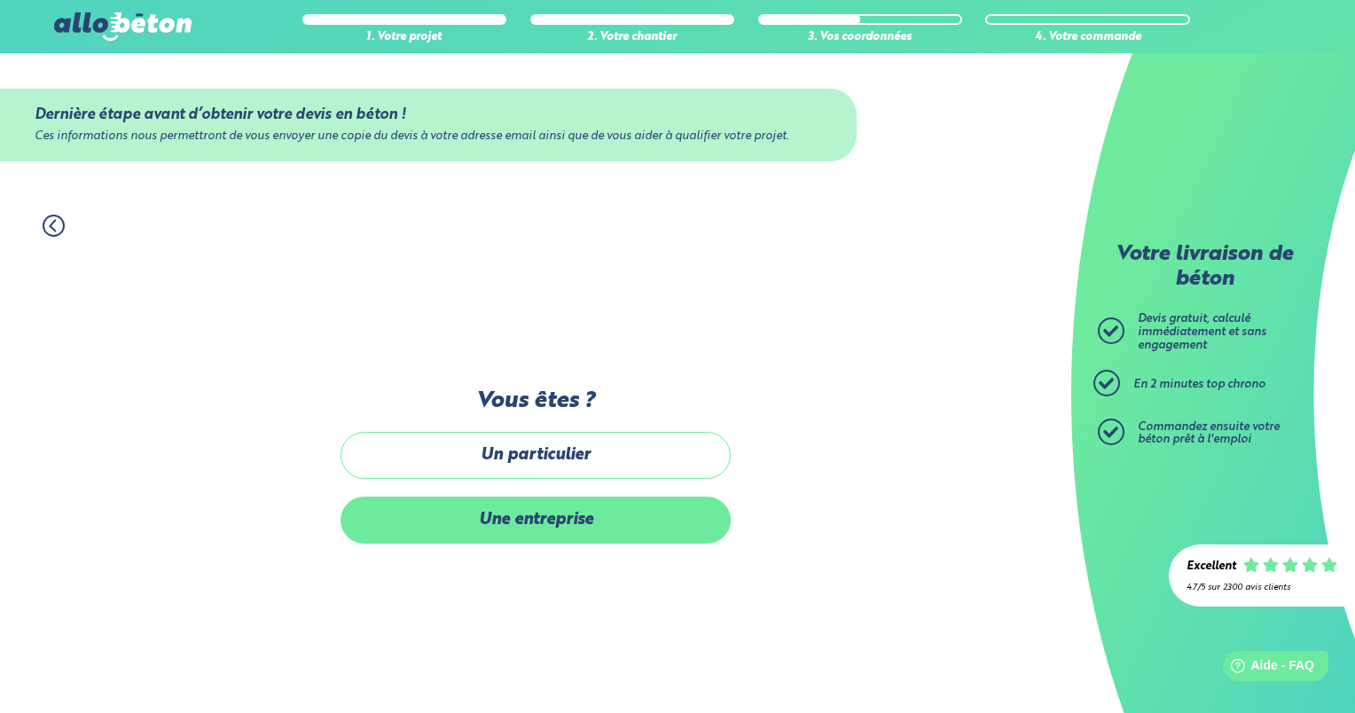
click at [530, 525] on label "Une entreprise" at bounding box center [535, 519] width 390 height 47
click at [0, 0] on input "Une entreprise" at bounding box center [0, 0] width 0 height 0
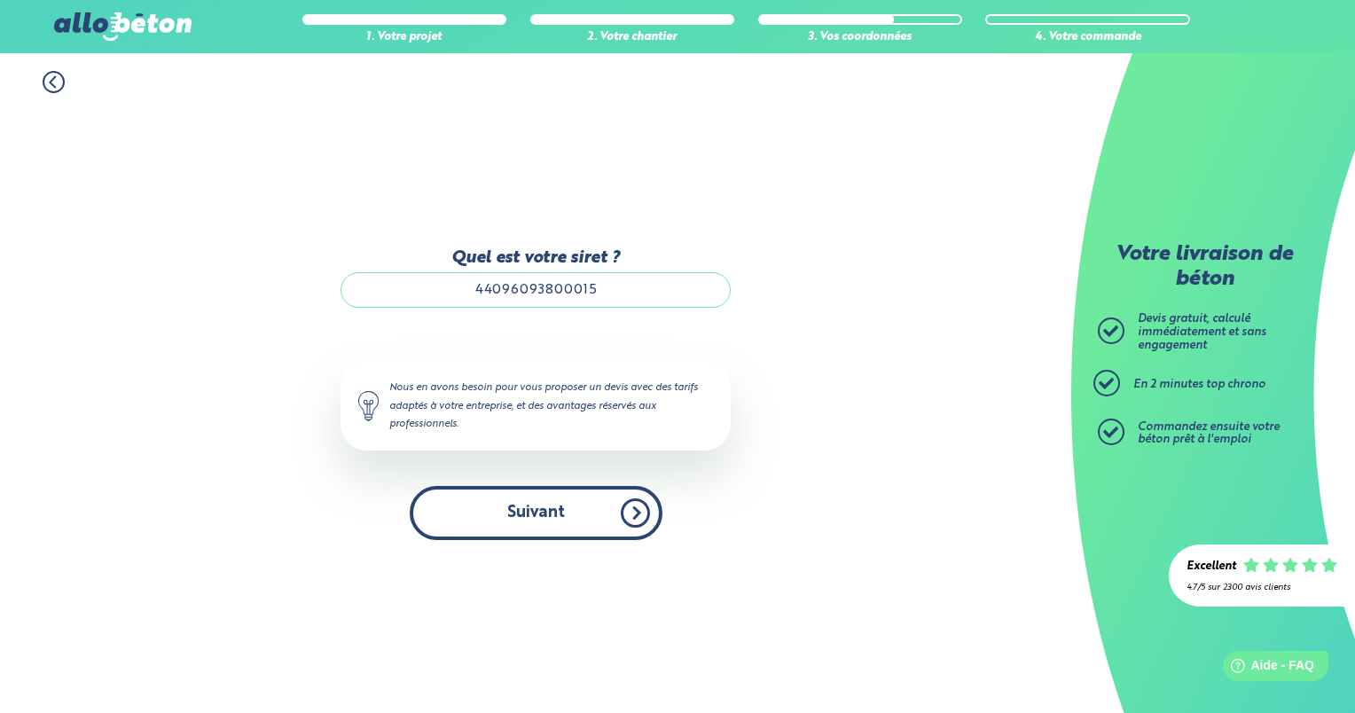
click at [553, 513] on button "Suivant" at bounding box center [536, 513] width 253 height 54
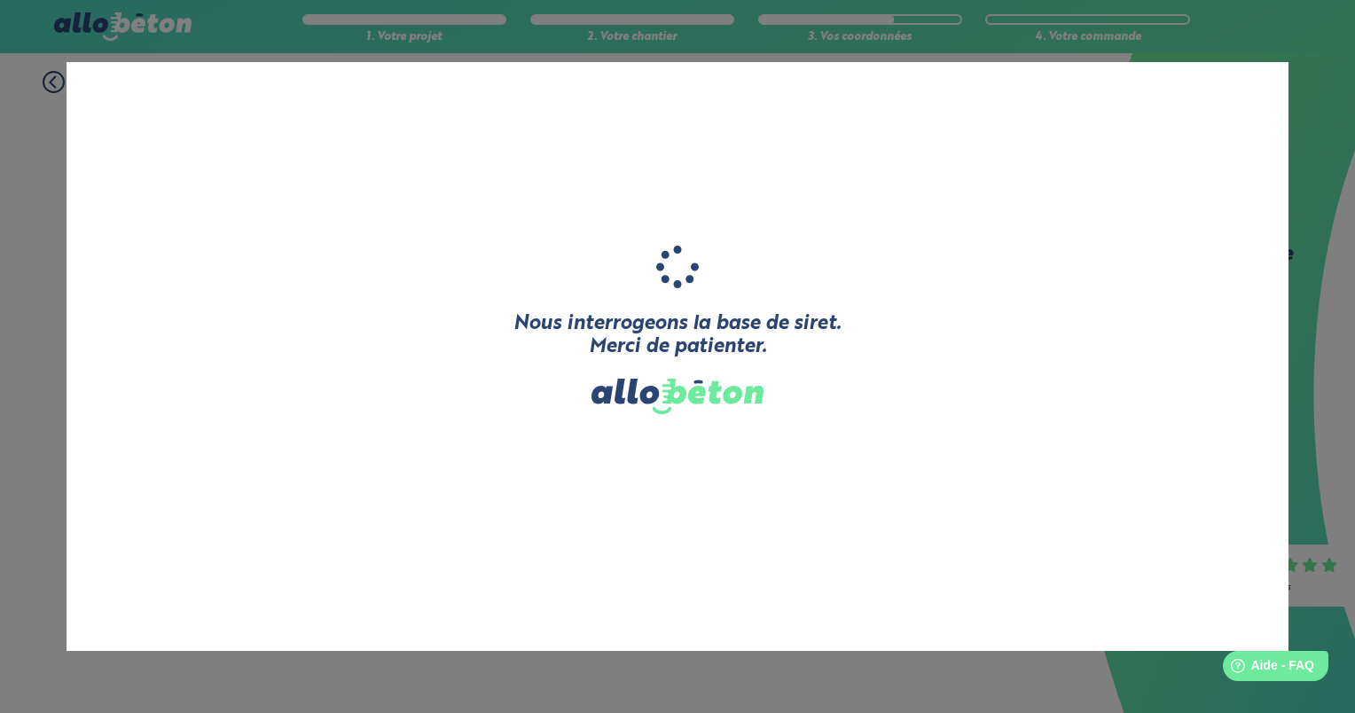
type input "CHAUMEAU"
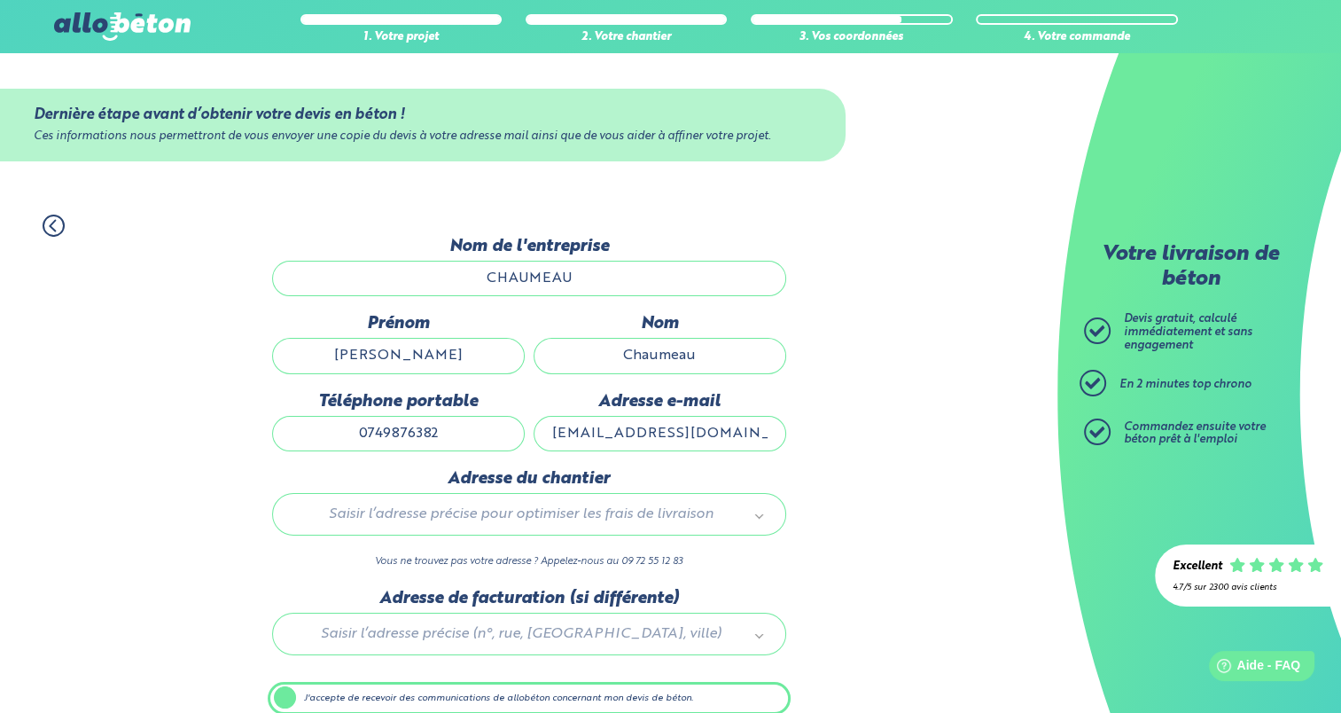
scroll to position [80, 0]
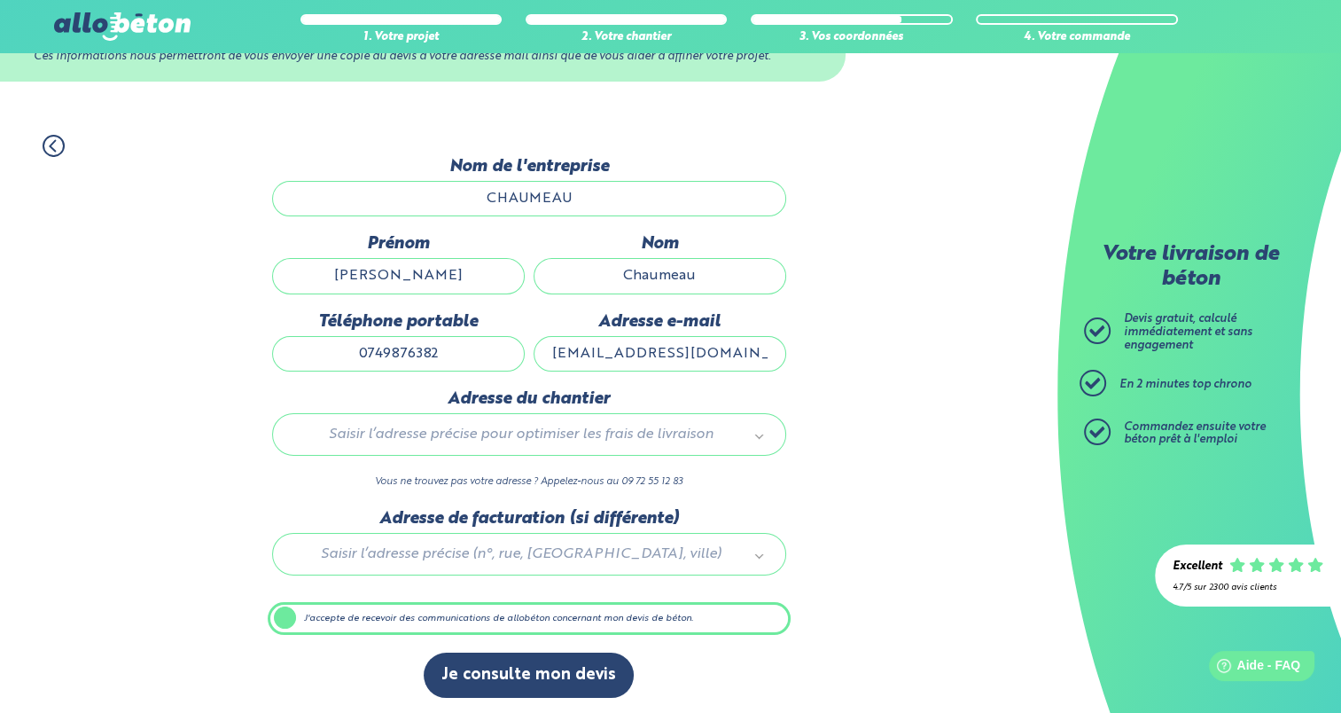
click at [707, 419] on div "Saisir l’adresse précise pour optimiser les frais de livraison" at bounding box center [529, 434] width 514 height 43
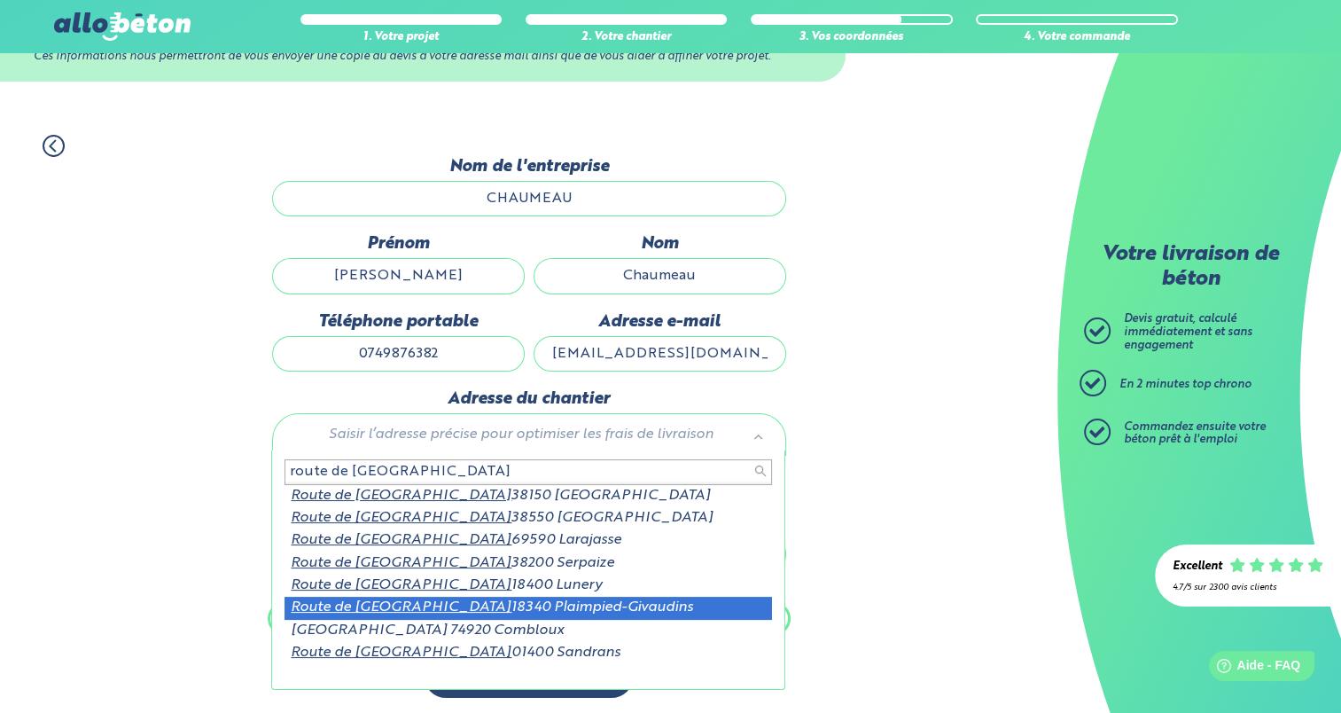
type input "route de grange neuve"
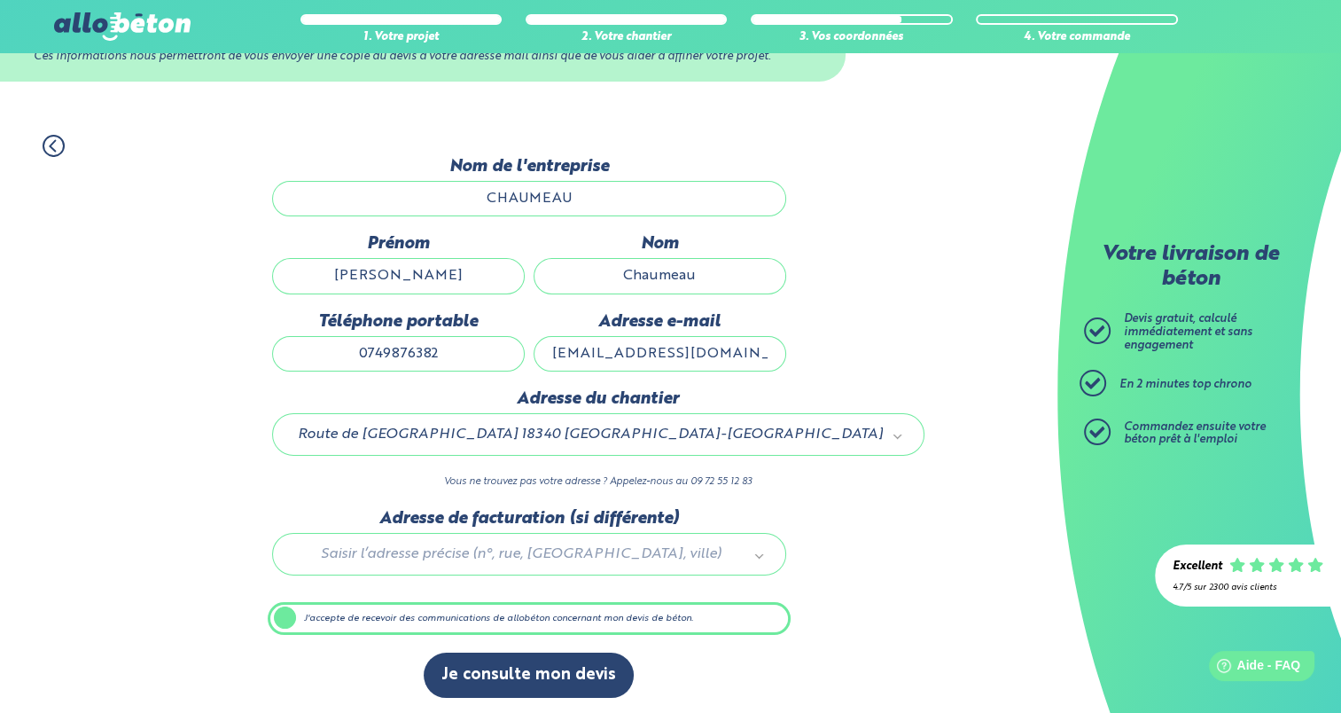
click at [529, 555] on div at bounding box center [529, 551] width 523 height 84
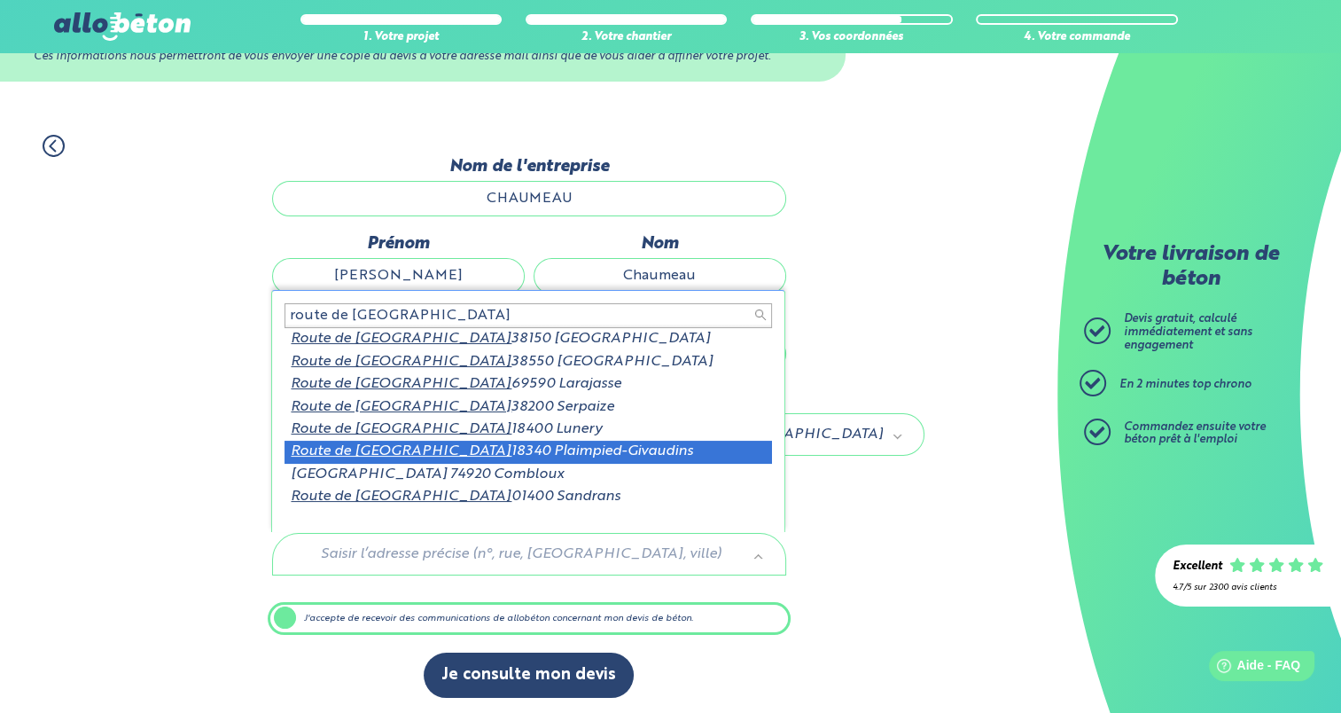
scroll to position [3, 0]
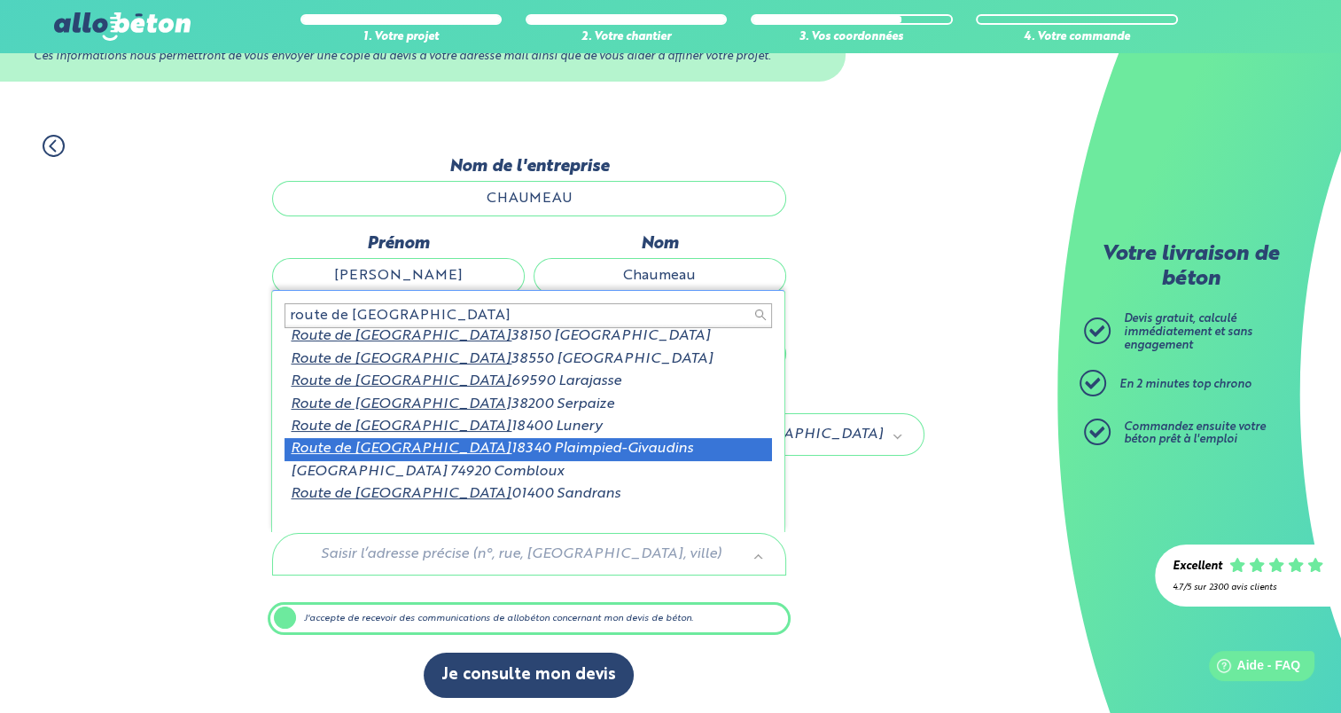
type input "route de grange neuve"
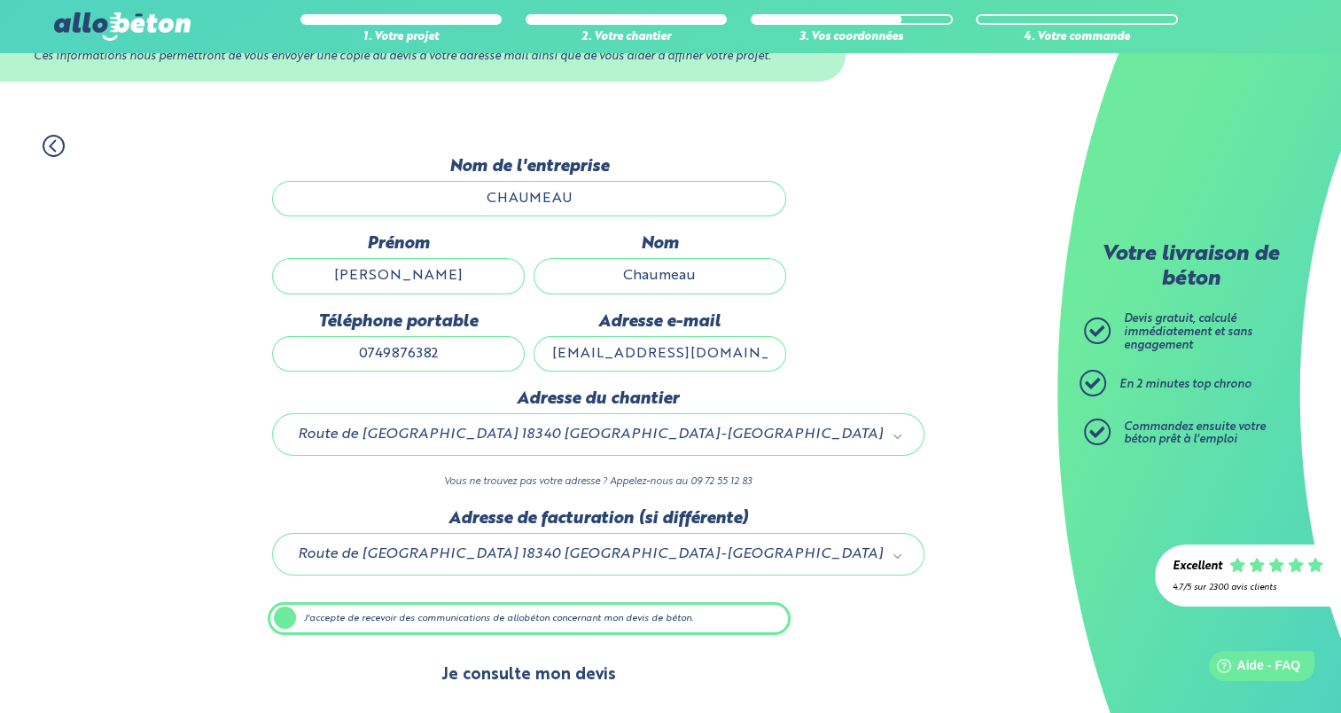
click at [558, 674] on button "Je consulte mon devis" at bounding box center [529, 674] width 210 height 45
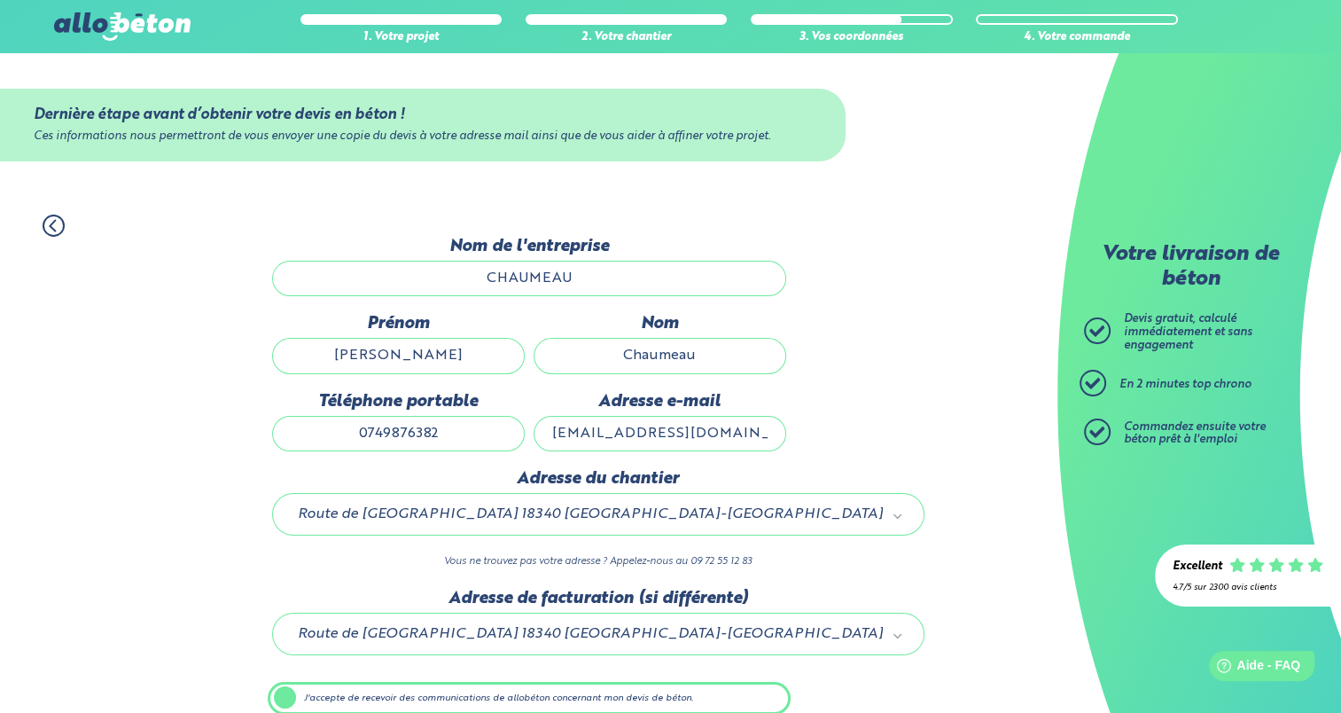
scroll to position [80, 0]
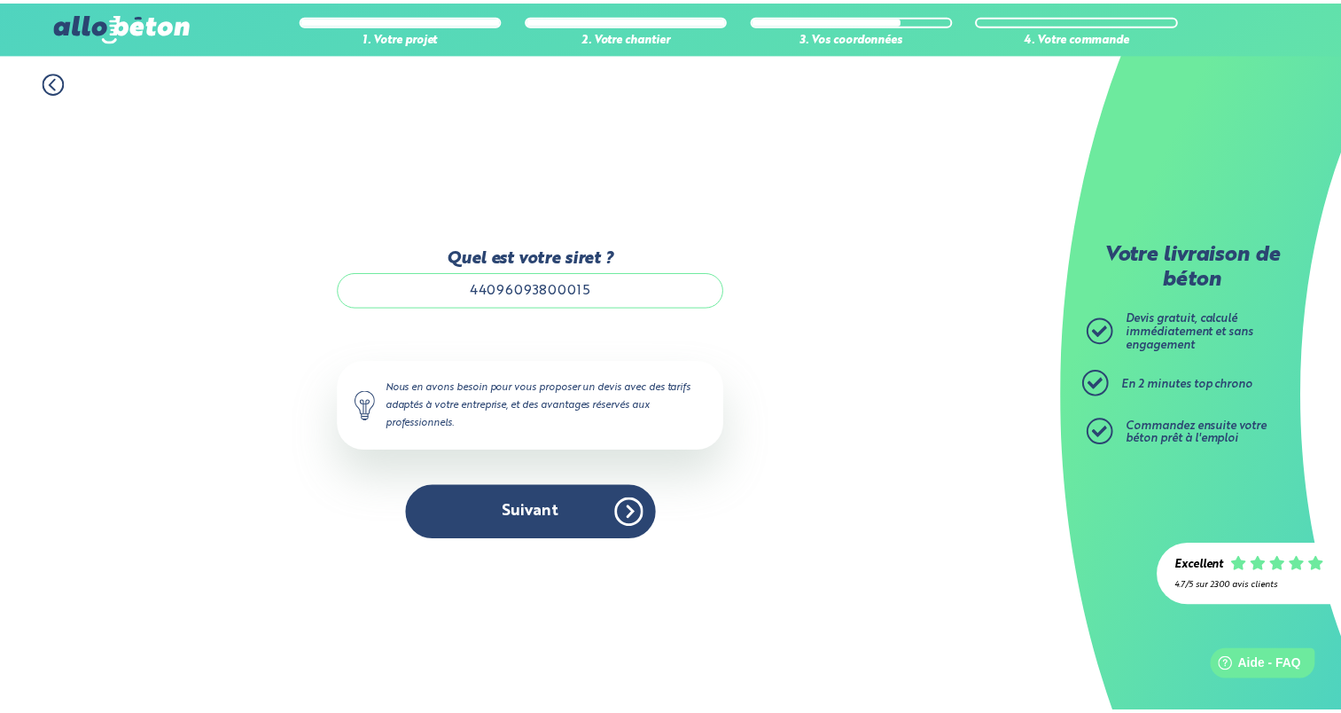
scroll to position [80, 0]
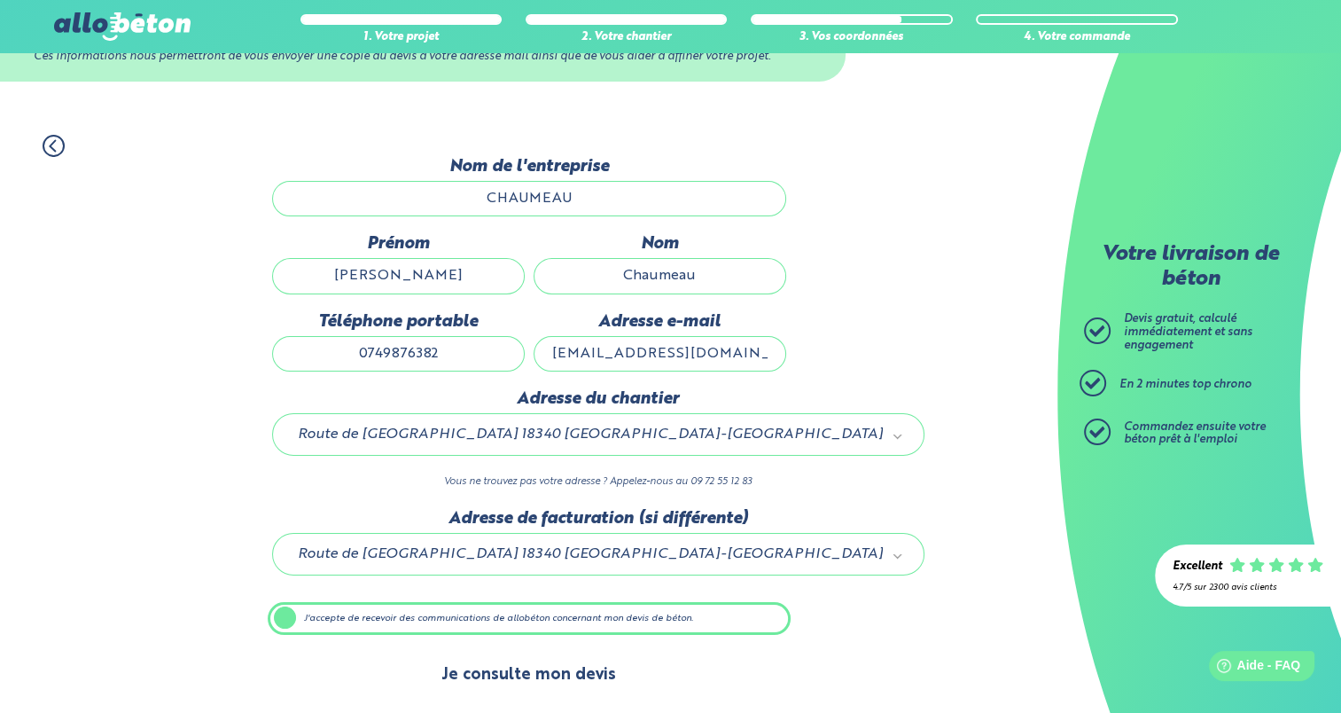
click at [560, 660] on button "Je consulte mon devis" at bounding box center [529, 674] width 210 height 45
click at [548, 656] on button "Je consulte mon devis" at bounding box center [529, 674] width 210 height 45
click at [543, 676] on button "Je consulte mon devis" at bounding box center [529, 674] width 210 height 45
click at [585, 669] on button "Je consulte mon devis" at bounding box center [529, 674] width 210 height 45
click at [533, 666] on button "Je consulte mon devis" at bounding box center [529, 674] width 210 height 45
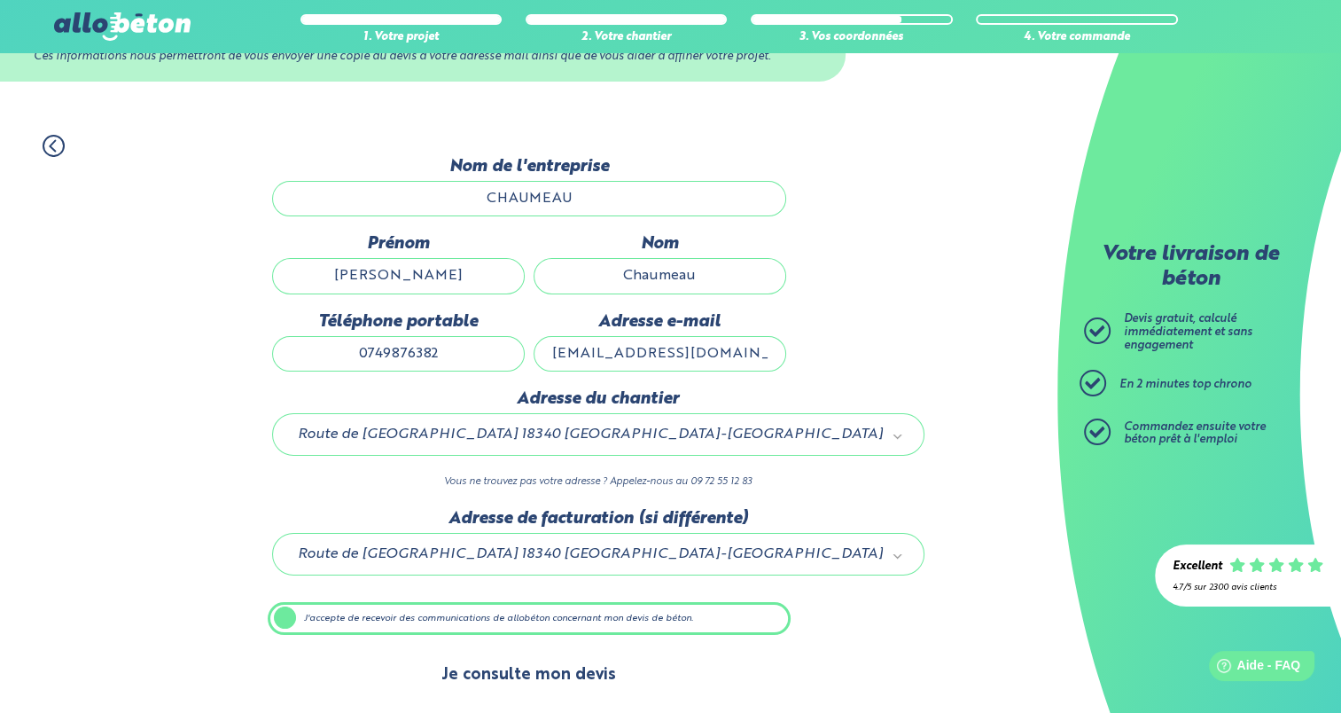
click at [533, 666] on button "Je consulte mon devis" at bounding box center [529, 674] width 210 height 45
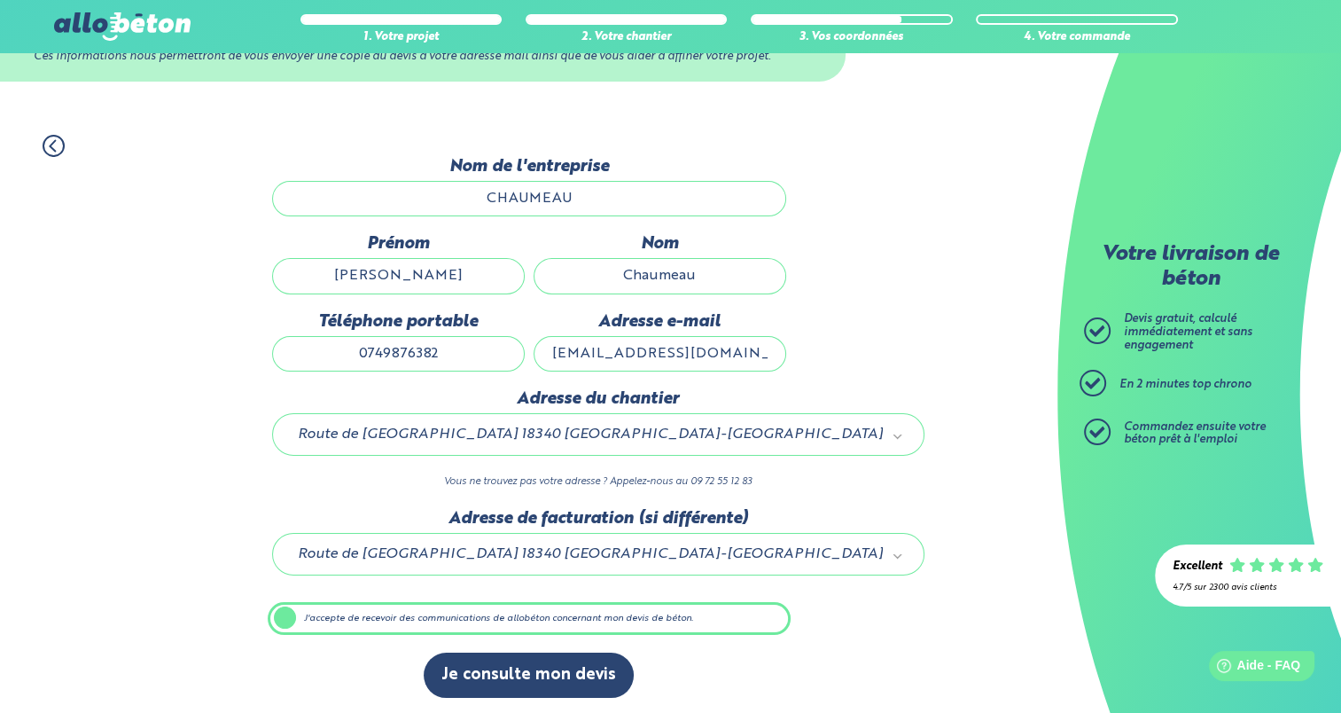
click at [535, 612] on label "J'accepte de recevoir des communications de allobéton concernant mon devis de b…" at bounding box center [529, 619] width 523 height 34
click at [0, 0] on input "J'accepte de recevoir des communications de allobéton concernant mon devis de b…" at bounding box center [0, 0] width 0 height 0
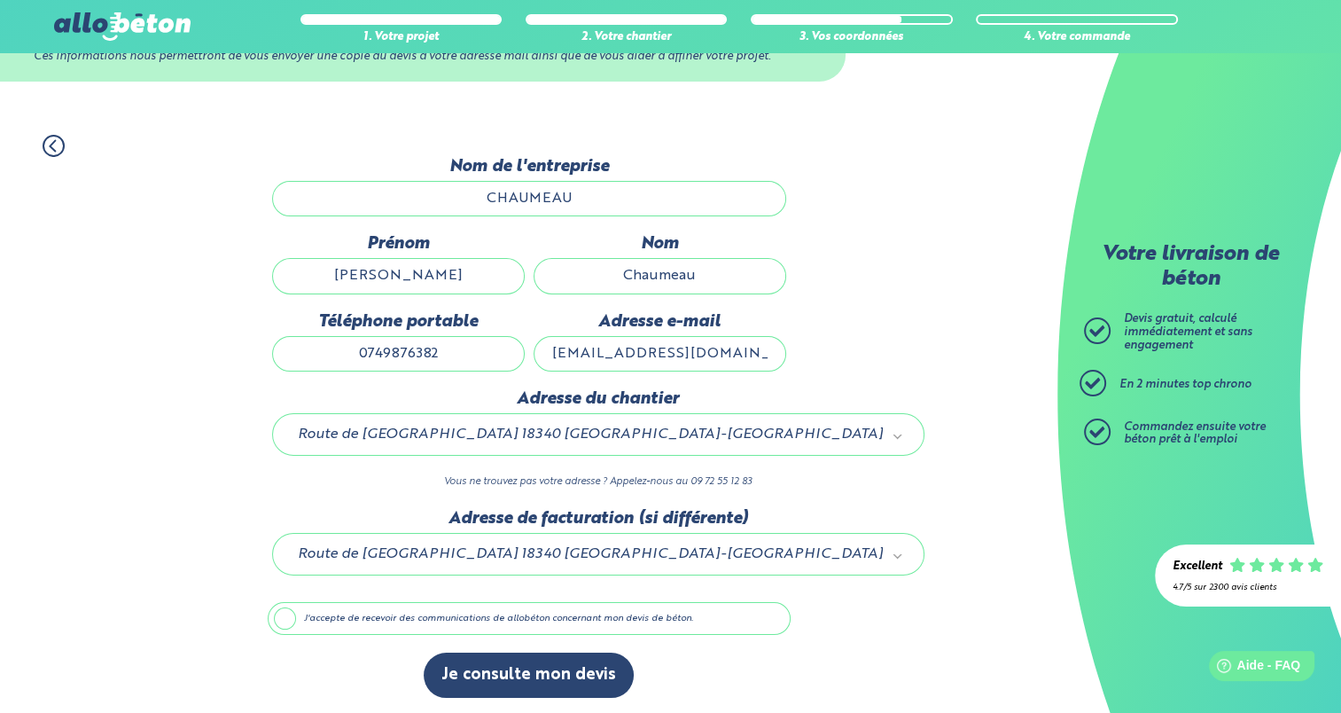
click at [535, 612] on label "J'accepte de recevoir des communications de allobéton concernant mon devis de b…" at bounding box center [529, 619] width 523 height 34
click at [0, 0] on input "J'accepte de recevoir des communications de allobéton concernant mon devis de b…" at bounding box center [0, 0] width 0 height 0
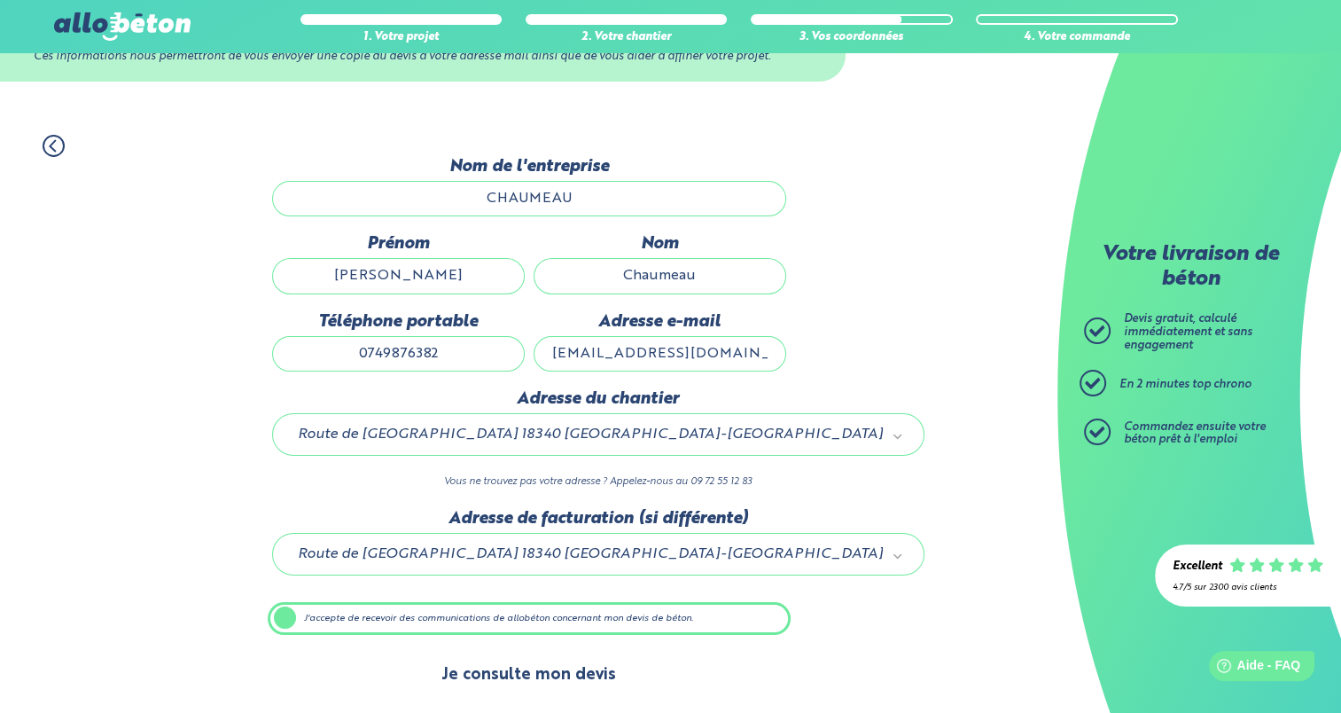
click at [528, 668] on button "Je consulte mon devis" at bounding box center [529, 674] width 210 height 45
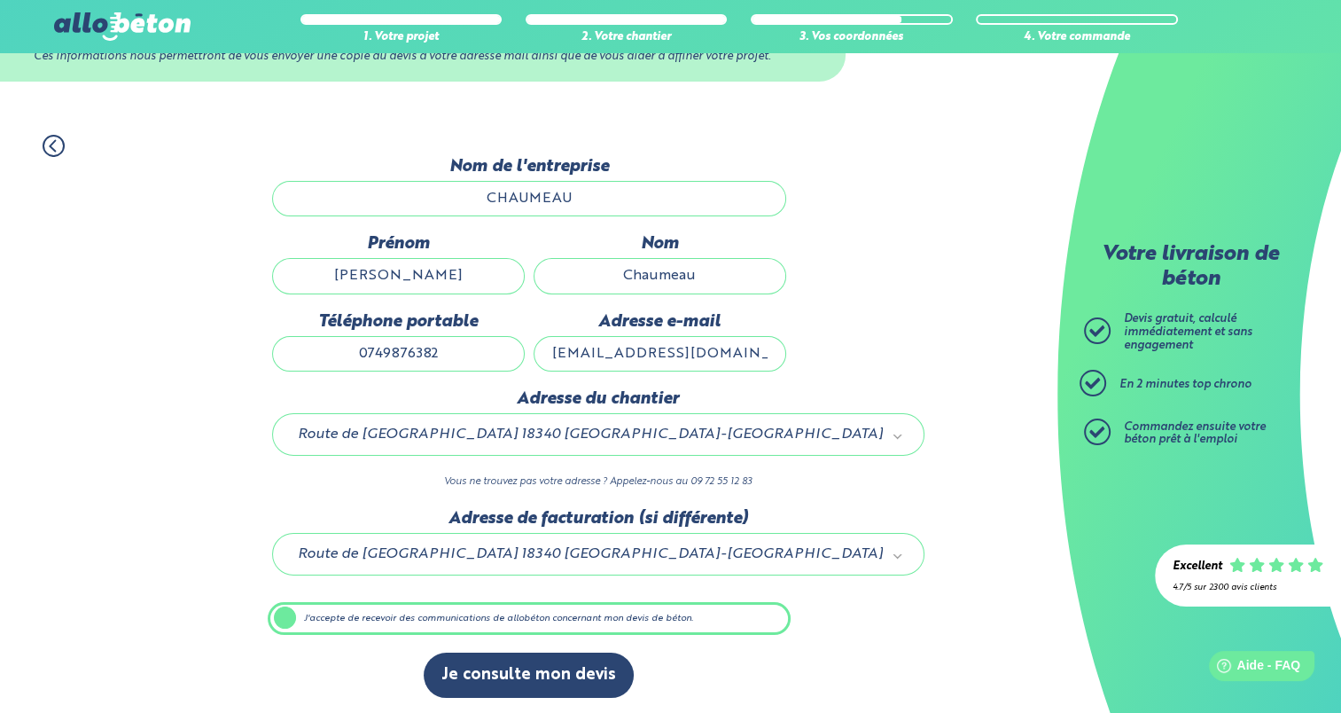
click at [934, 493] on div "1. Votre projet 2. Votre chantier 3. Vos coordonnées 4. Votre commande Dernière…" at bounding box center [529, 416] width 1058 height 599
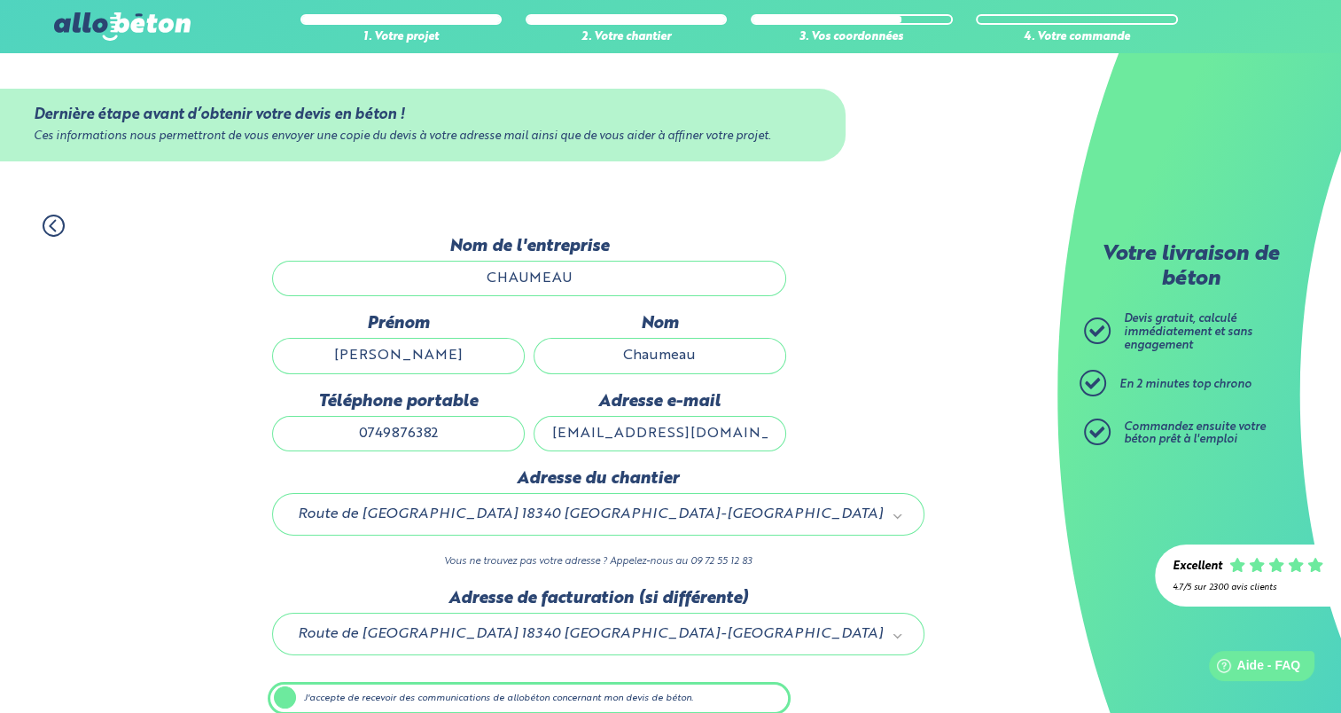
click at [541, 283] on input "CHAUMEAU" at bounding box center [529, 278] width 514 height 35
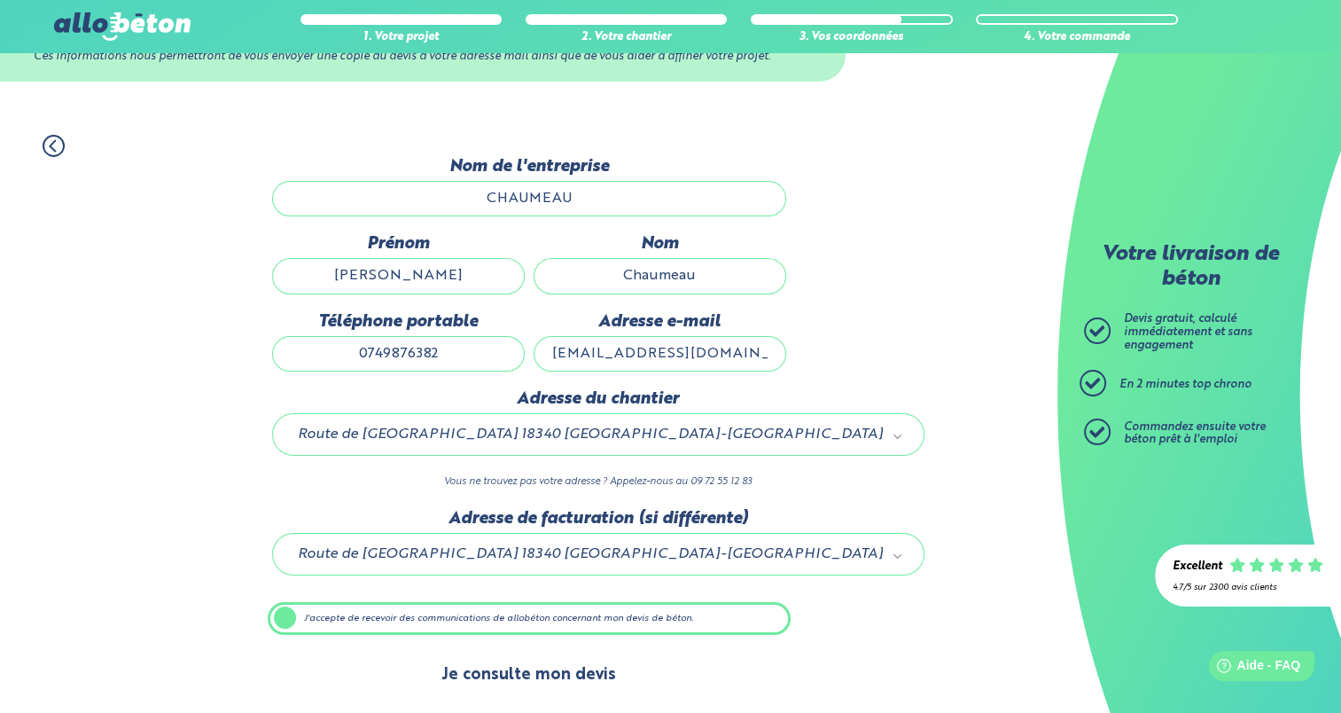
click at [558, 670] on button "Je consulte mon devis" at bounding box center [529, 674] width 210 height 45
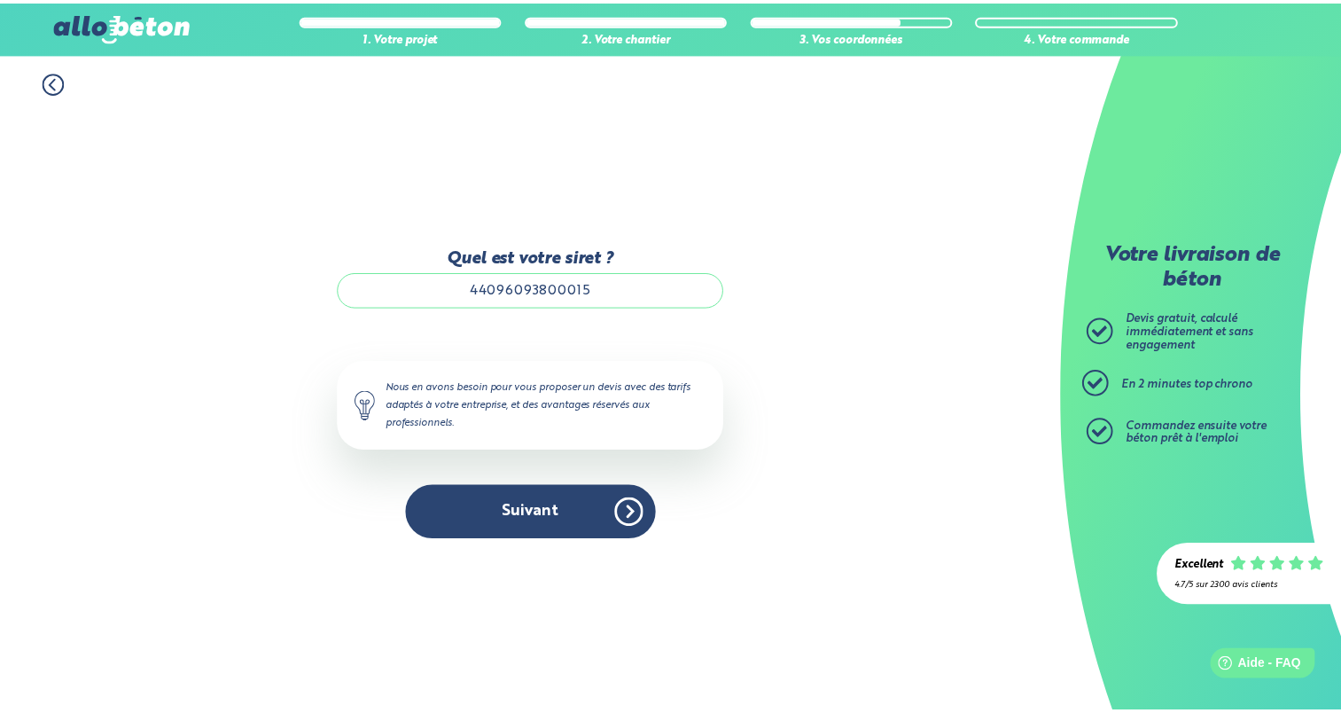
scroll to position [80, 0]
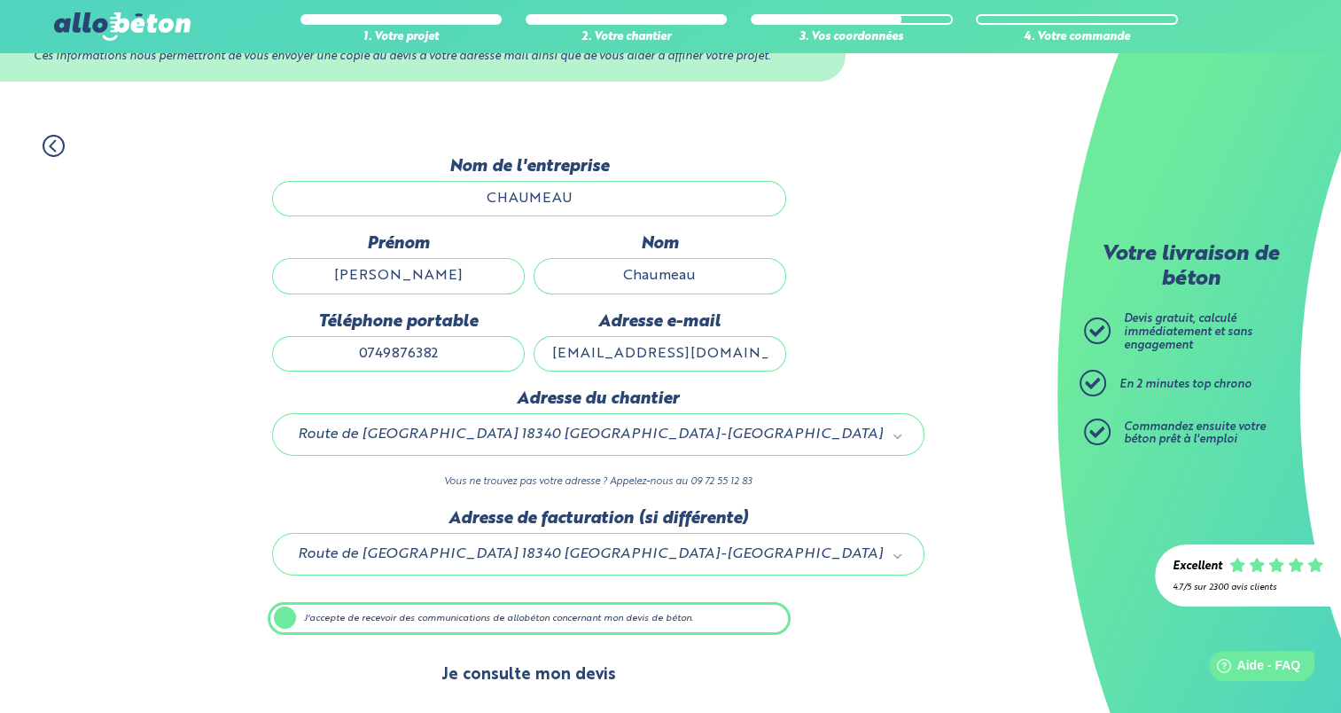
click at [507, 687] on button "Je consulte mon devis" at bounding box center [529, 674] width 210 height 45
click at [571, 668] on button "Je consulte mon devis" at bounding box center [529, 674] width 210 height 45
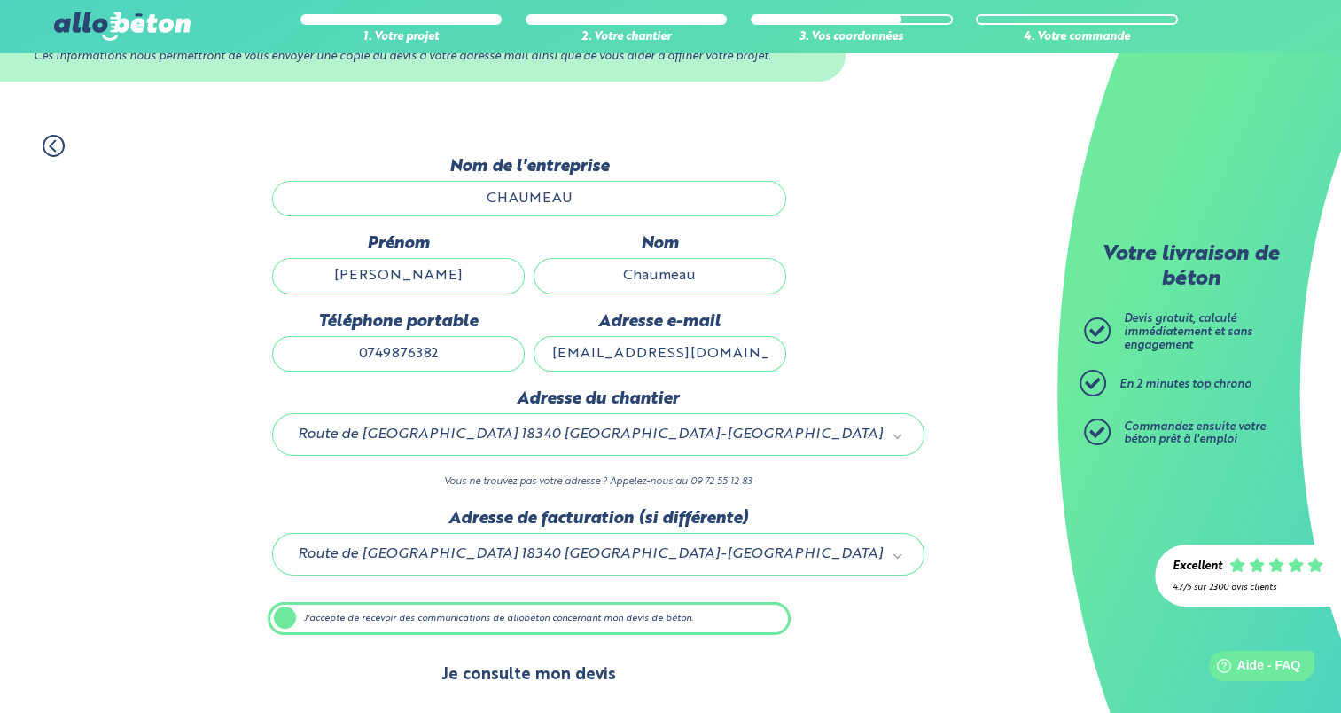
click at [571, 668] on button "Je consulte mon devis" at bounding box center [529, 674] width 210 height 45
click at [477, 683] on button "Je consulte mon devis" at bounding box center [529, 674] width 210 height 45
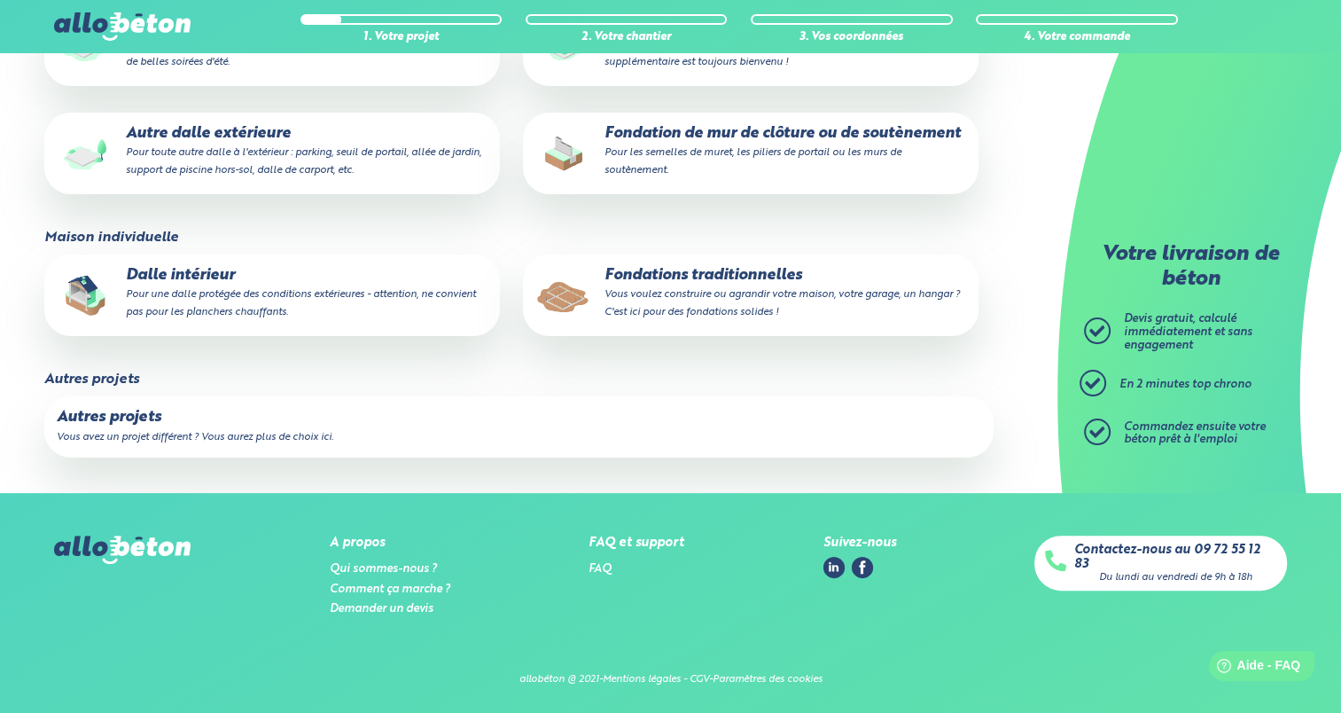
click at [377, 323] on label "Dalle intérieur Pour une dalle protégée des conditions extérieures - attention,…" at bounding box center [272, 295] width 456 height 82
click at [0, 0] on input "Dalle intérieur Pour une dalle protégée des conditions extérieures - attention,…" at bounding box center [0, 0] width 0 height 0
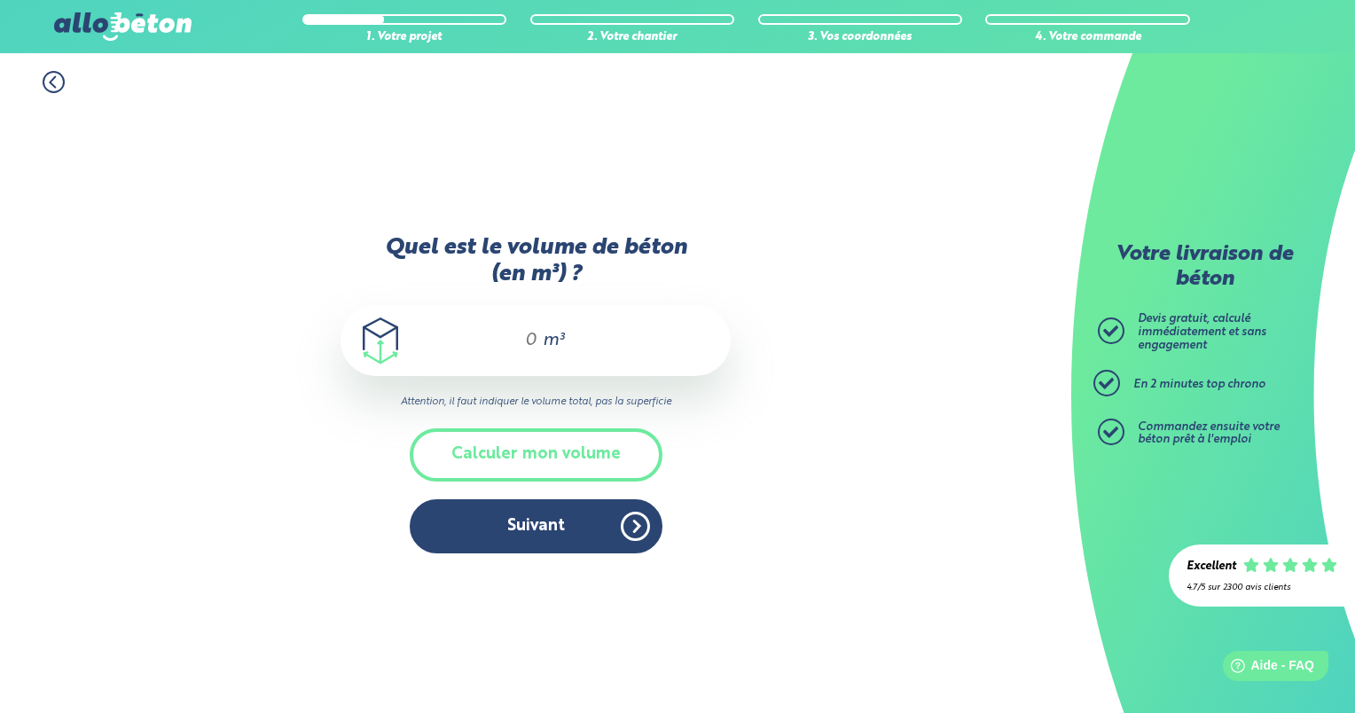
click at [550, 349] on span "m³" at bounding box center [553, 341] width 21 height 18
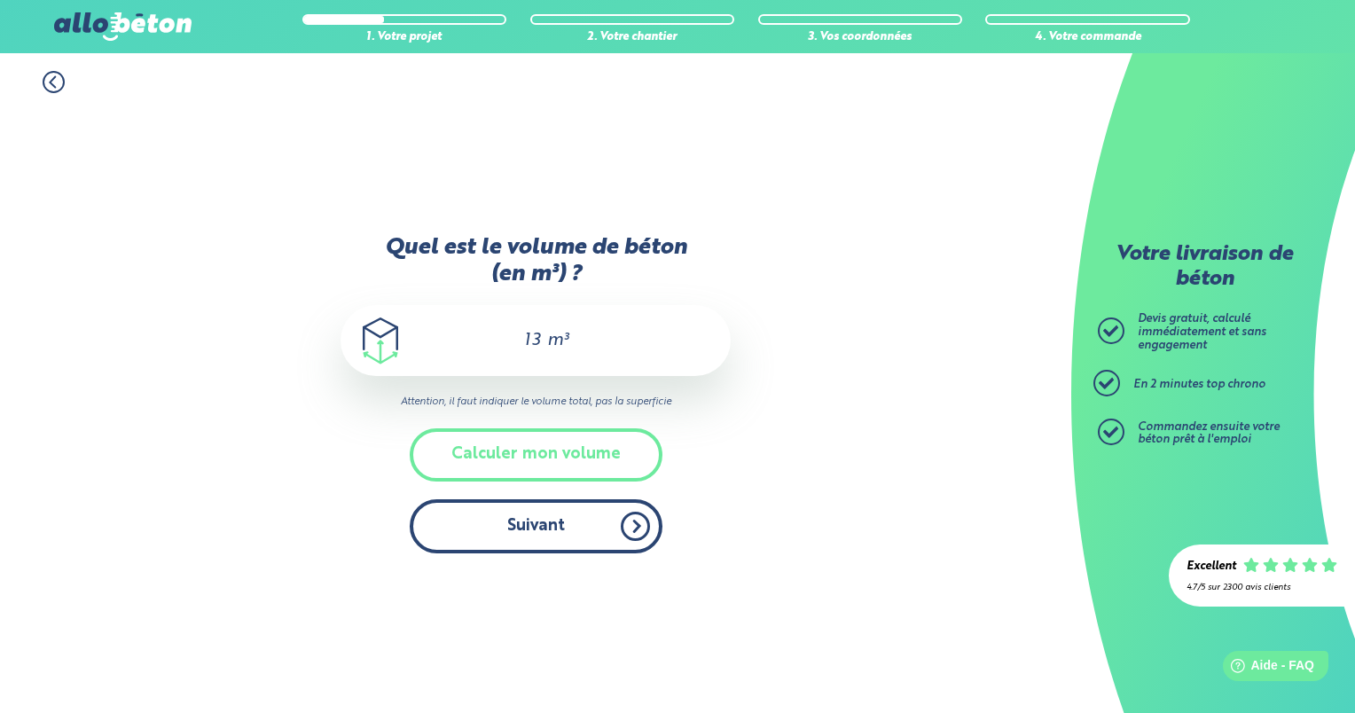
type input "13"
click at [569, 550] on button "Suivant" at bounding box center [536, 526] width 253 height 54
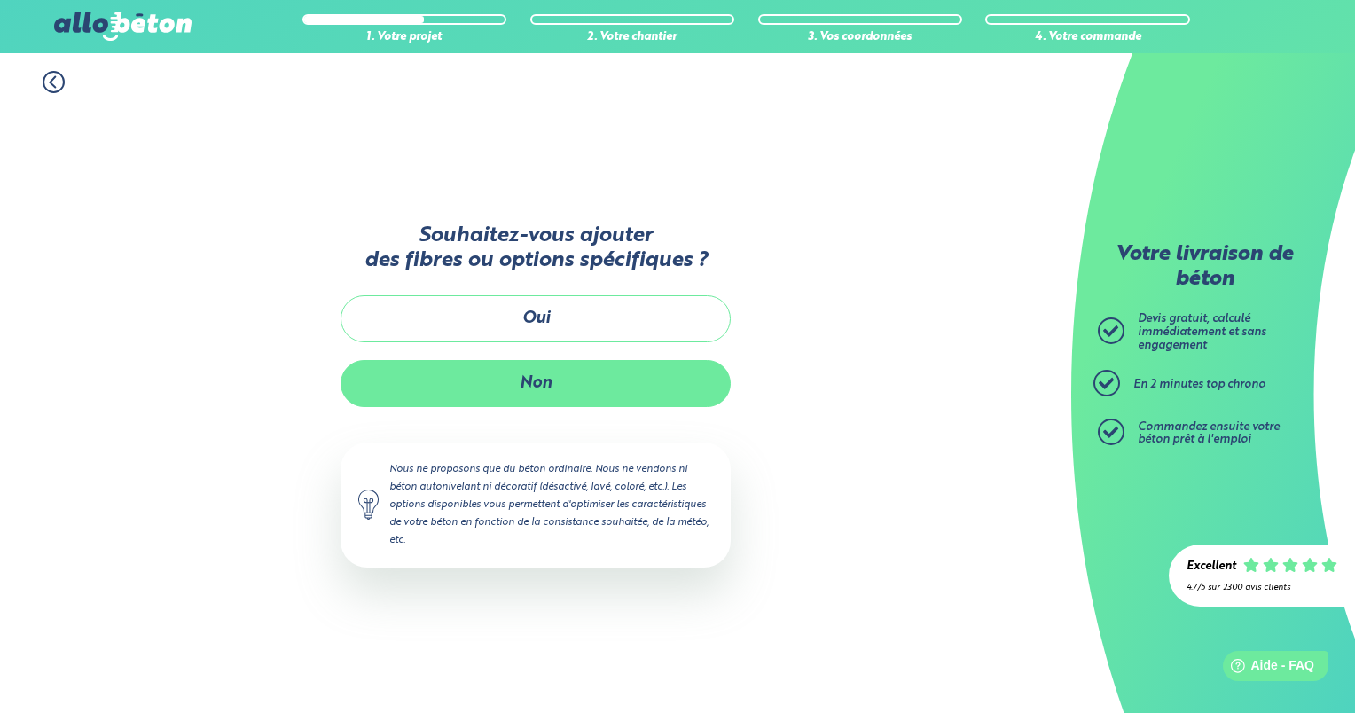
click at [539, 393] on button "Non" at bounding box center [535, 383] width 390 height 47
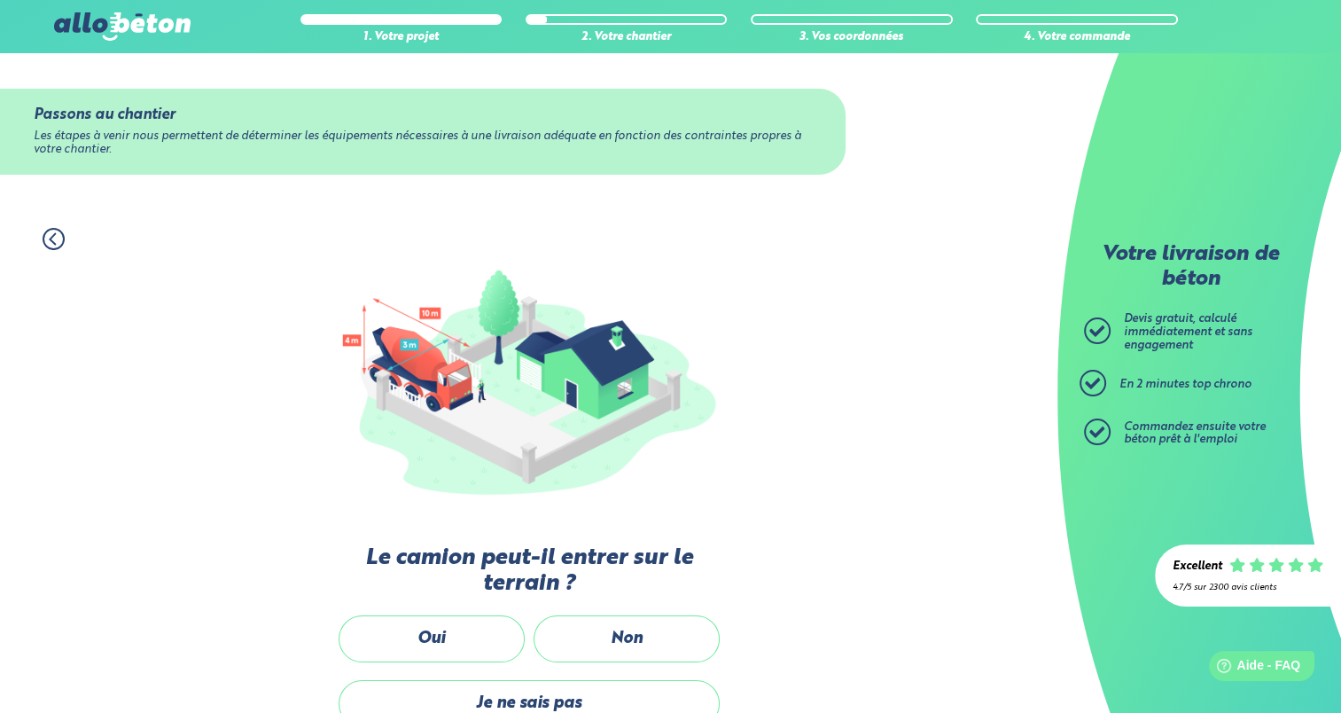
scroll to position [224, 0]
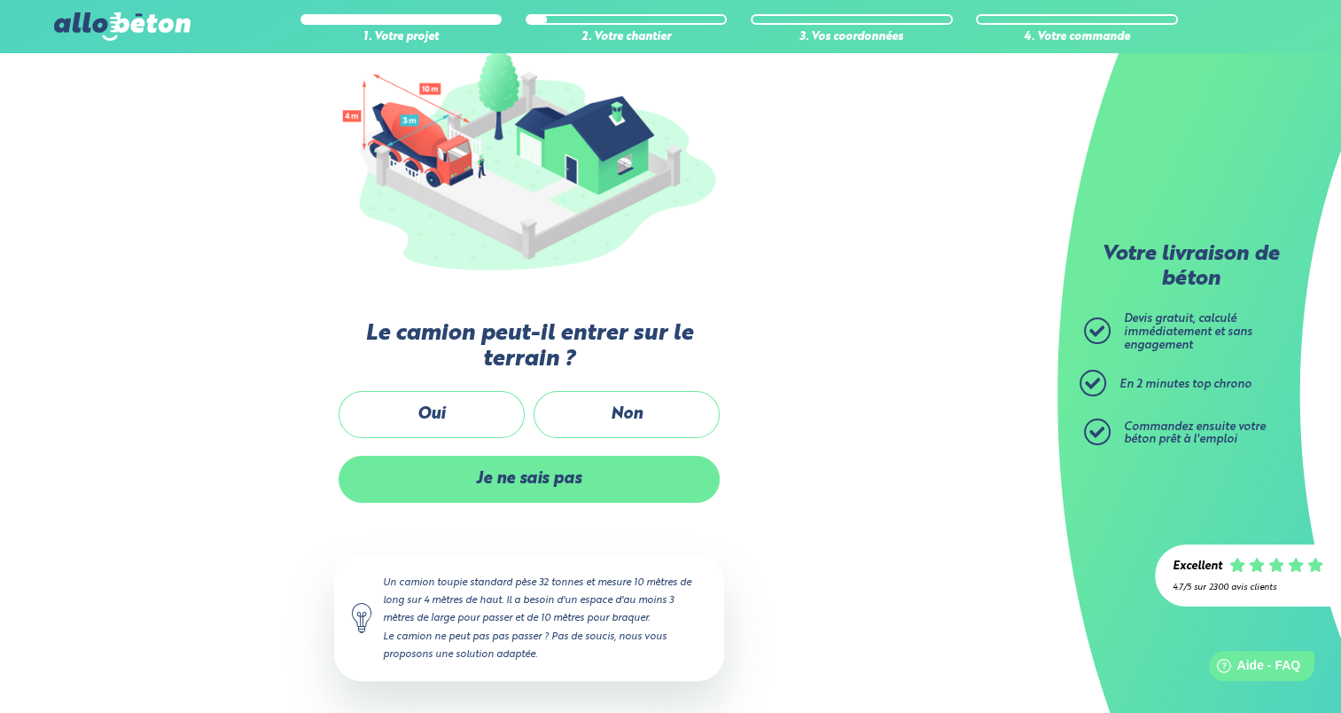
click at [529, 489] on label "Je ne sais pas" at bounding box center [529, 479] width 381 height 47
click at [0, 0] on input "Je ne sais pas" at bounding box center [0, 0] width 0 height 0
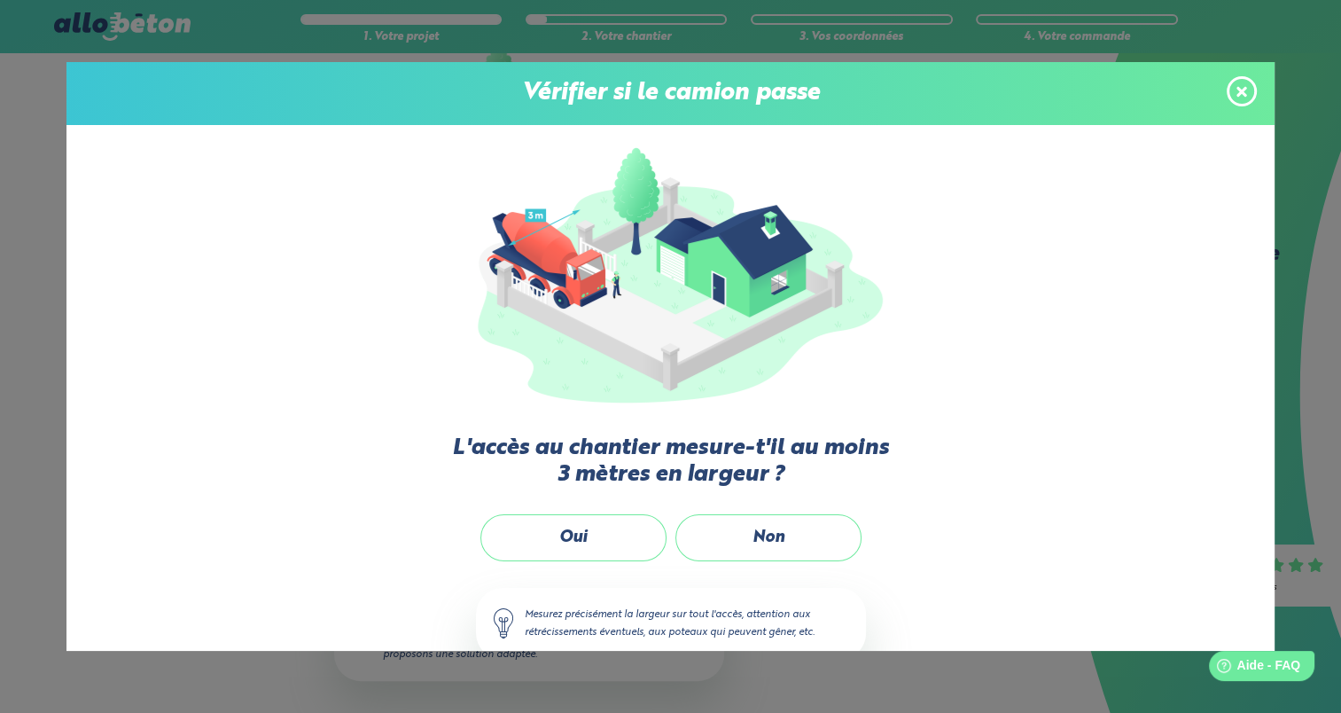
scroll to position [43, 0]
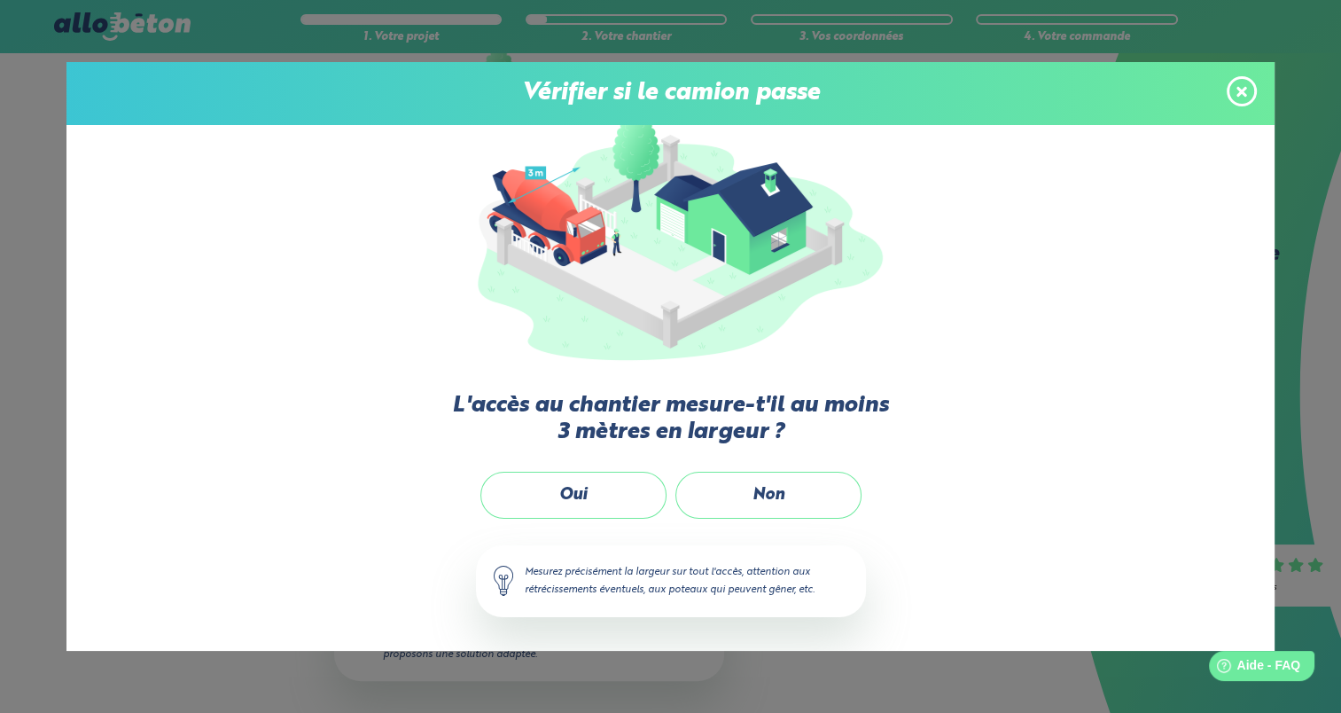
click at [1240, 113] on div "Vérifier si le camion passe" at bounding box center [670, 93] width 1208 height 63
click at [1238, 95] on icon at bounding box center [1242, 91] width 11 height 11
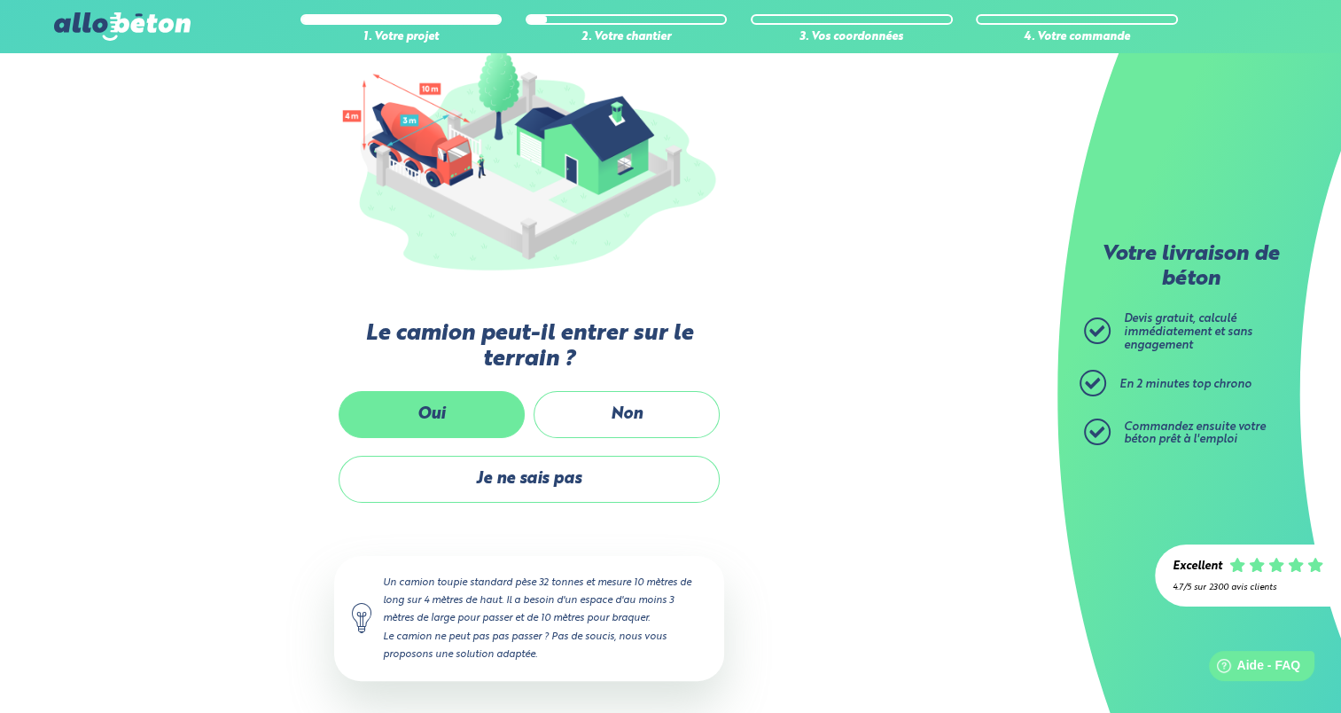
click at [434, 418] on label "Oui" at bounding box center [432, 414] width 186 height 47
click at [0, 0] on input "Oui" at bounding box center [0, 0] width 0 height 0
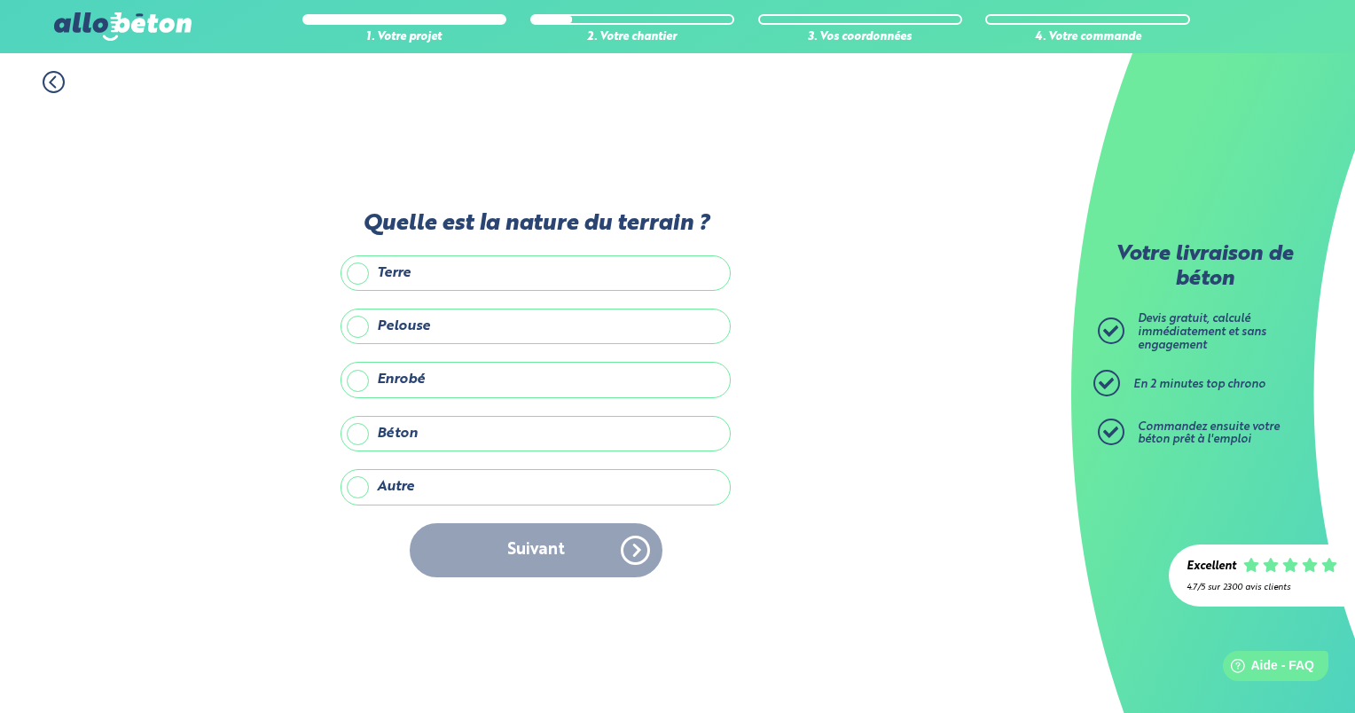
click at [465, 489] on label "Autre" at bounding box center [535, 486] width 390 height 35
click at [0, 0] on input "Autre" at bounding box center [0, 0] width 0 height 0
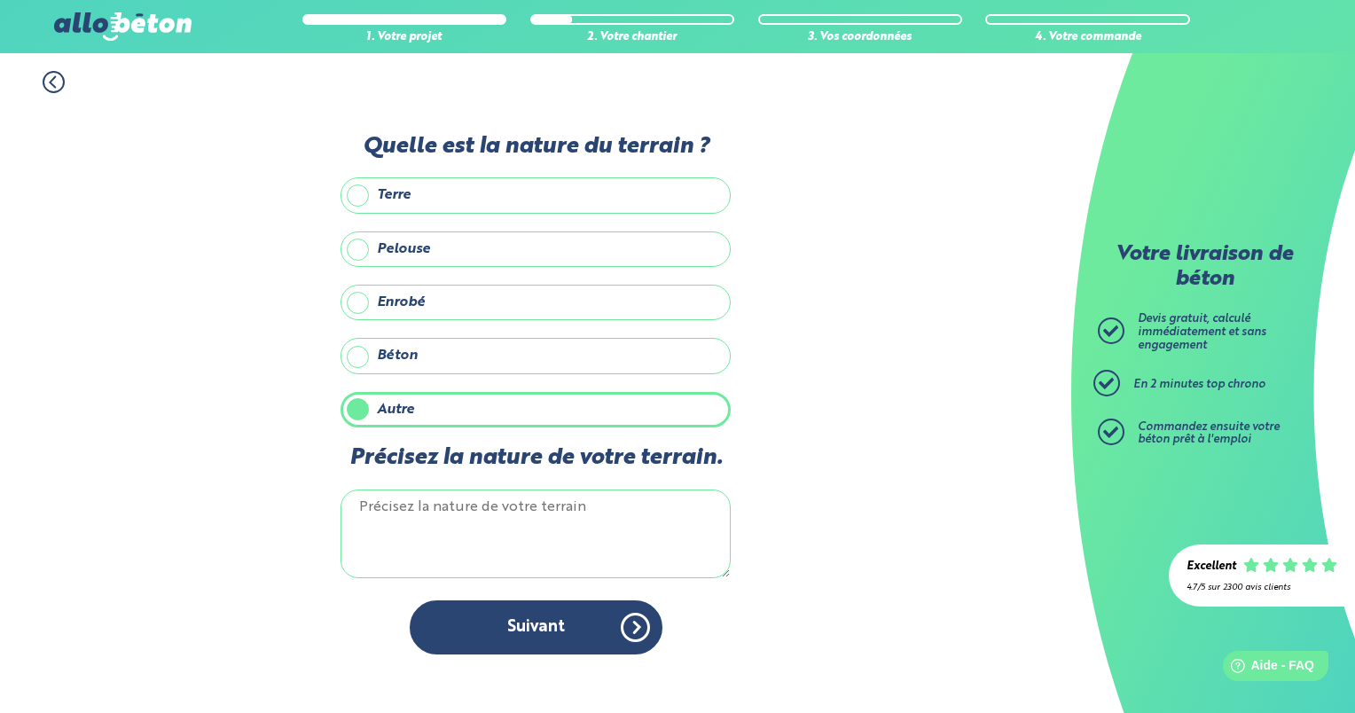
click at [429, 266] on label "Pelouse" at bounding box center [535, 248] width 390 height 35
click at [0, 0] on input "Pelouse" at bounding box center [0, 0] width 0 height 0
click at [422, 400] on label "Autre" at bounding box center [535, 409] width 390 height 35
click at [0, 0] on input "Autre" at bounding box center [0, 0] width 0 height 0
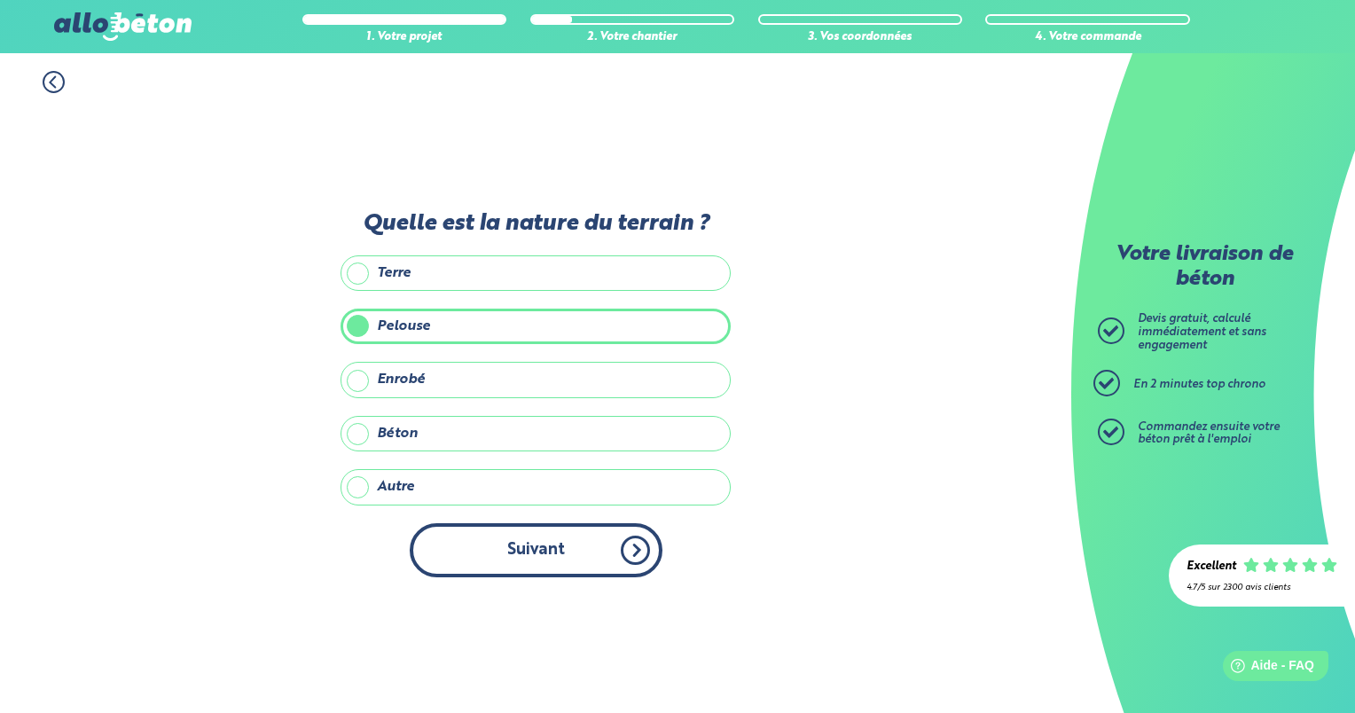
click at [584, 561] on button "Suivant" at bounding box center [536, 550] width 253 height 54
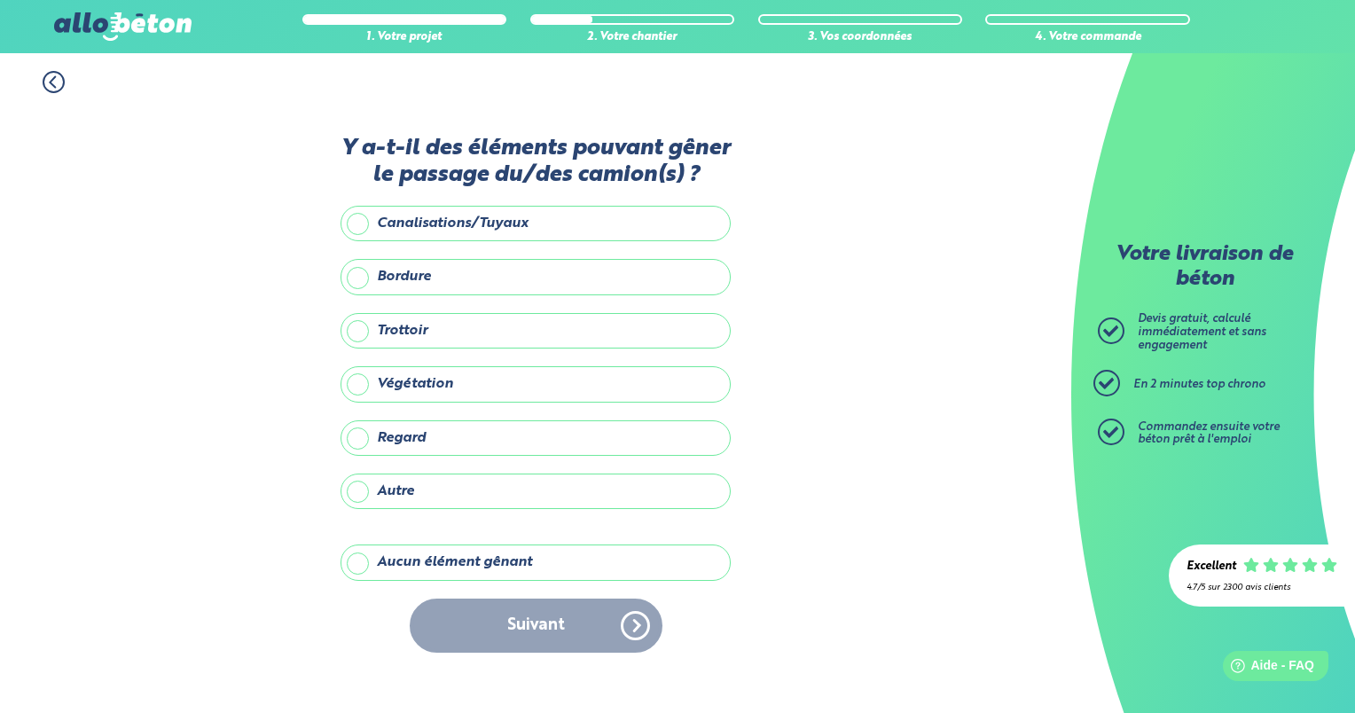
click at [535, 557] on label "Aucun élément gênant" at bounding box center [535, 561] width 390 height 35
click at [0, 0] on input "Aucun élément gênant" at bounding box center [0, 0] width 0 height 0
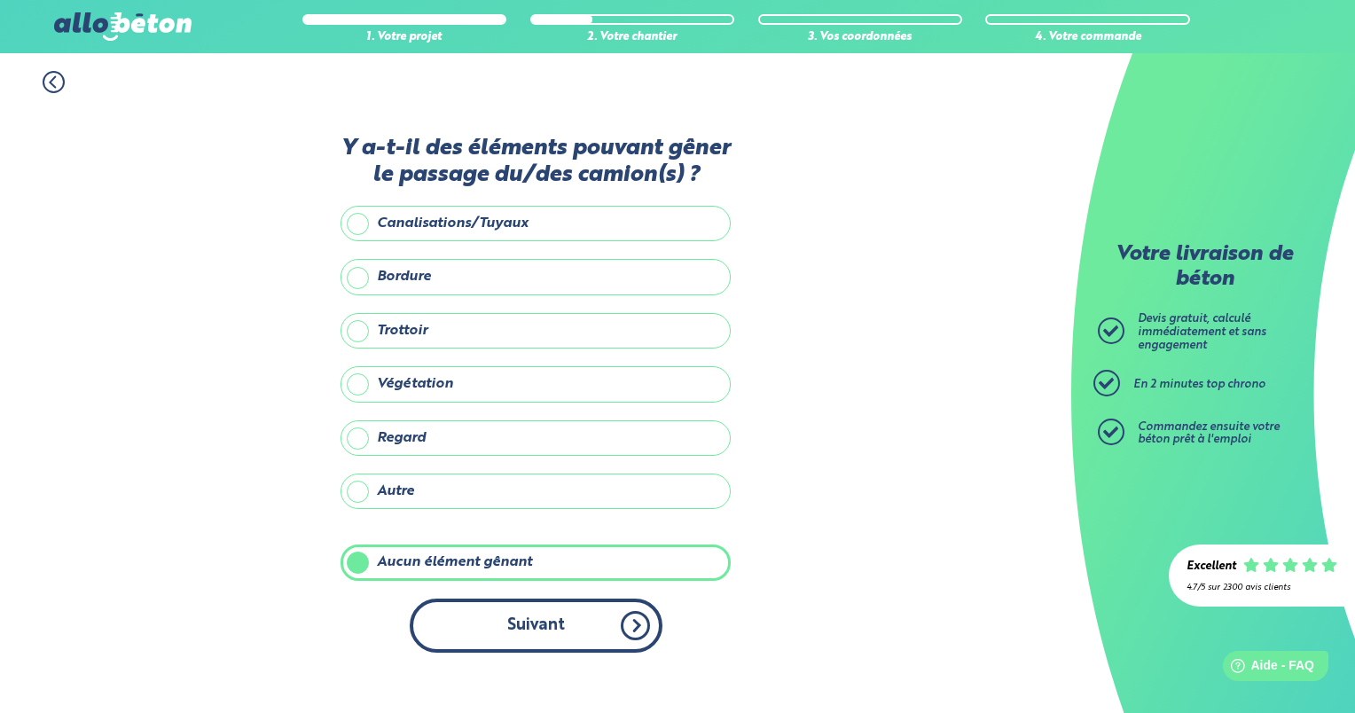
click at [539, 633] on button "Suivant" at bounding box center [536, 625] width 253 height 54
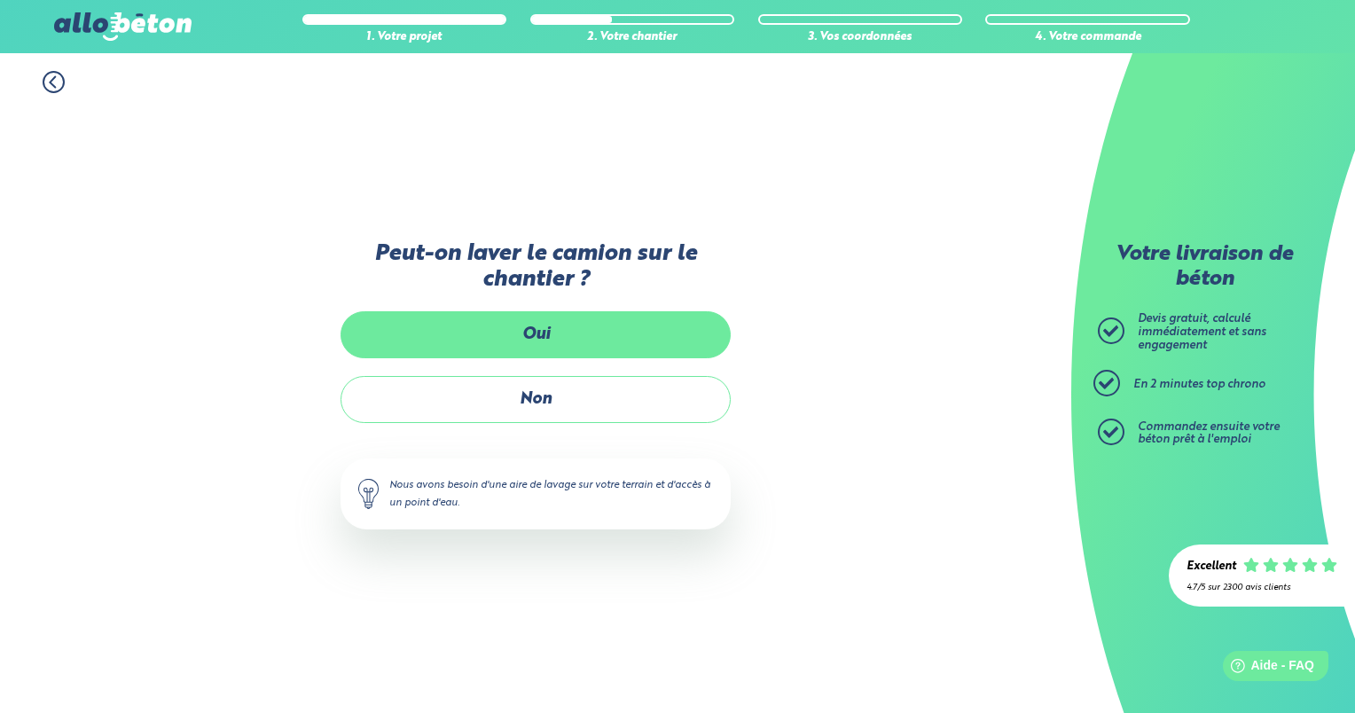
click at [551, 347] on label "Oui" at bounding box center [535, 334] width 390 height 47
click at [0, 0] on input "Oui" at bounding box center [0, 0] width 0 height 0
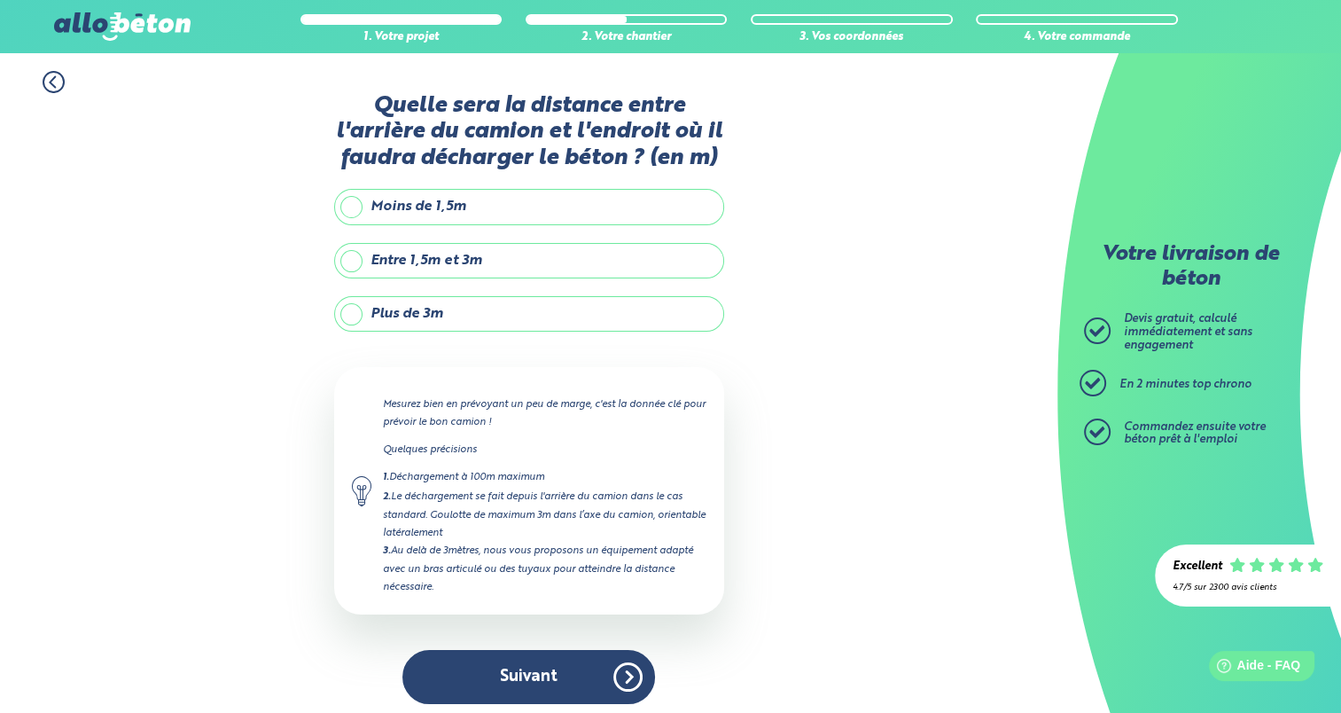
click at [472, 206] on label "Moins de 1,5m" at bounding box center [529, 206] width 390 height 35
click at [0, 0] on input "Moins de 1,5m" at bounding box center [0, 0] width 0 height 0
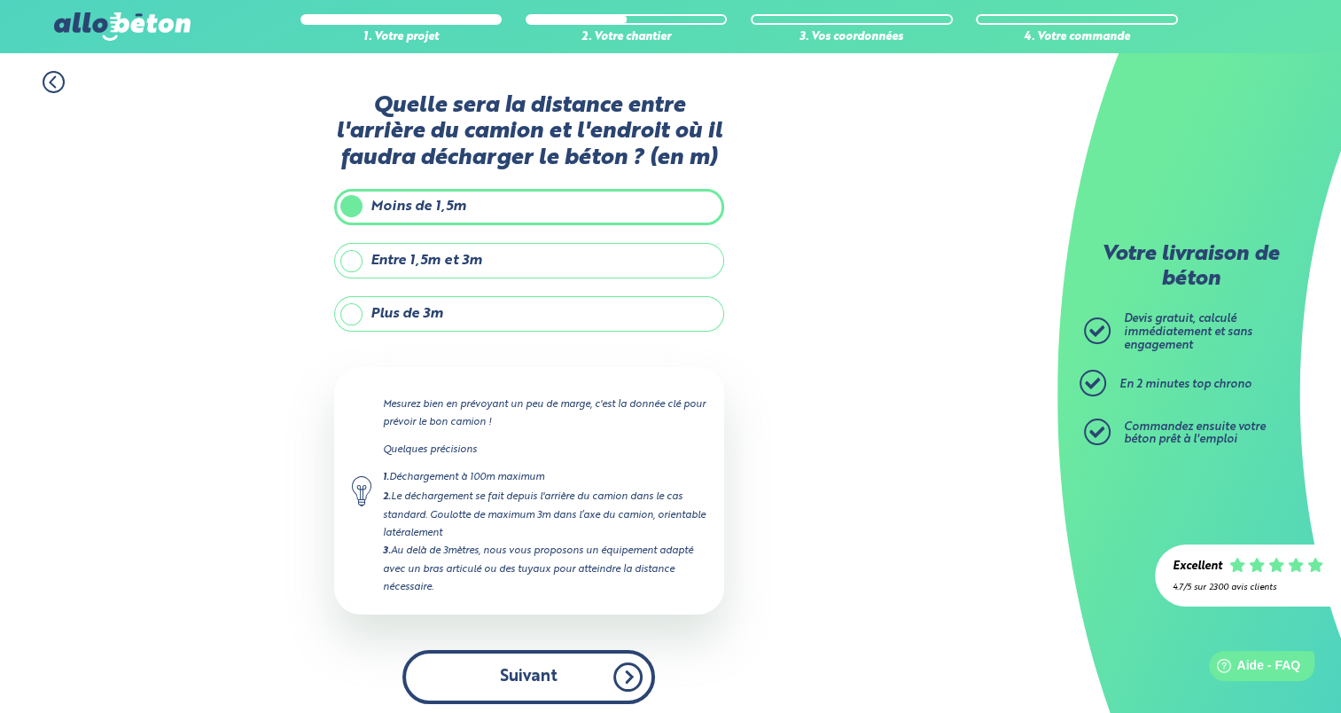
click at [574, 688] on button "Suivant" at bounding box center [528, 677] width 253 height 54
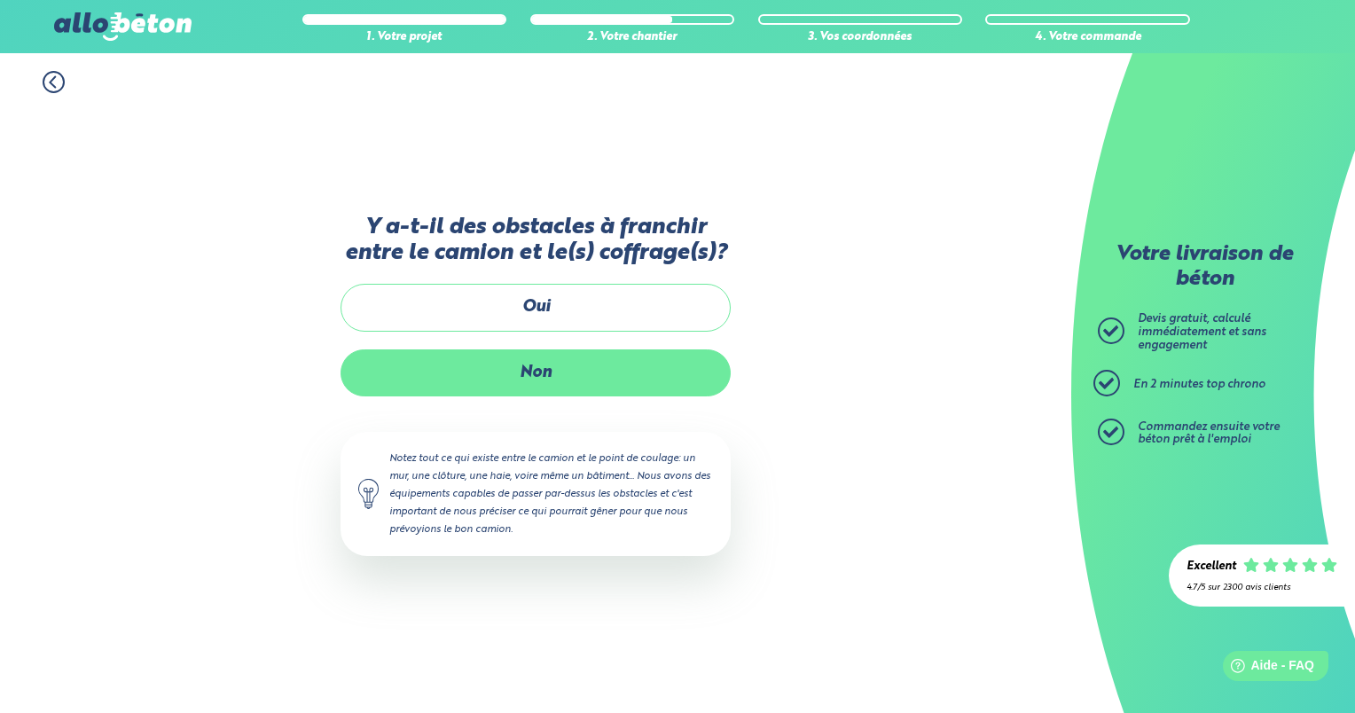
click at [516, 365] on label "Non" at bounding box center [535, 372] width 390 height 47
click at [0, 0] on input "Non" at bounding box center [0, 0] width 0 height 0
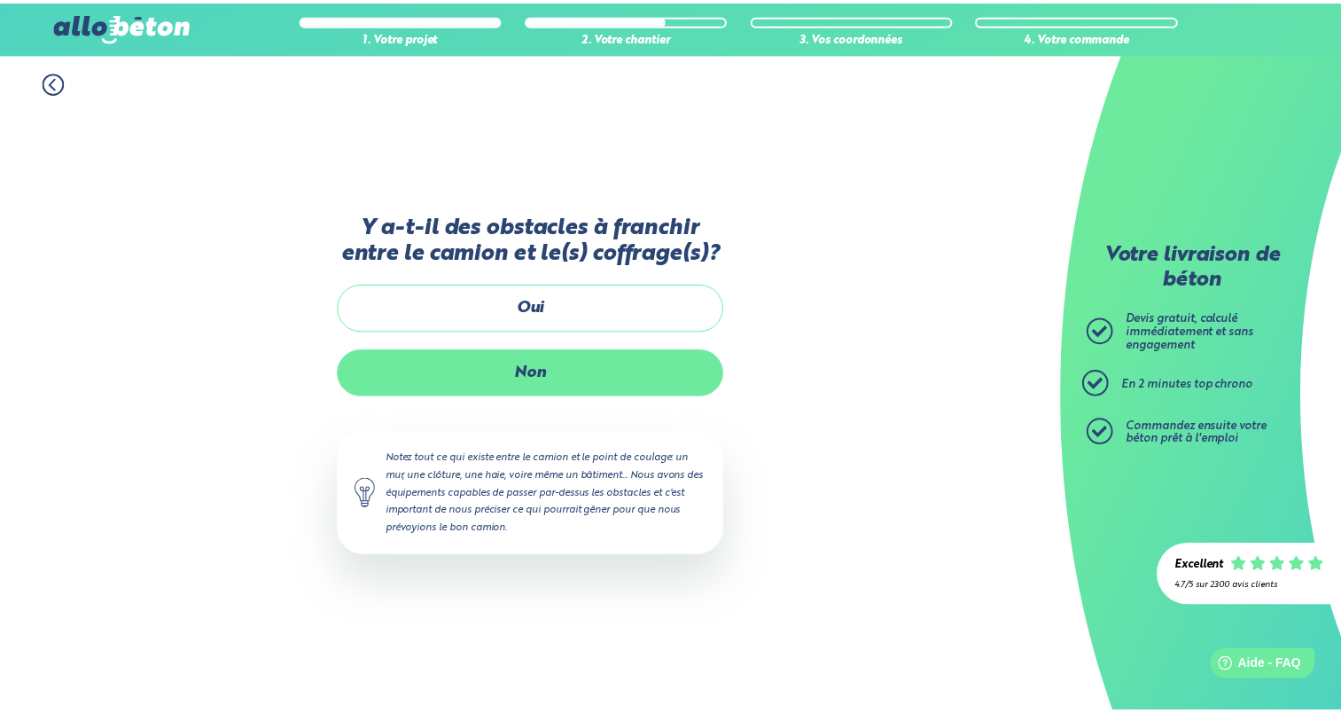
scroll to position [106, 0]
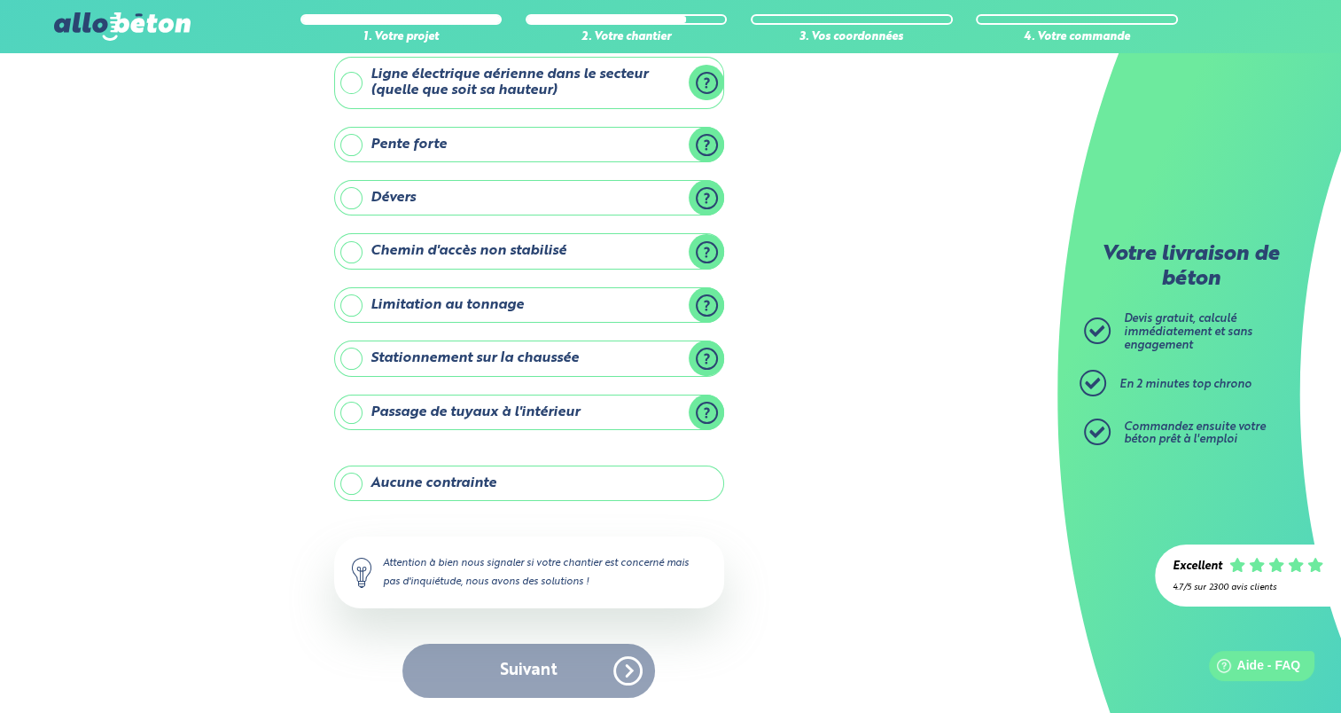
click at [441, 475] on label "Aucune contrainte" at bounding box center [529, 482] width 390 height 35
click at [0, 0] on input "Aucune contrainte" at bounding box center [0, 0] width 0 height 0
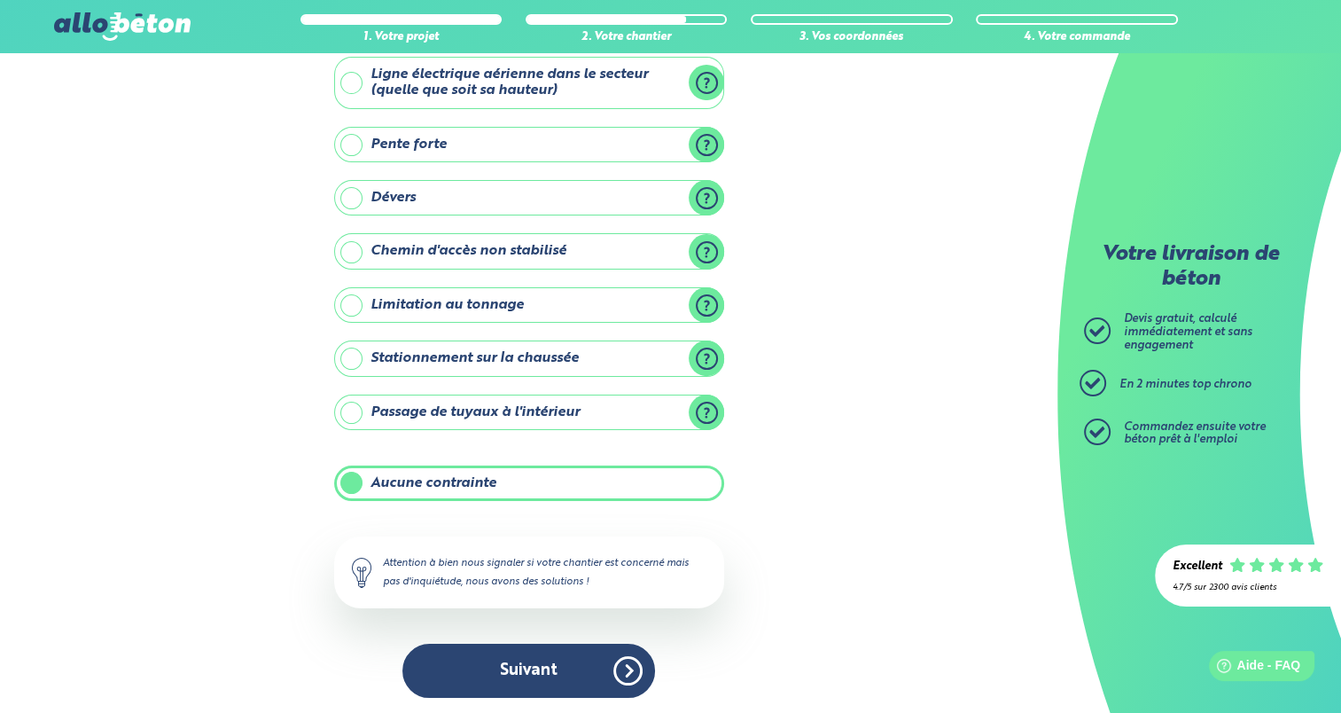
scroll to position [105, 0]
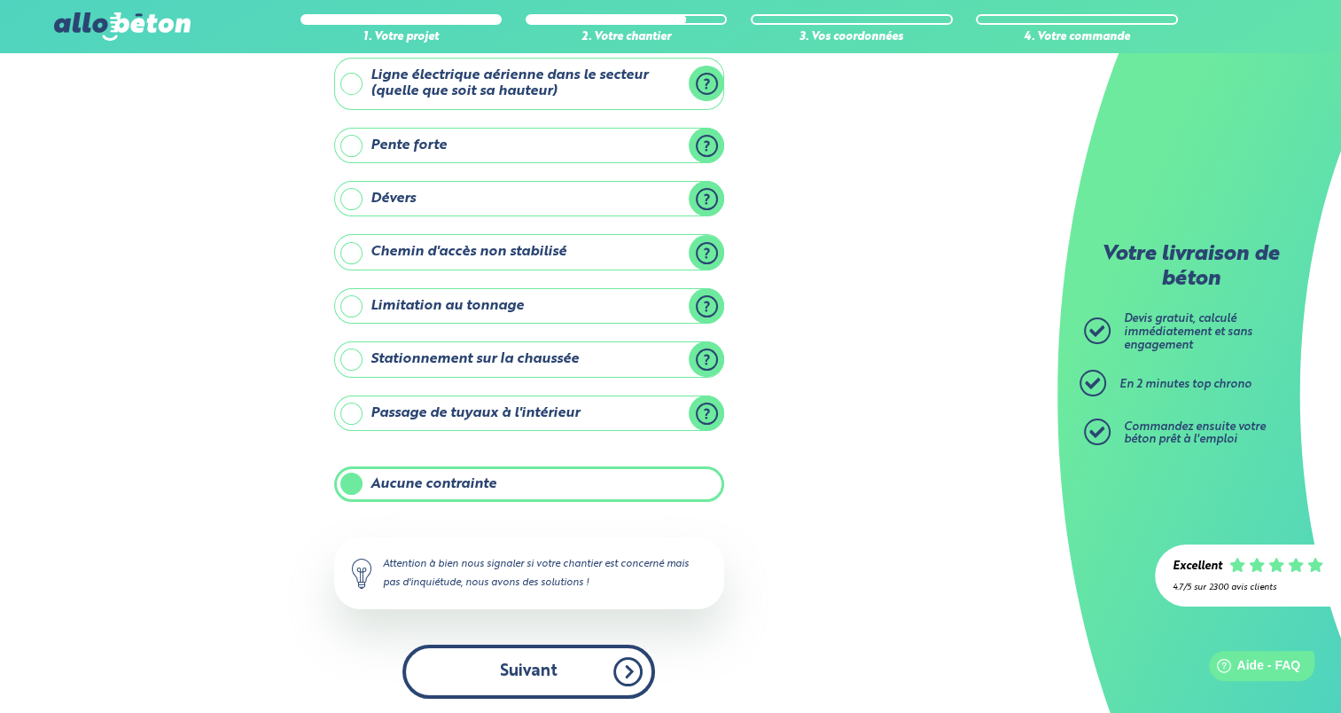
click at [529, 672] on button "Suivant" at bounding box center [528, 671] width 253 height 54
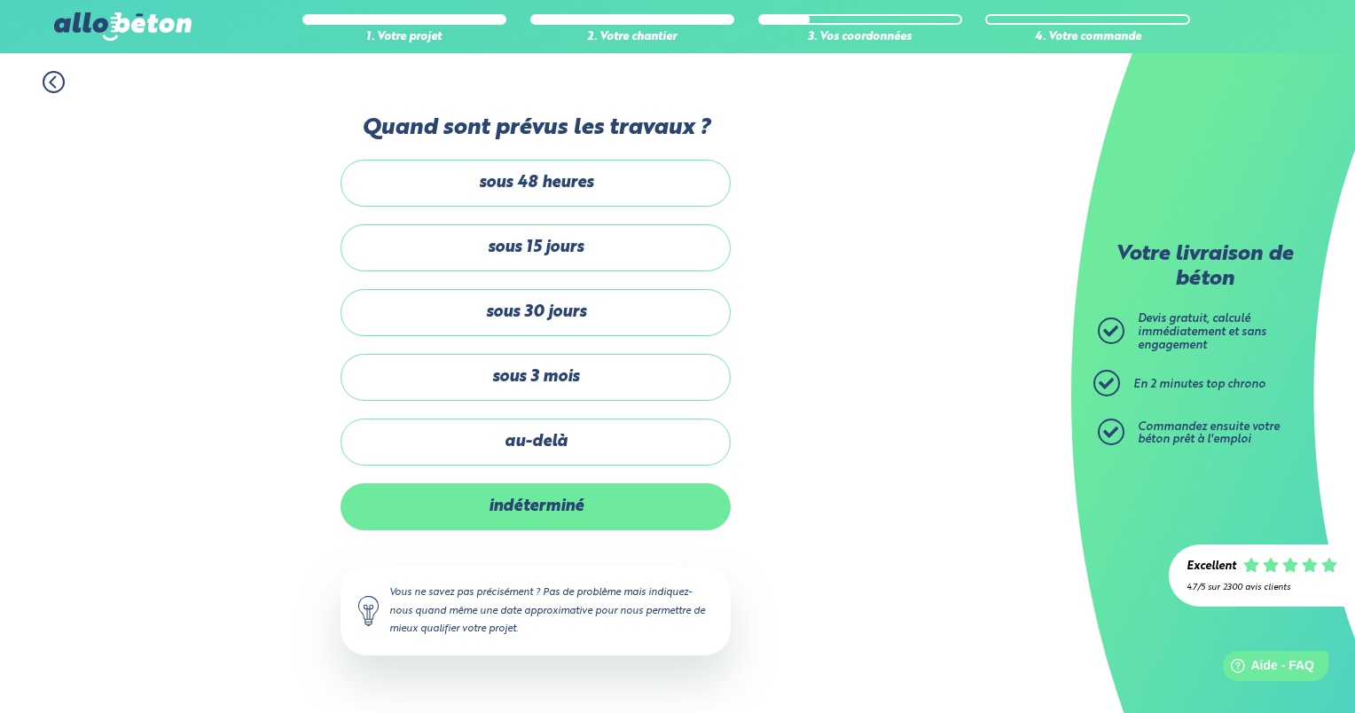
click at [552, 501] on label "indéterminé" at bounding box center [535, 506] width 390 height 47
click at [0, 0] on input "indéterminé" at bounding box center [0, 0] width 0 height 0
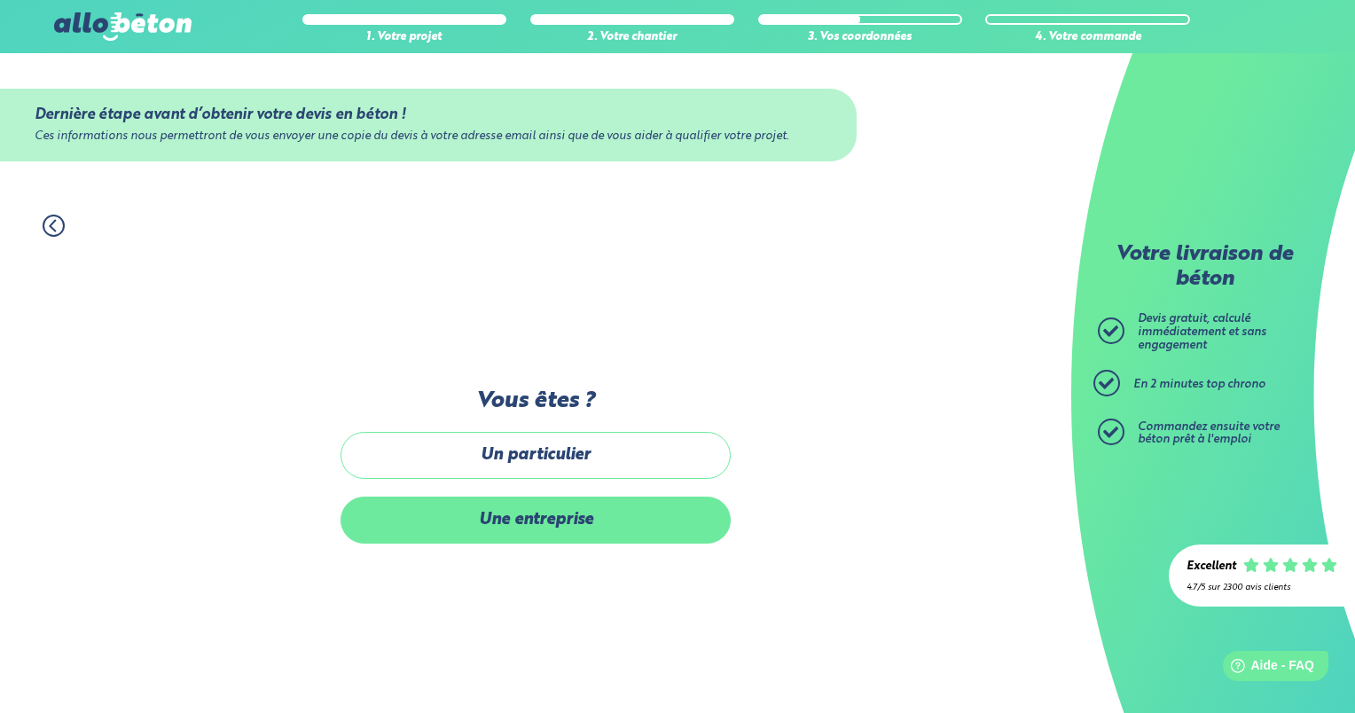
click at [559, 514] on label "Une entreprise" at bounding box center [535, 519] width 390 height 47
click at [0, 0] on input "Une entreprise" at bounding box center [0, 0] width 0 height 0
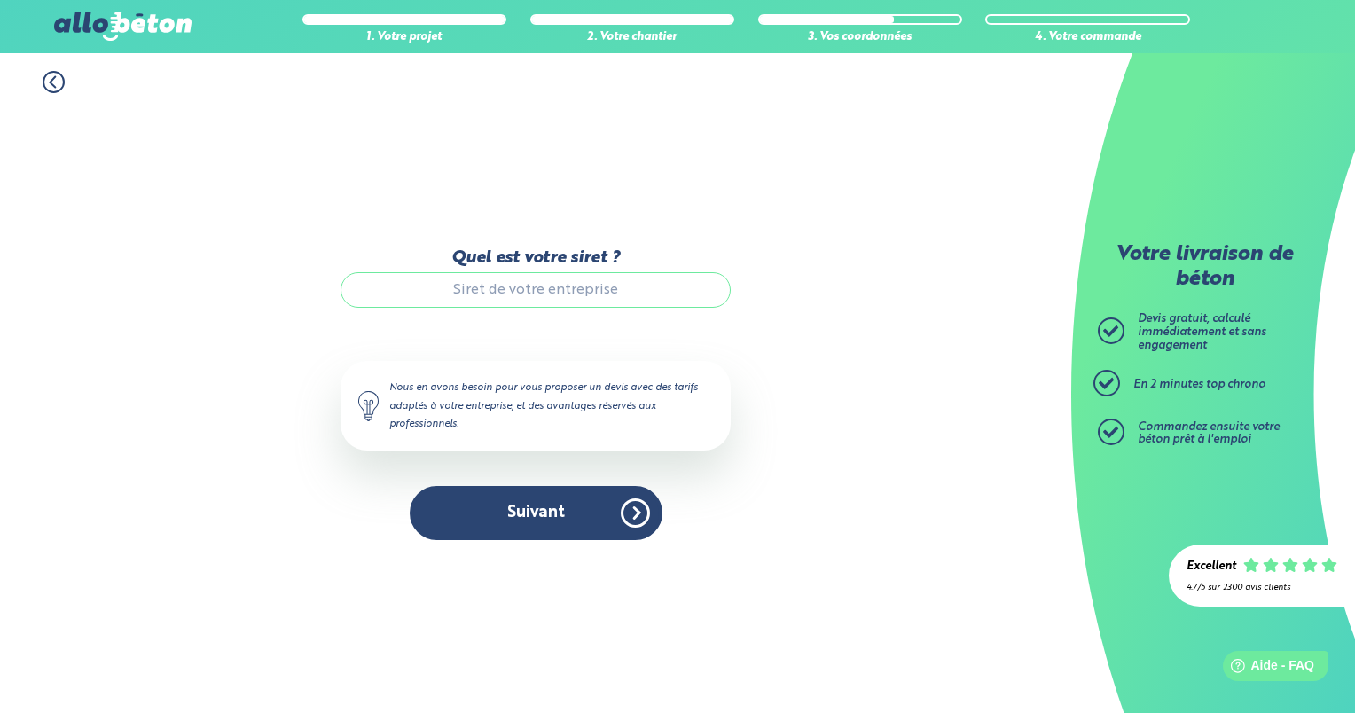
click at [578, 301] on input "Quel est votre siret ?" at bounding box center [535, 289] width 390 height 35
paste input "20,8"
type input "2"
click at [582, 297] on input "Quel est votre siret ?" at bounding box center [535, 289] width 390 height 35
type input "44096093800015"
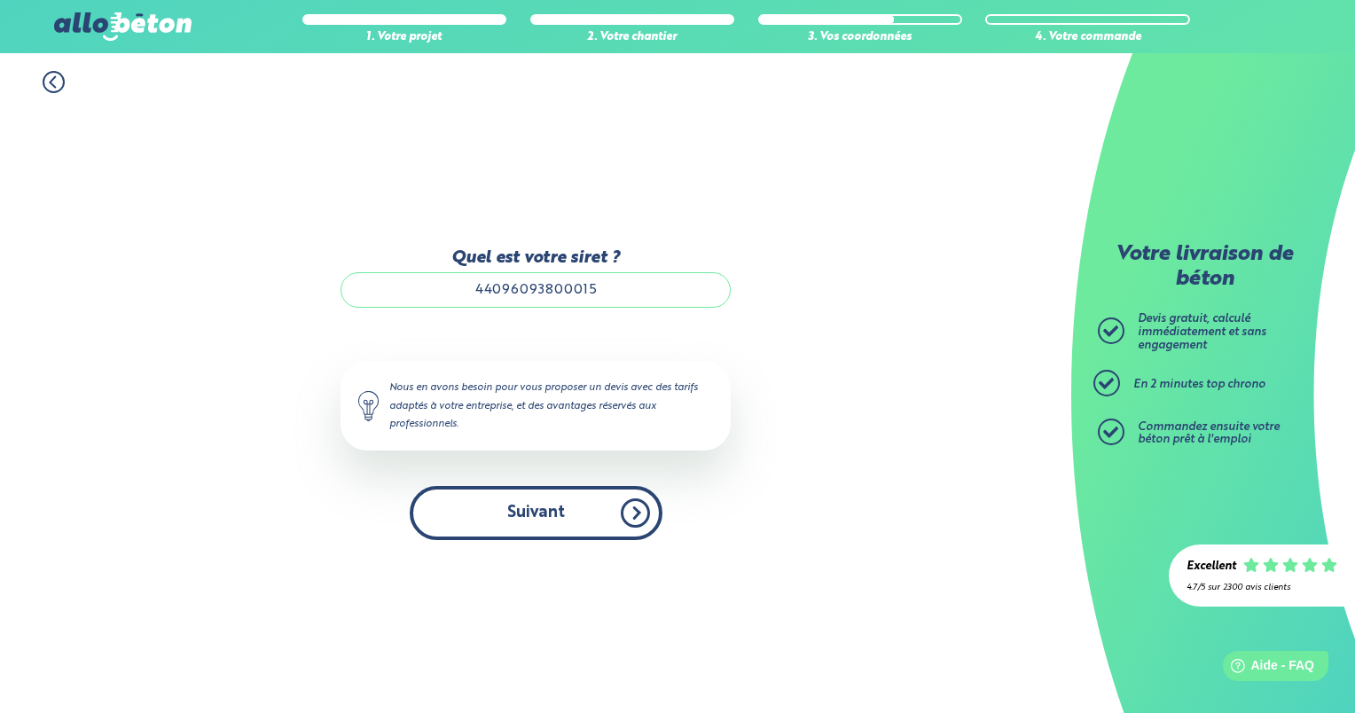
click at [563, 523] on button "Suivant" at bounding box center [536, 513] width 253 height 54
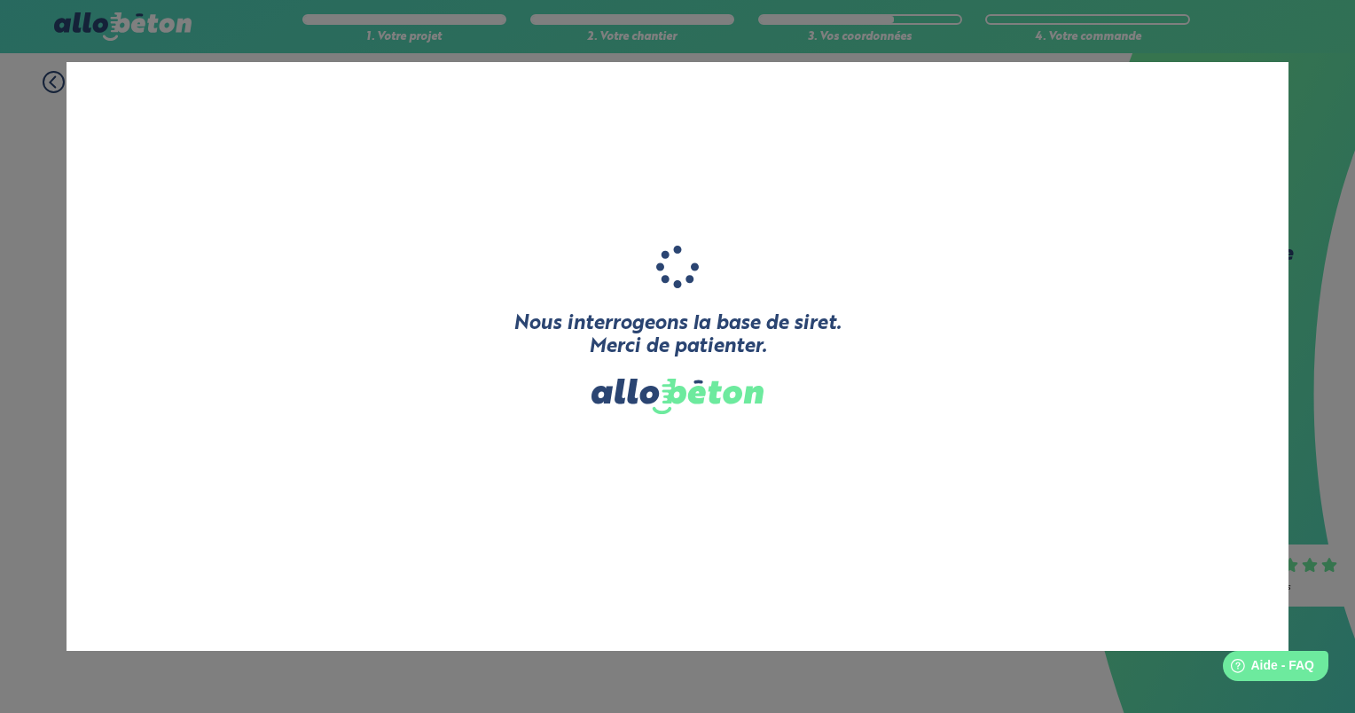
type input "CHAUMEAU"
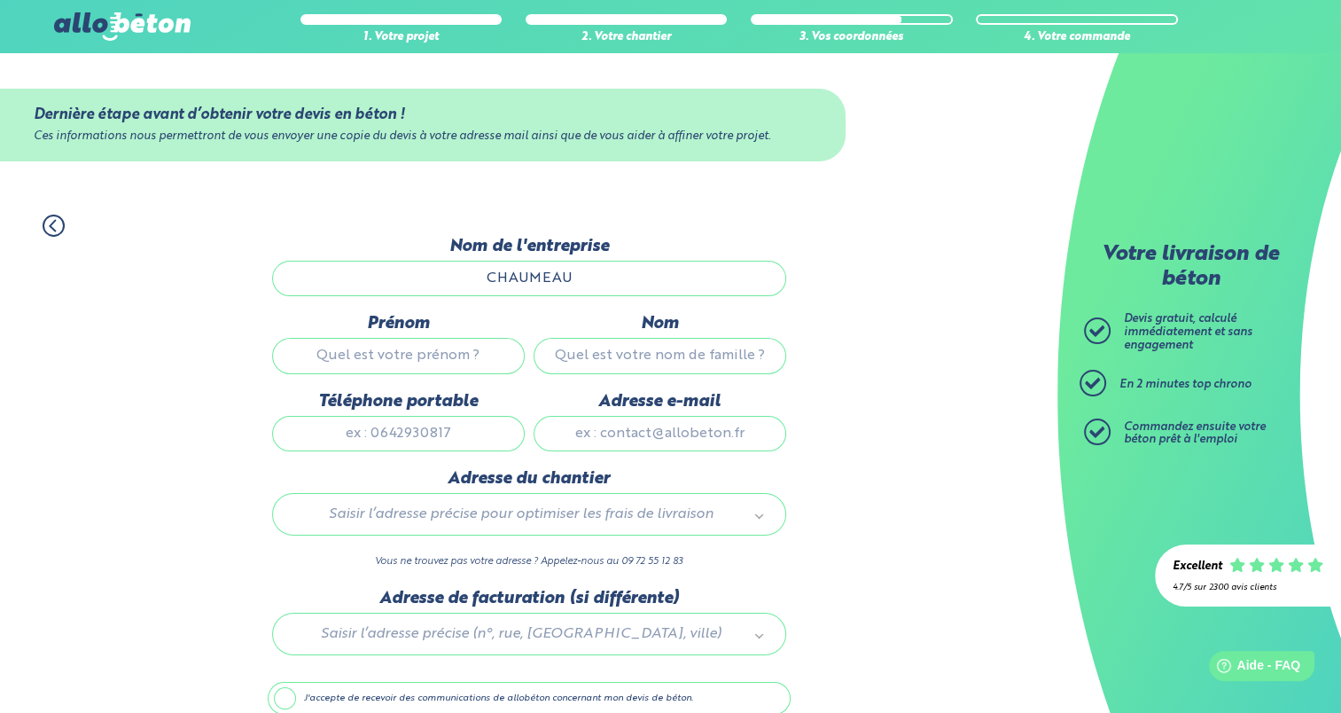
scroll to position [43, 0]
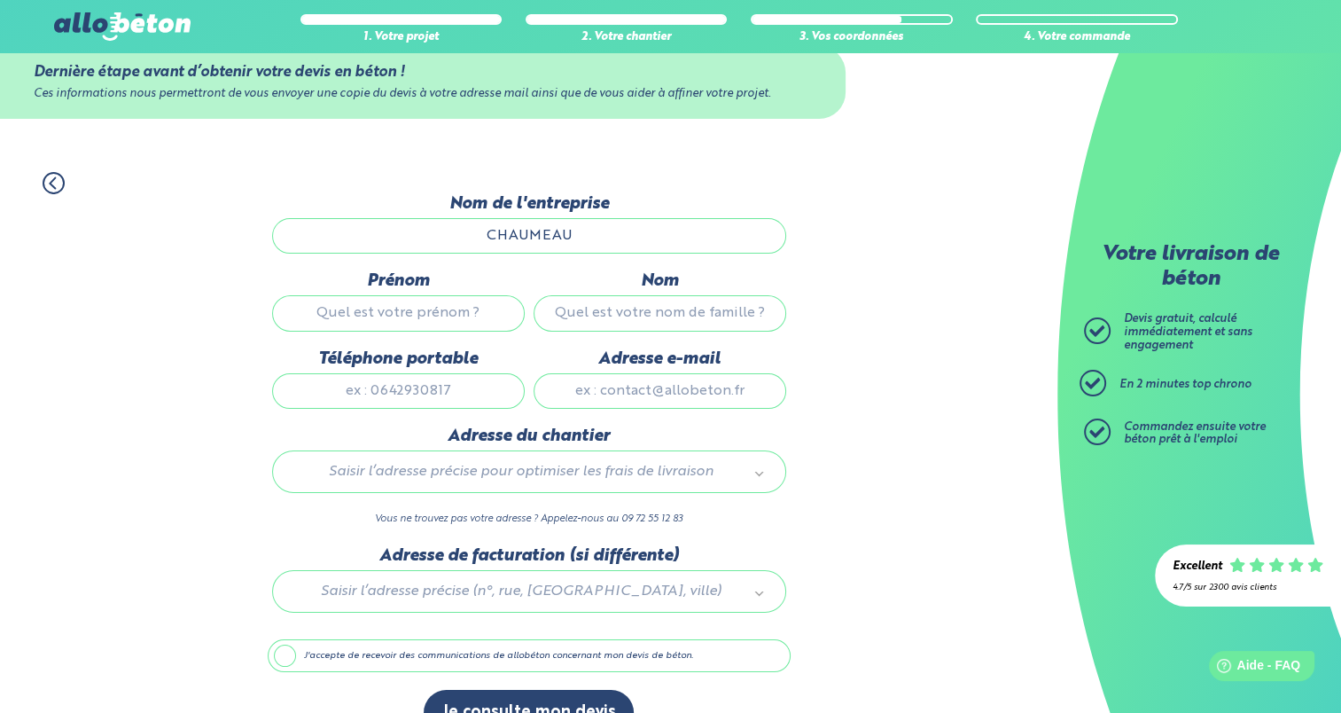
click at [435, 312] on input "Prénom" at bounding box center [398, 312] width 253 height 35
type input "Pierre"
type input "Chaumeau"
type input "0749876382"
type input "pierrechaumeau@icloud.com"
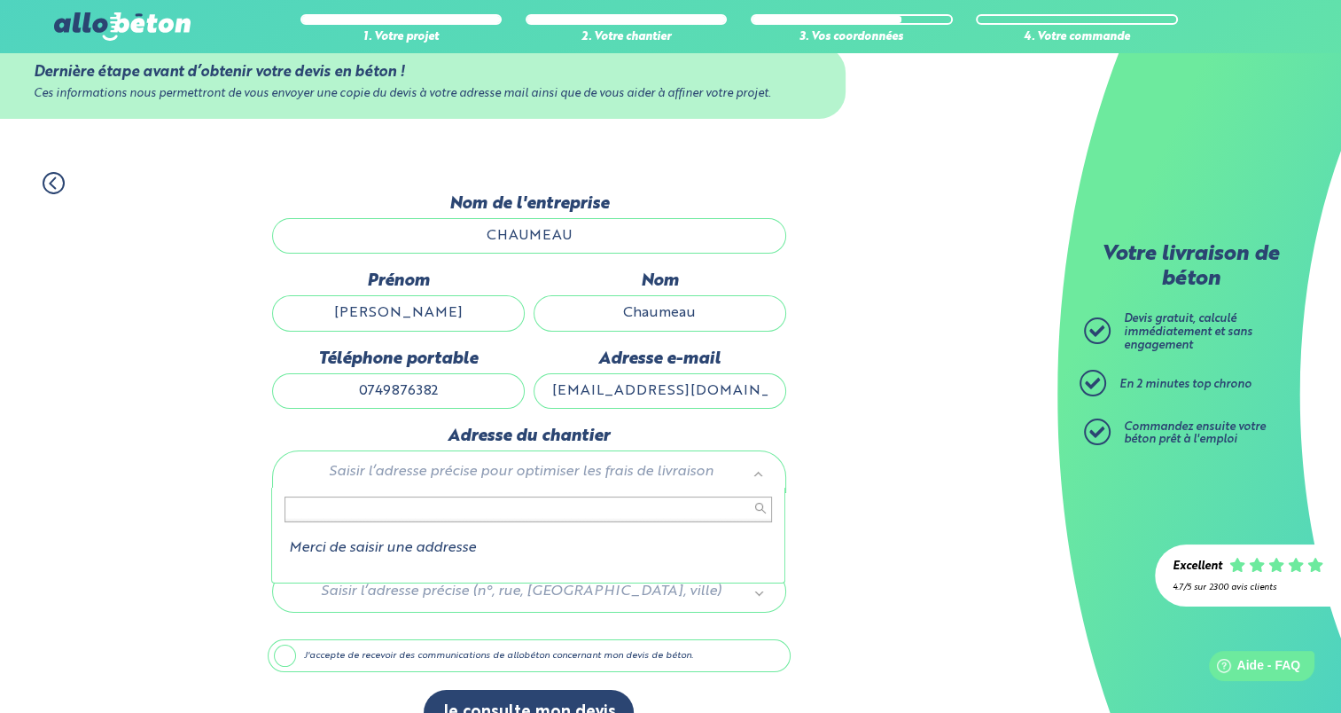
scroll to position [81, 0]
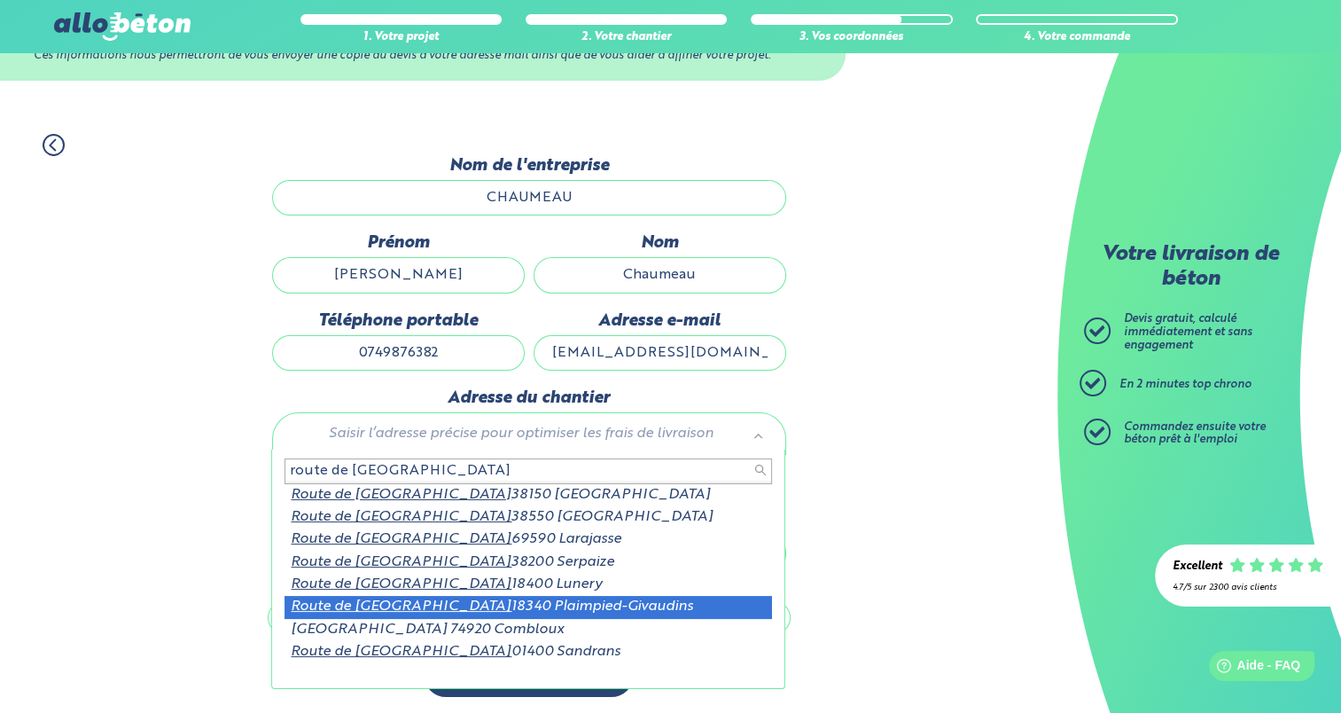
type input "route de grange neuve"
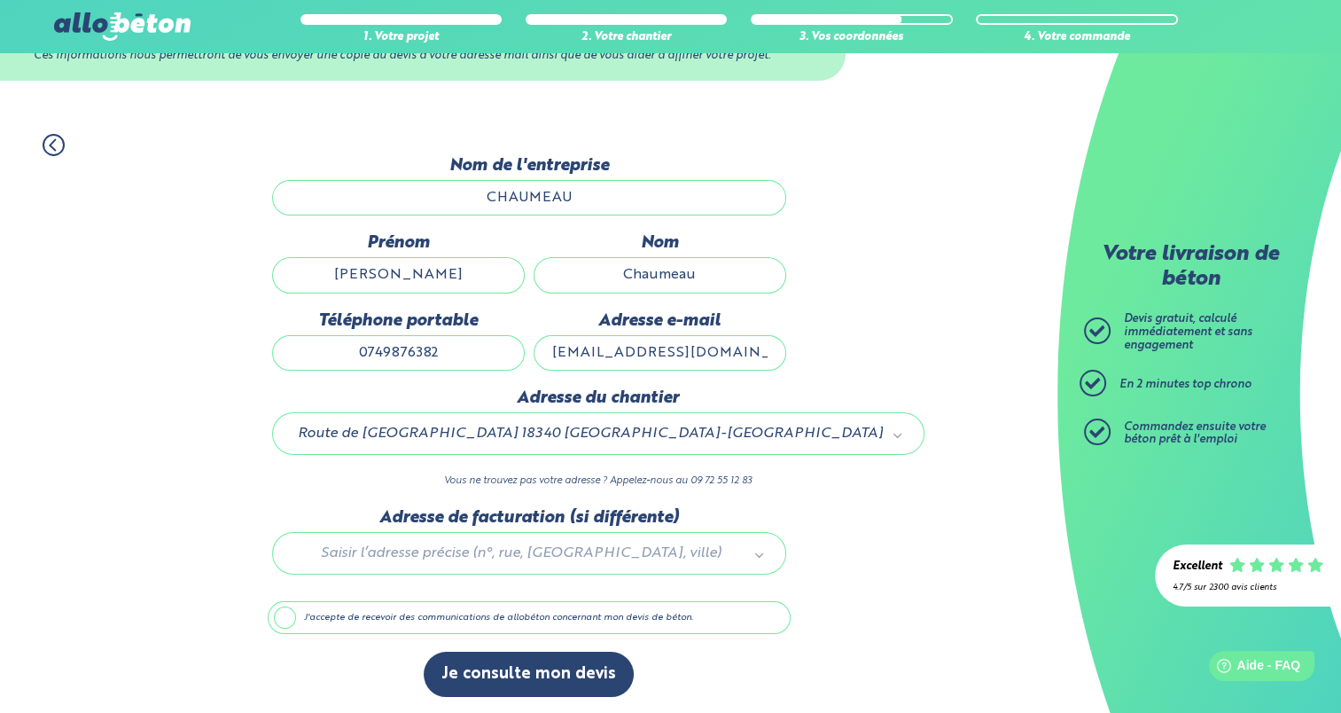
click at [486, 543] on div at bounding box center [529, 550] width 523 height 84
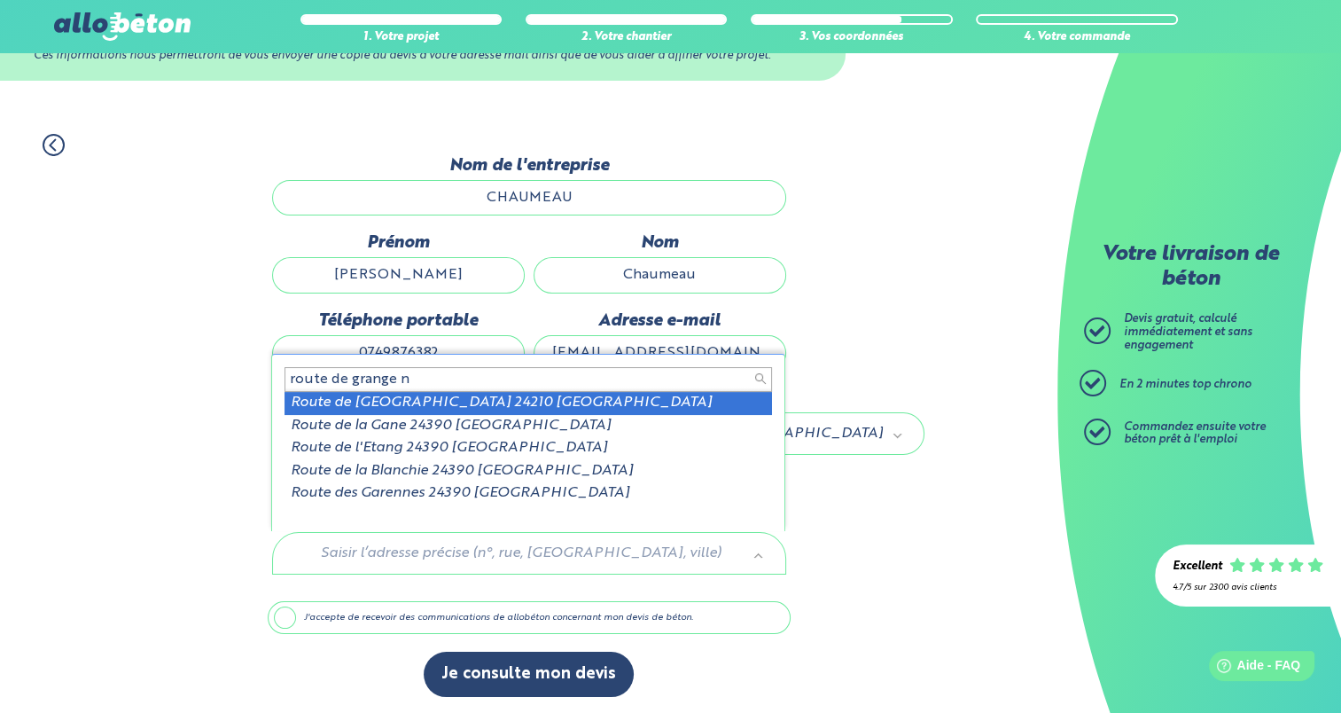
scroll to position [0, 0]
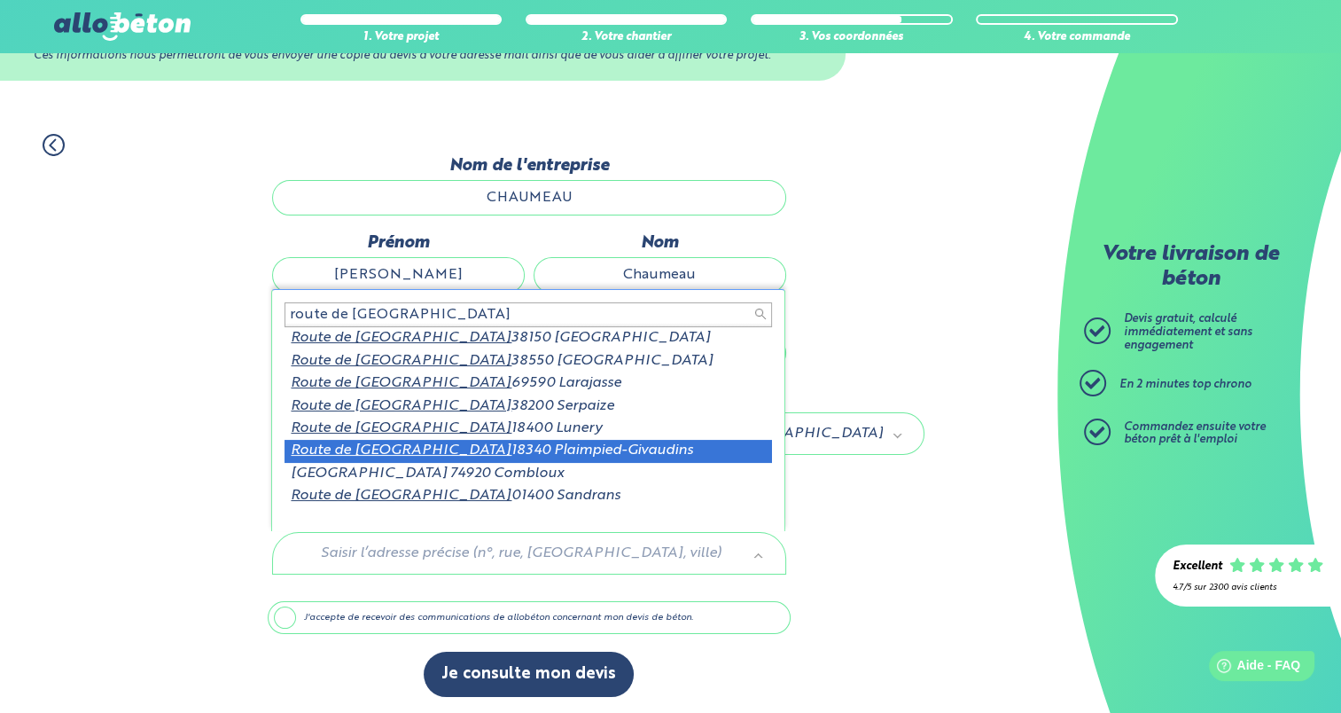
type input "route de grange neuve"
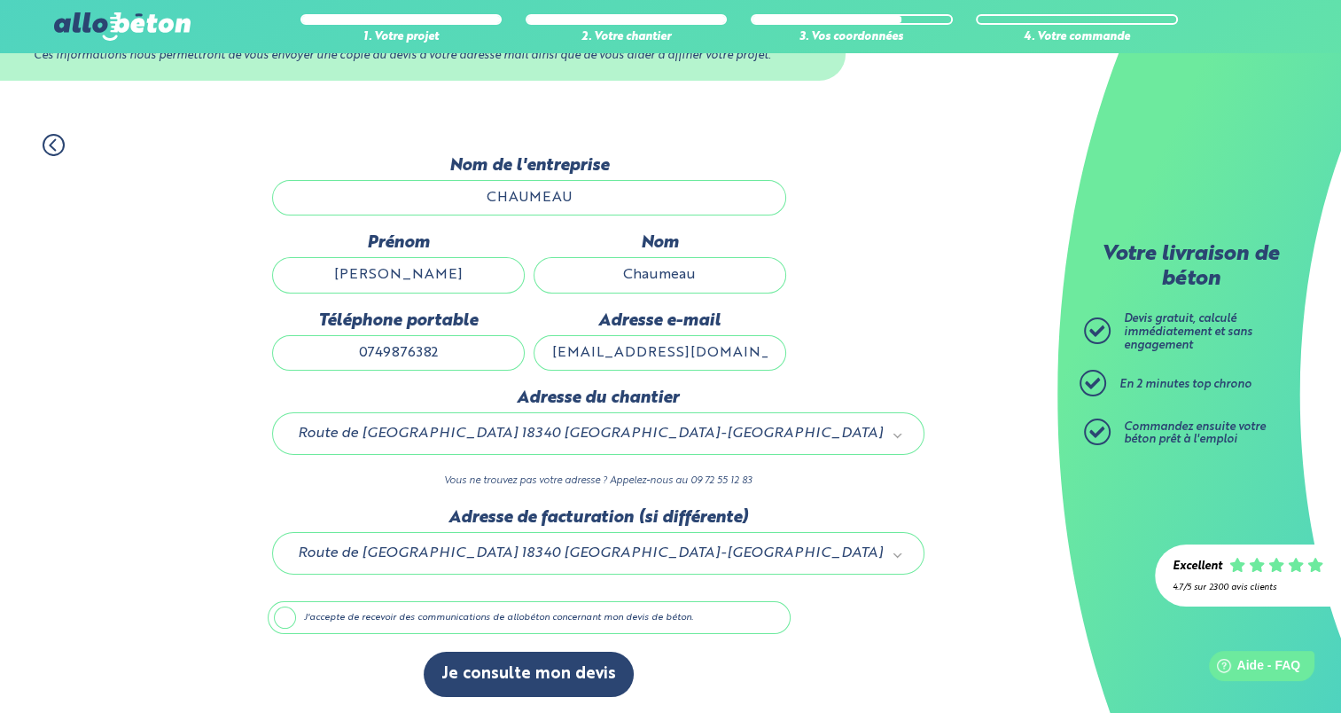
click at [379, 623] on label "J'accepte de recevoir des communications de allobéton concernant mon devis de b…" at bounding box center [529, 618] width 523 height 34
click at [0, 0] on input "J'accepte de recevoir des communications de allobéton concernant mon devis de b…" at bounding box center [0, 0] width 0 height 0
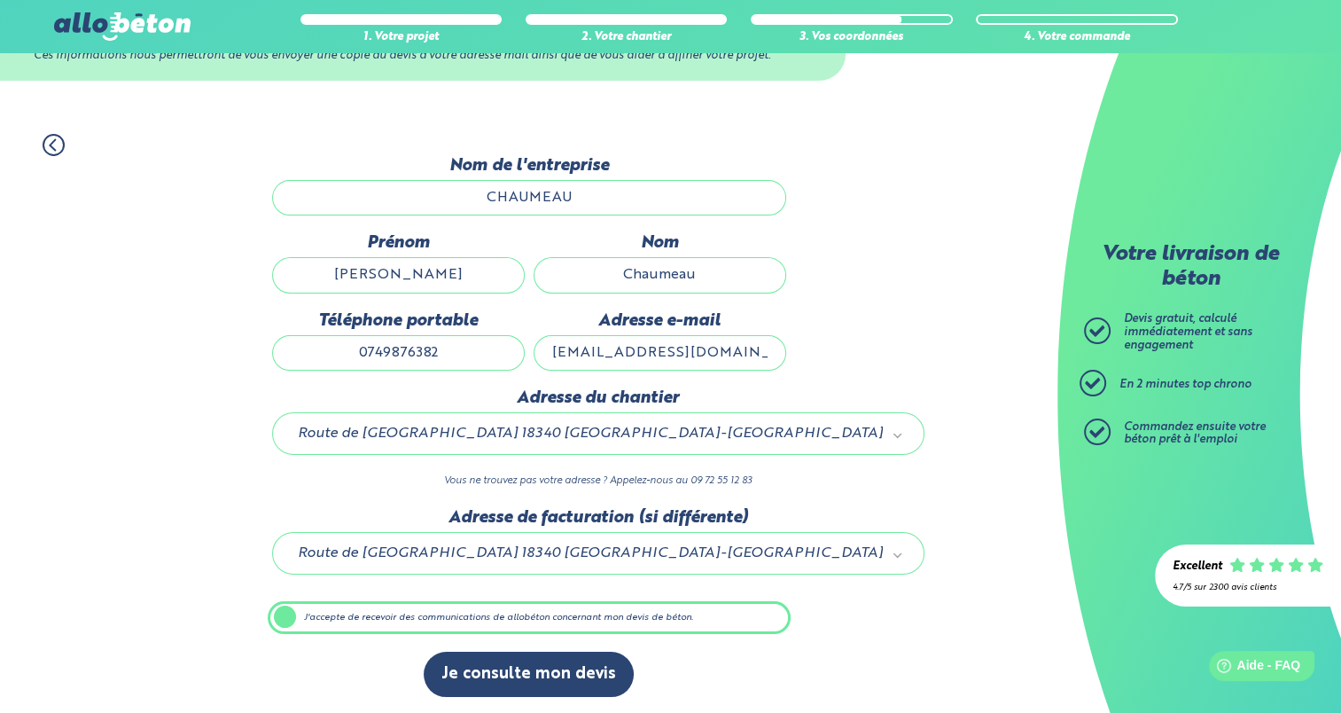
scroll to position [80, 0]
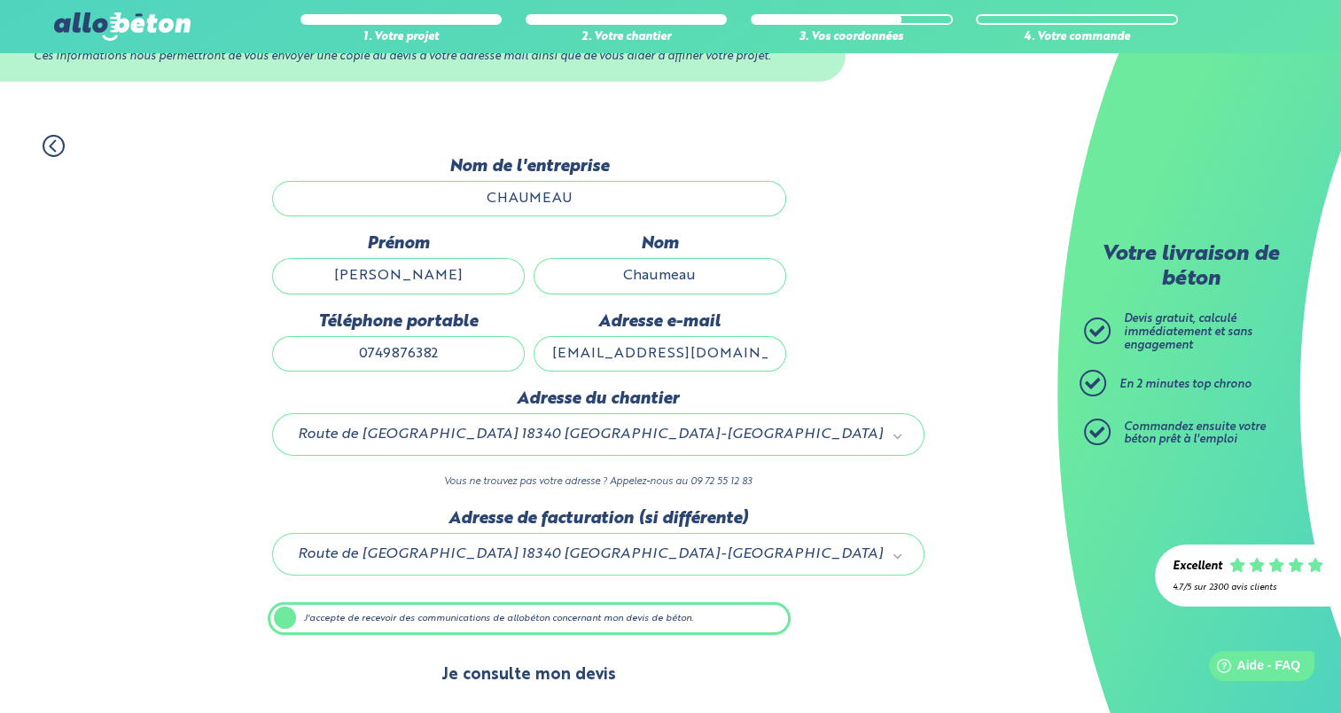
click at [452, 681] on button "Je consulte mon devis" at bounding box center [529, 674] width 210 height 45
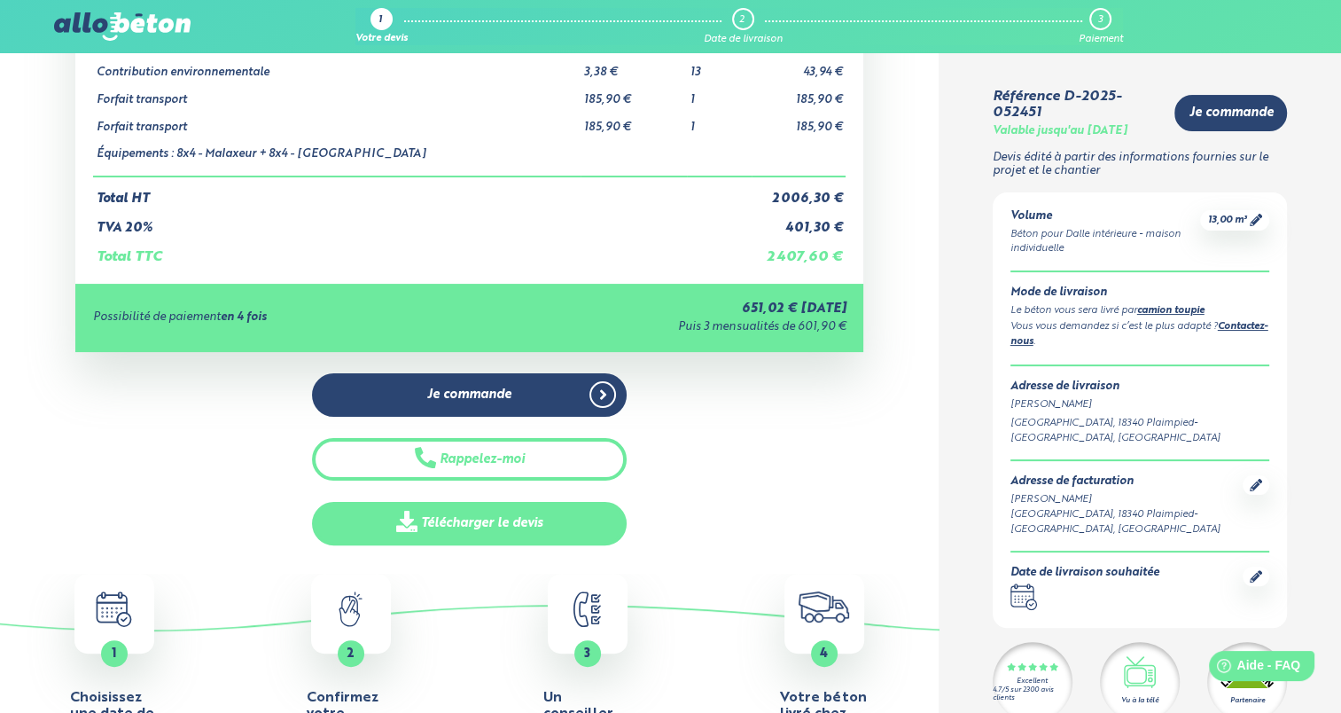
scroll to position [308, 0]
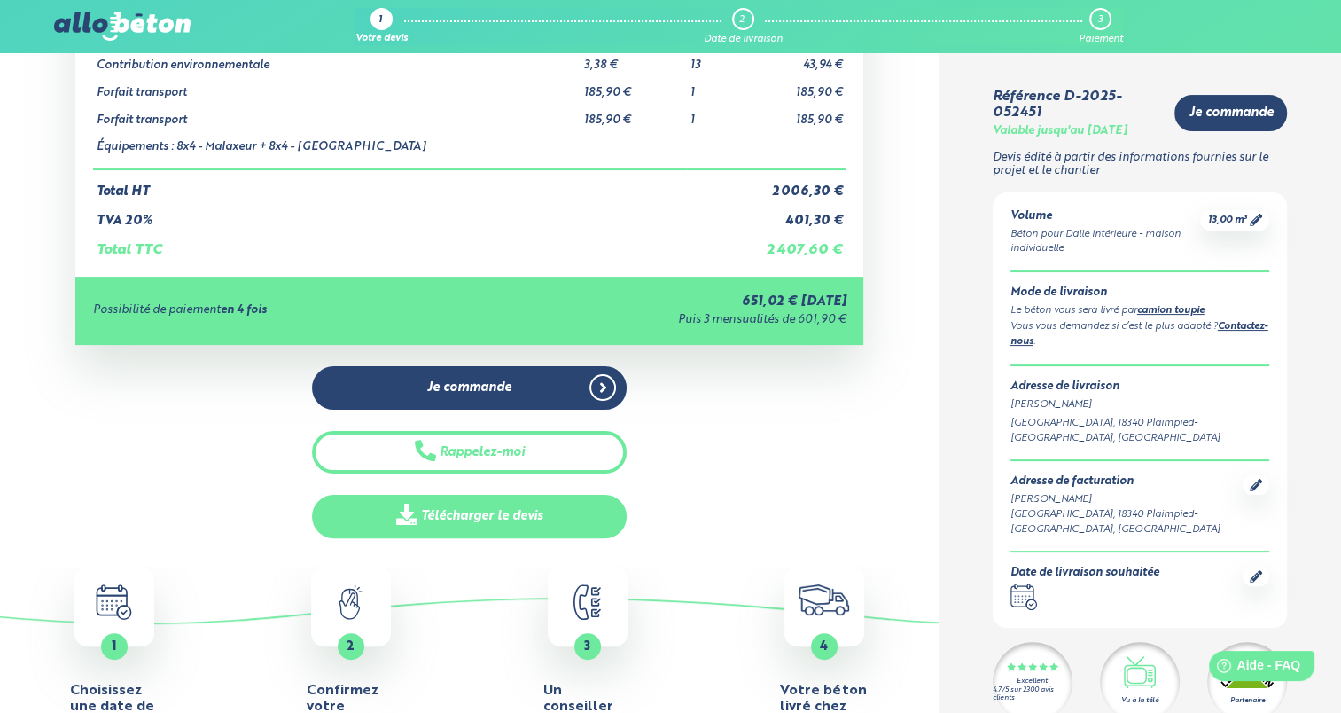
click at [503, 521] on link "Télécharger le devis" at bounding box center [470, 516] width 316 height 43
